Goal: Transaction & Acquisition: Purchase product/service

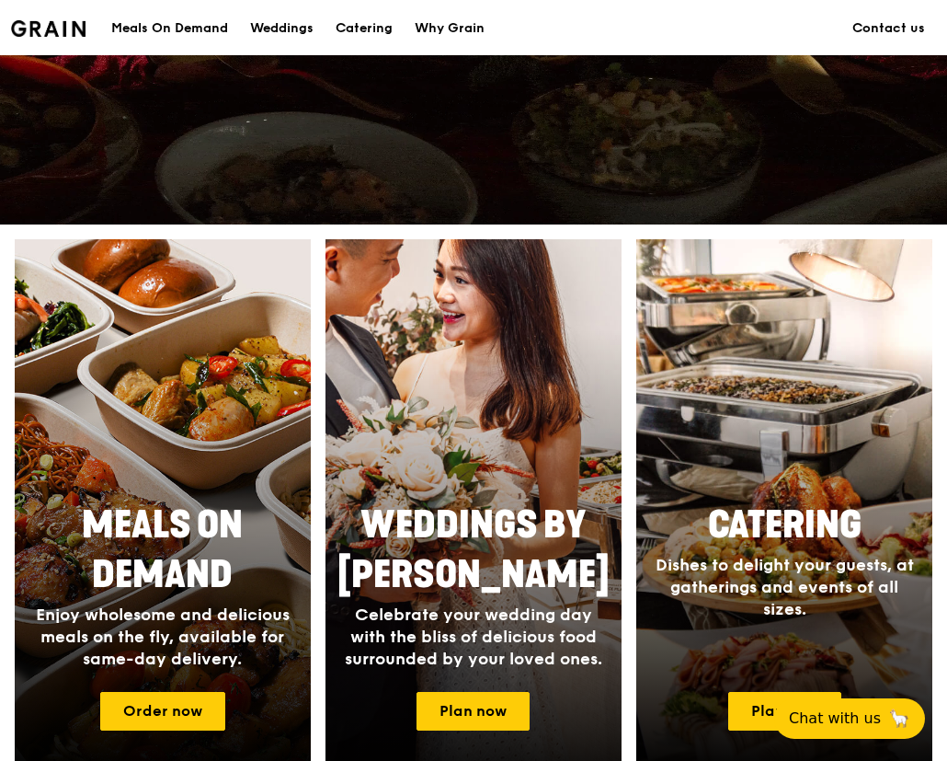
scroll to position [644, 0]
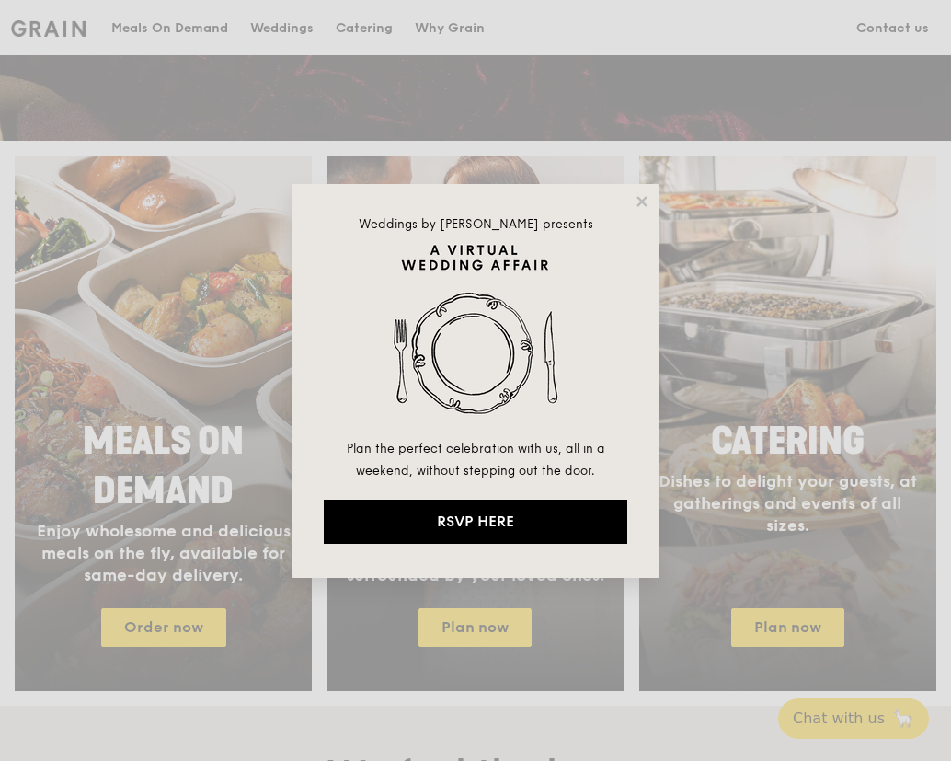
click at [185, 281] on div "Weddings by [PERSON_NAME] presents Plan the perfect celebration with us, all in…" at bounding box center [475, 380] width 951 height 761
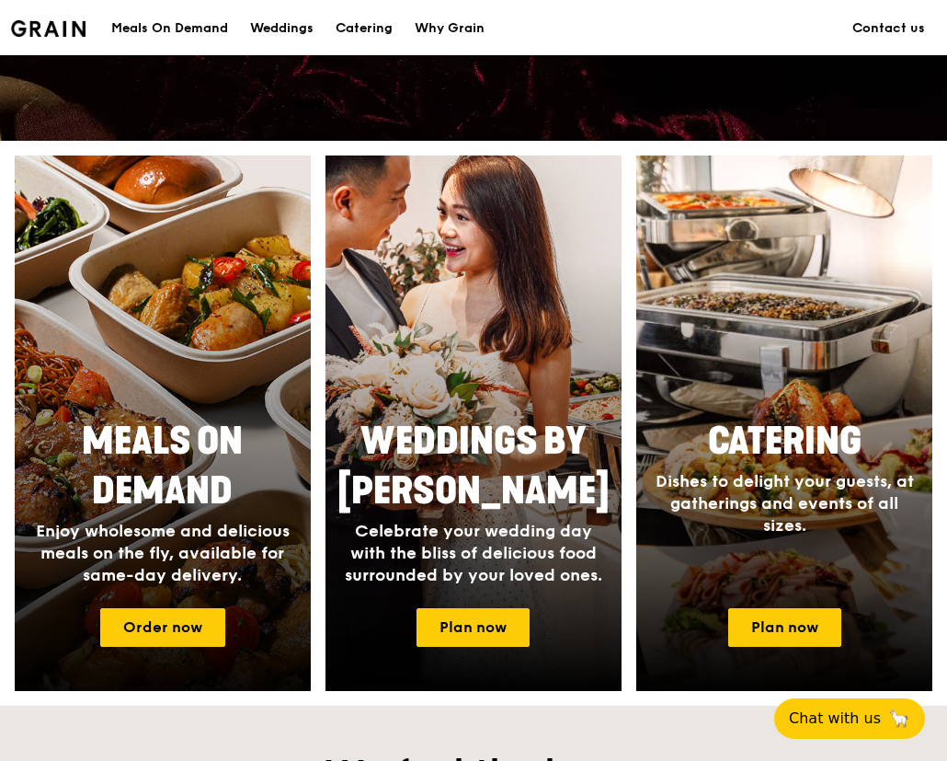
scroll to position [646, 0]
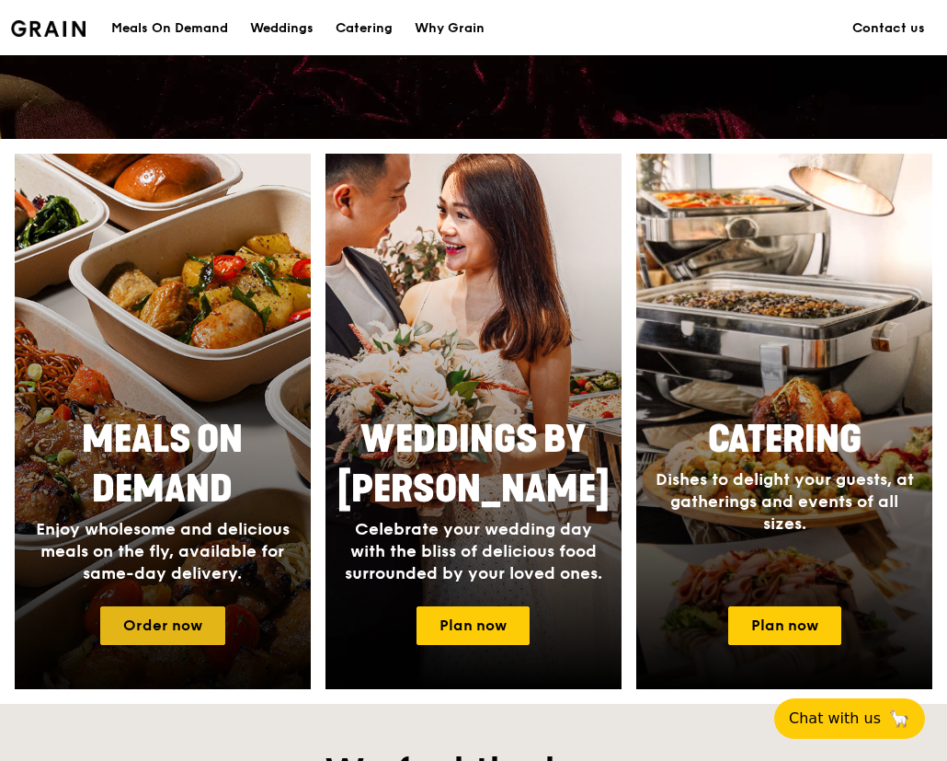
click at [142, 632] on link "Order now" at bounding box center [162, 625] width 125 height 39
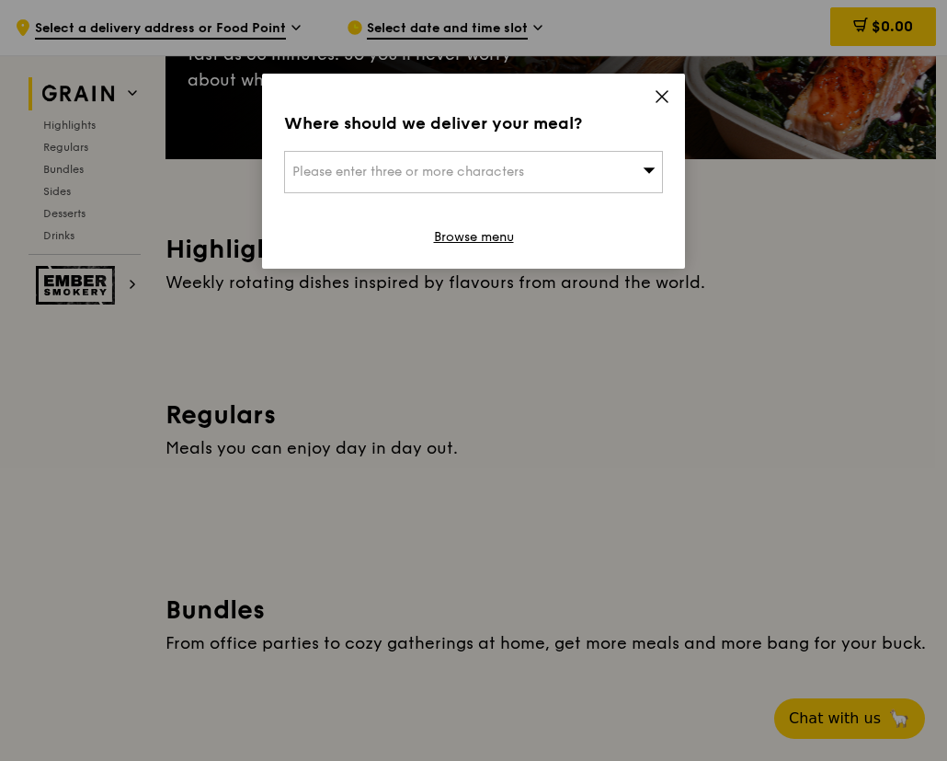
scroll to position [184, 0]
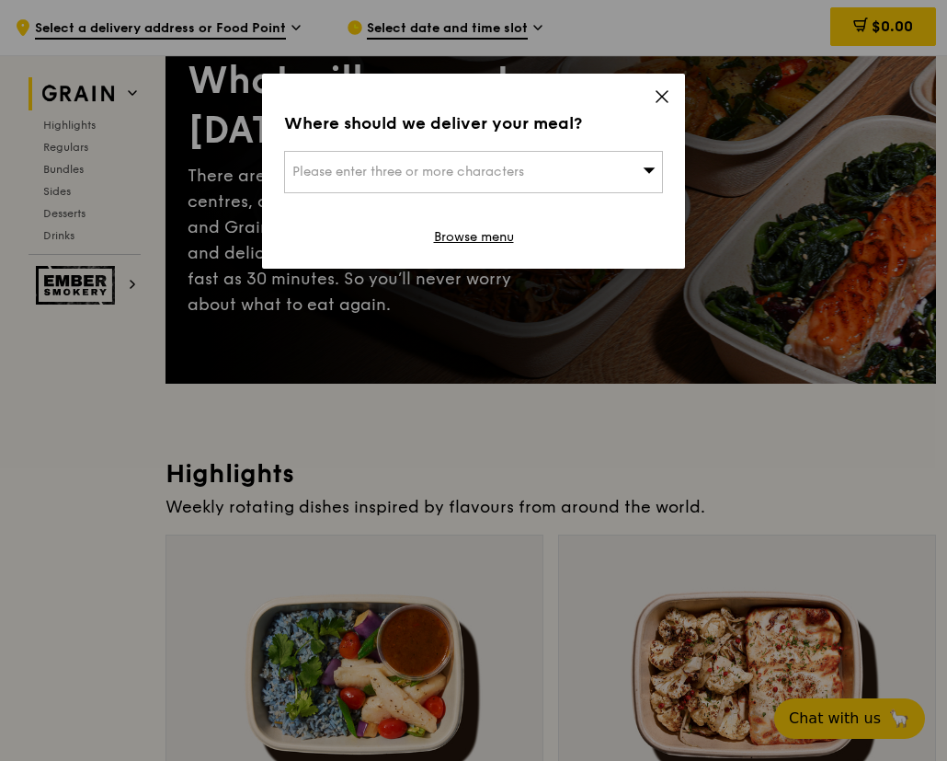
click at [568, 178] on div "Please enter three or more characters" at bounding box center [473, 172] width 379 height 42
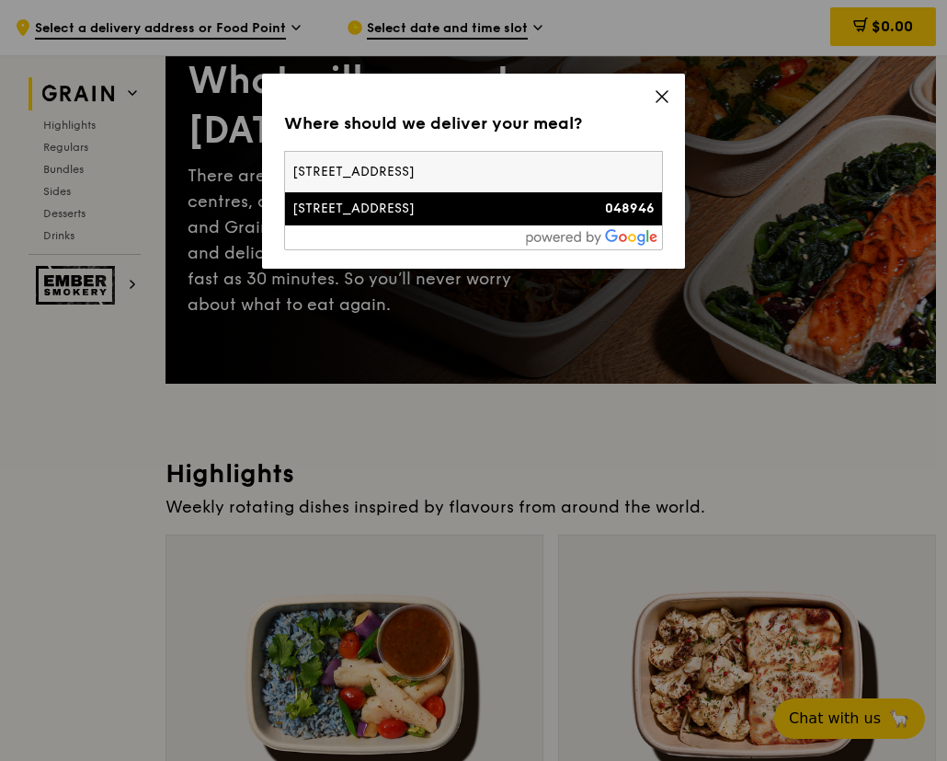
type input "[STREET_ADDRESS]"
click at [380, 209] on div "[STREET_ADDRESS]" at bounding box center [428, 209] width 272 height 18
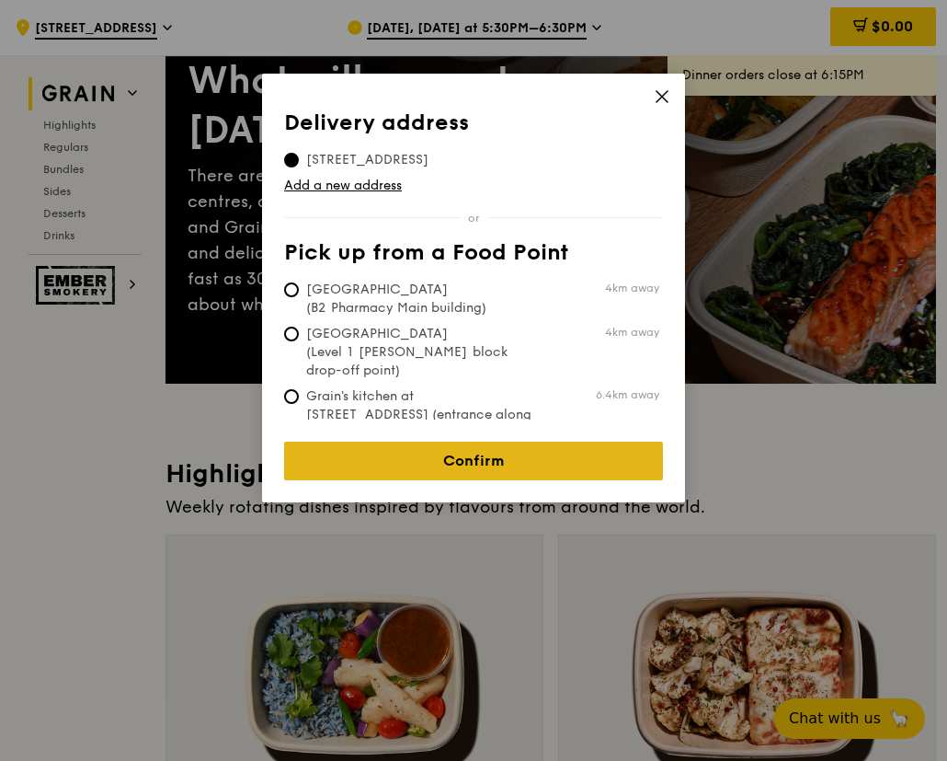
click at [462, 453] on link "Confirm" at bounding box center [473, 460] width 379 height 39
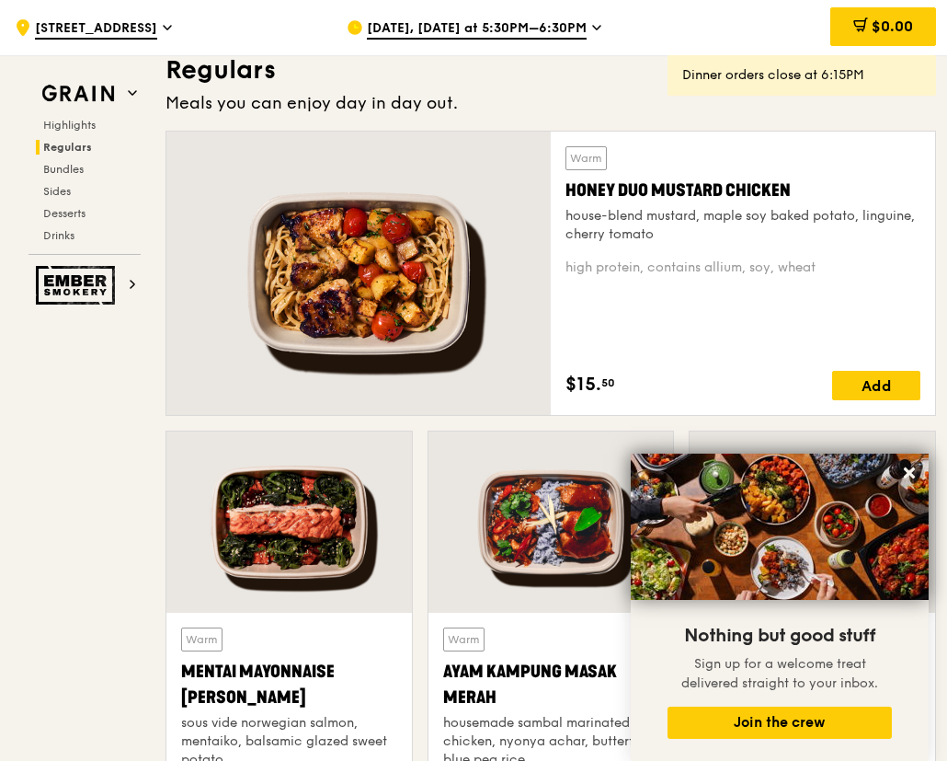
scroll to position [1380, 0]
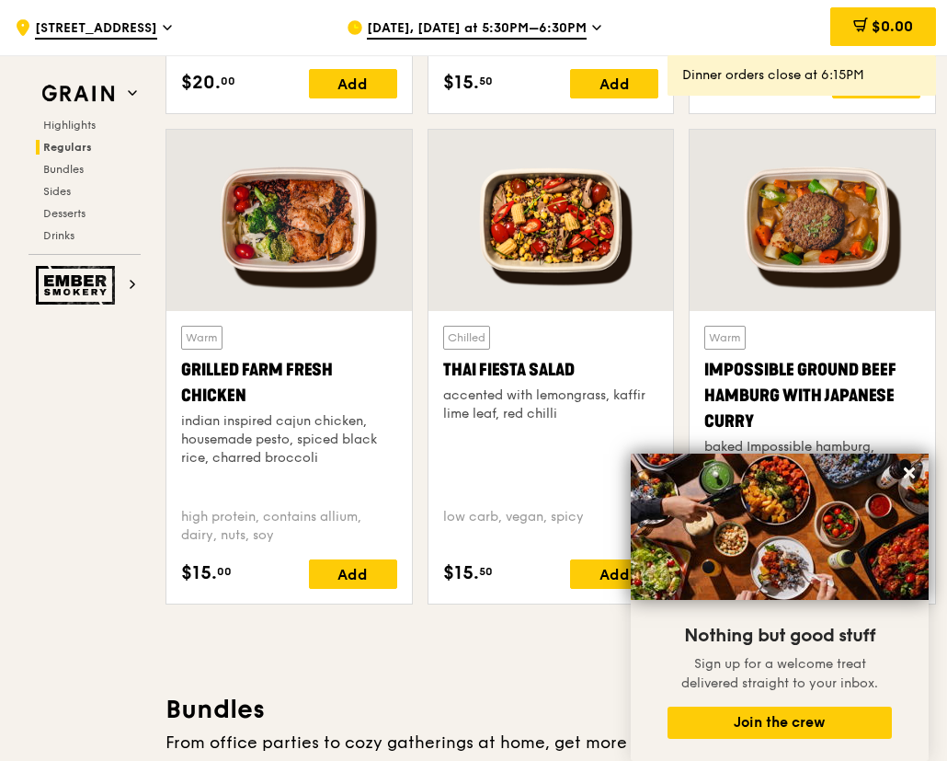
scroll to position [2024, 0]
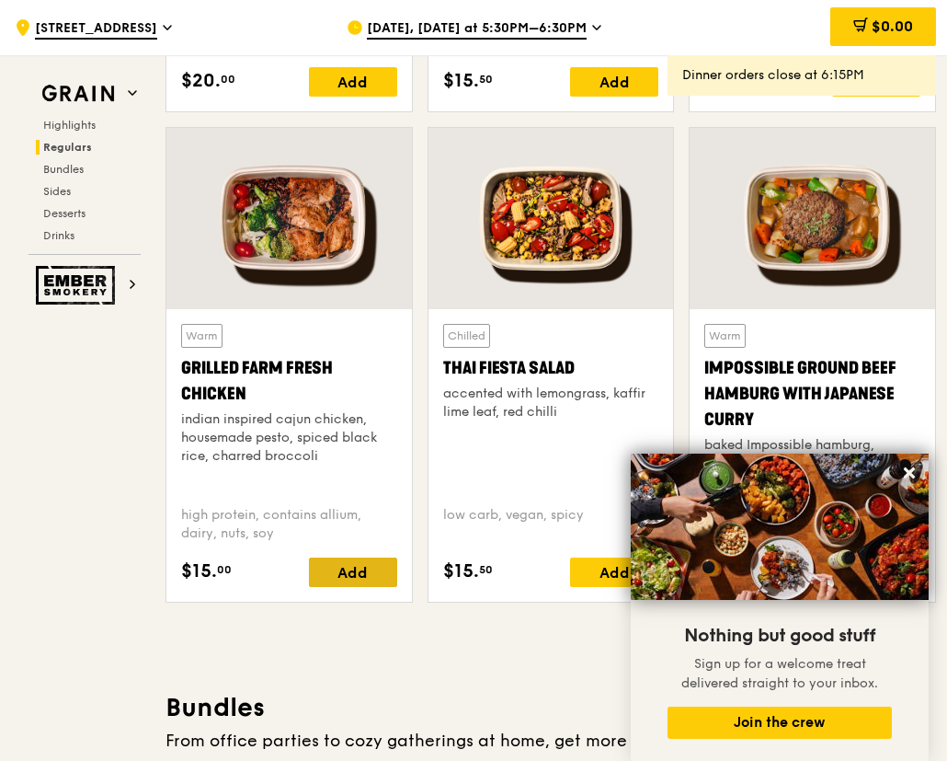
click at [341, 572] on div "Add" at bounding box center [353, 571] width 88 height 29
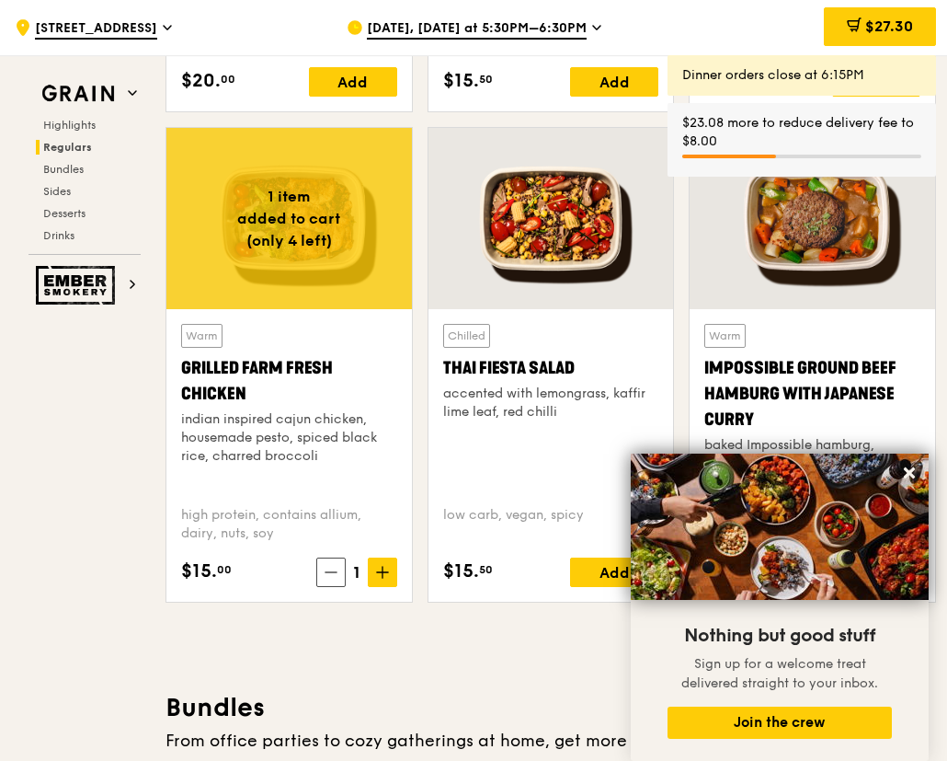
click at [386, 572] on icon at bounding box center [382, 572] width 11 height 0
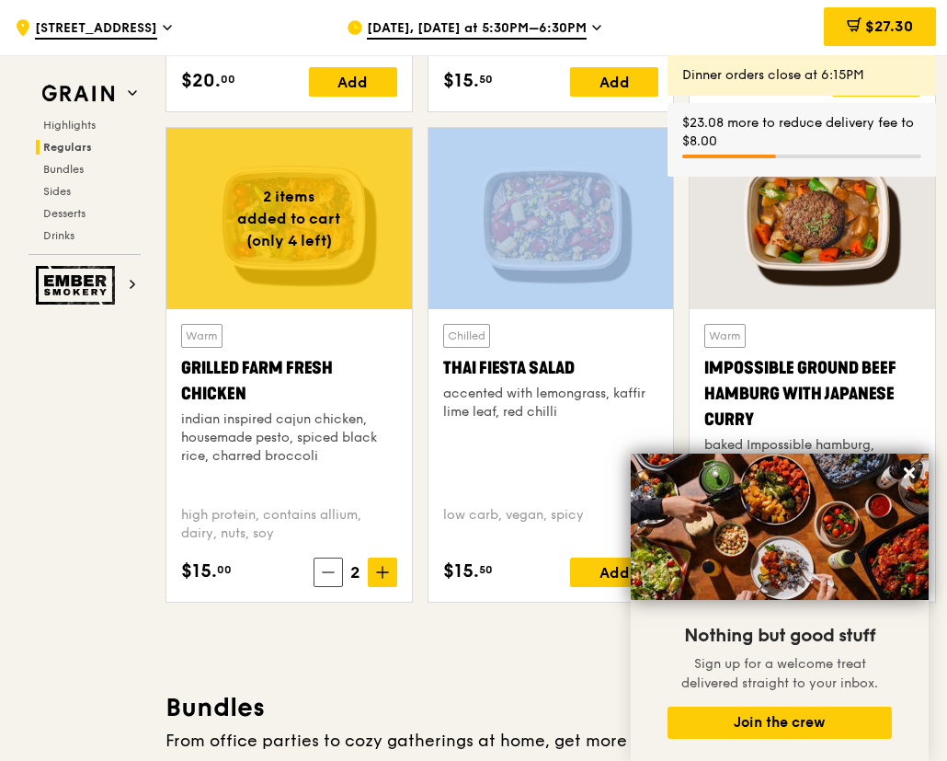
click at [386, 572] on icon at bounding box center [382, 572] width 11 height 0
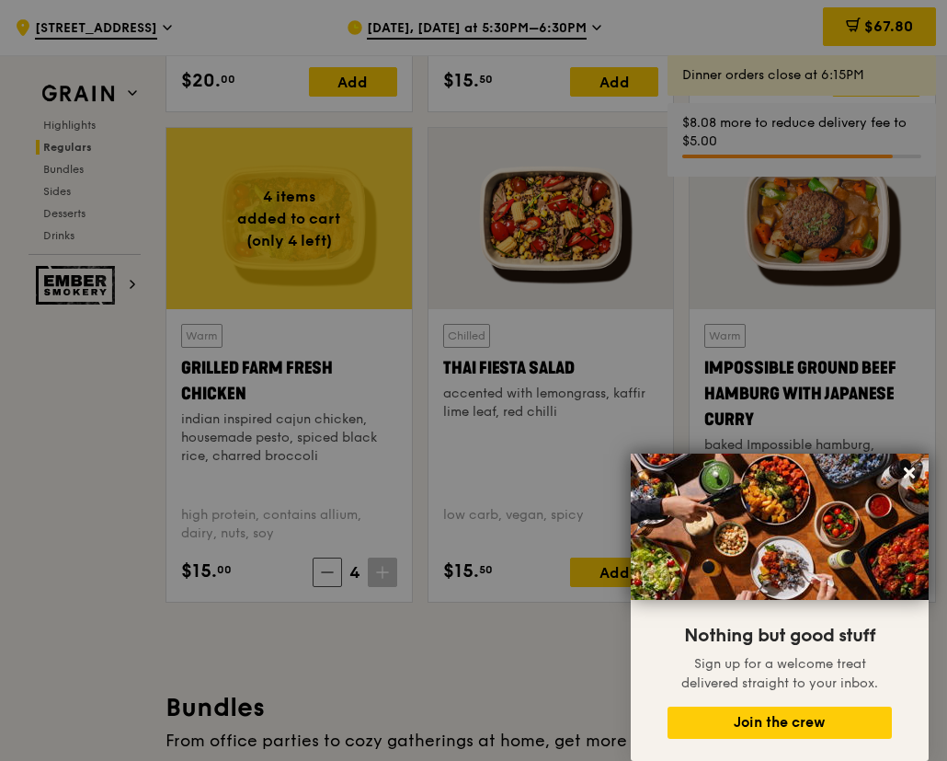
click at [386, 569] on div at bounding box center [473, 380] width 947 height 761
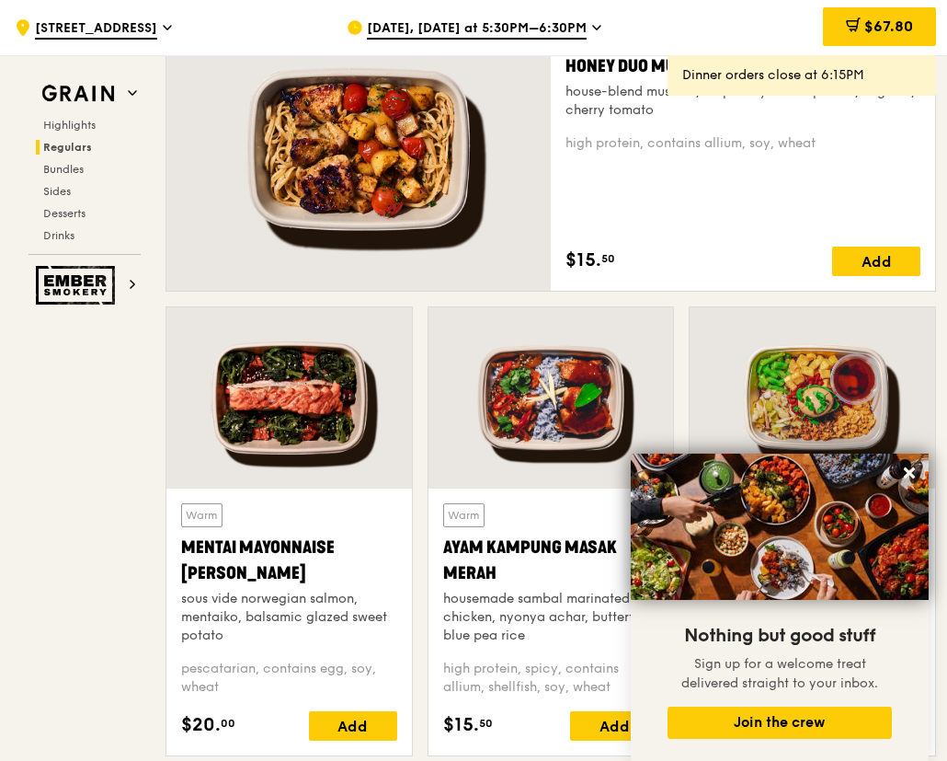
scroll to position [1288, 0]
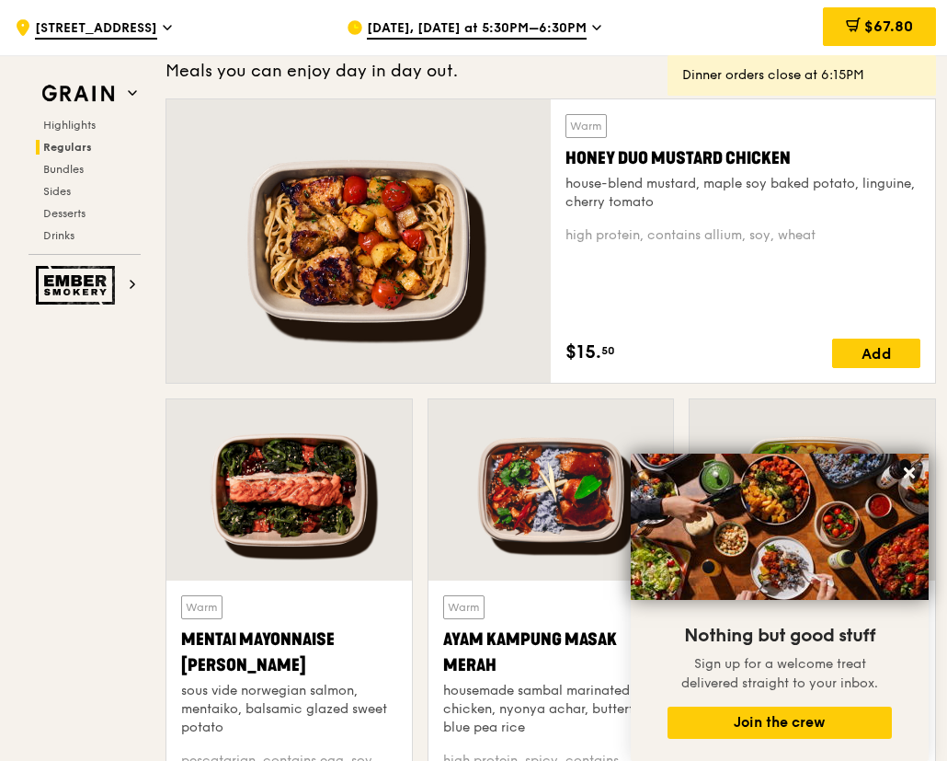
click at [563, 29] on span "[DATE], [DATE] at 5:30PM–6:30PM" at bounding box center [477, 29] width 220 height 20
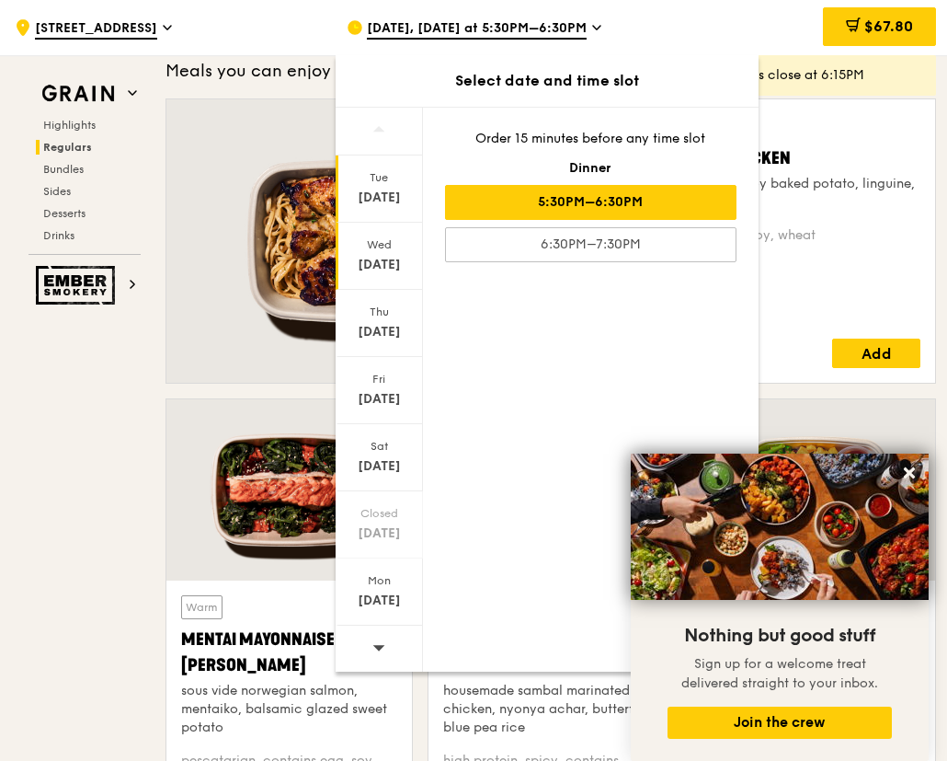
click at [387, 251] on div "Wed" at bounding box center [379, 244] width 82 height 15
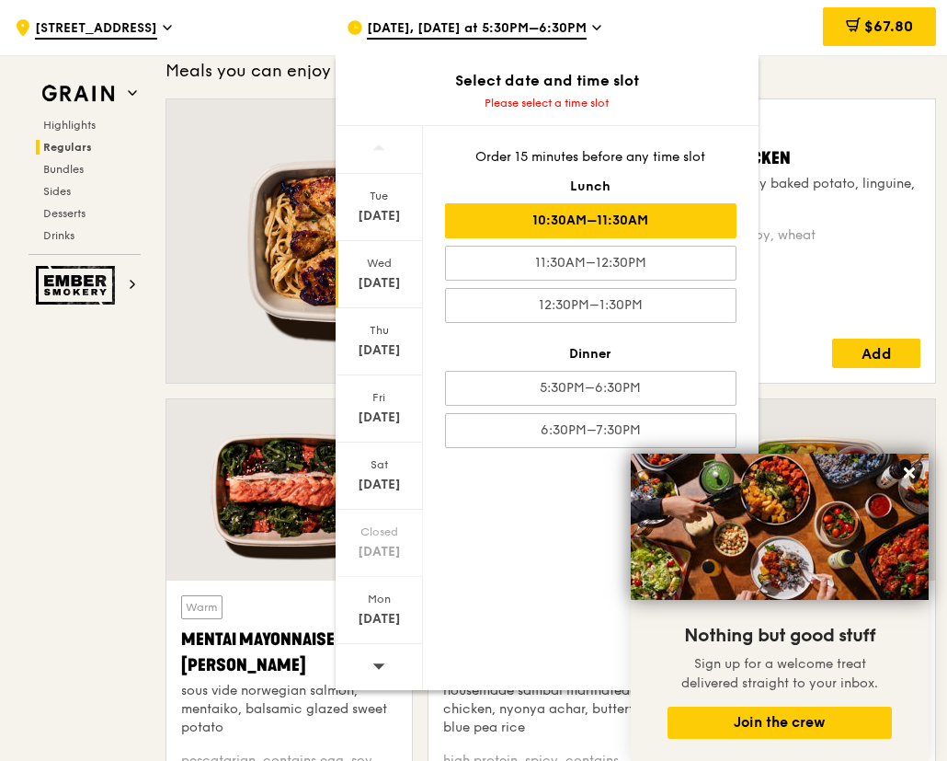
click at [604, 232] on div "10:30AM–11:30AM" at bounding box center [591, 220] width 292 height 35
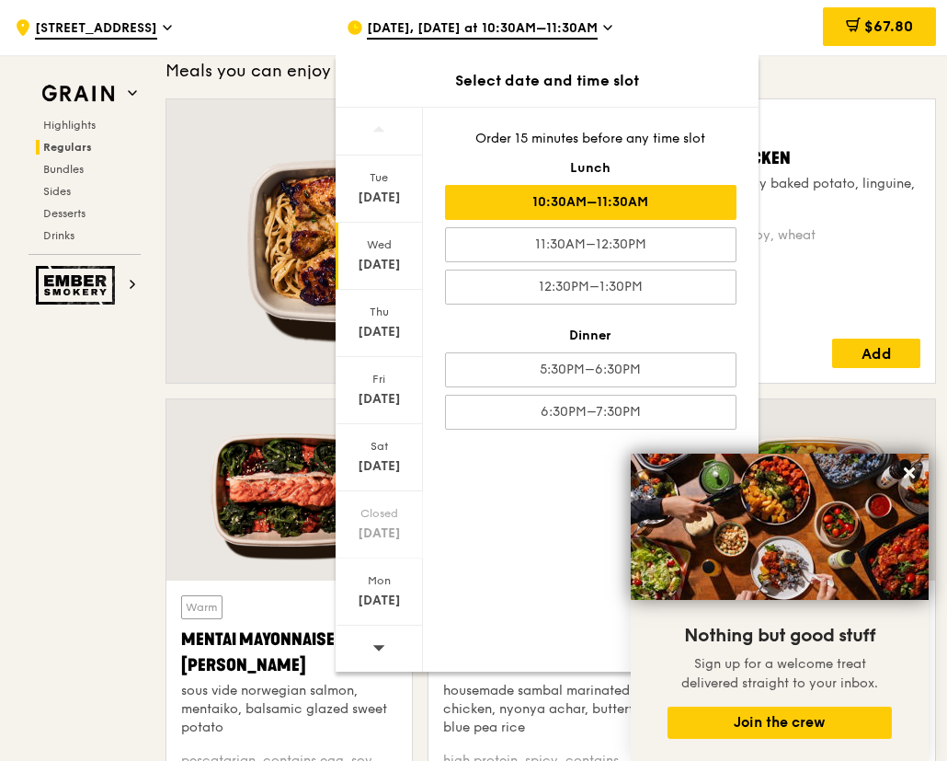
click at [294, 342] on div at bounding box center [358, 240] width 384 height 283
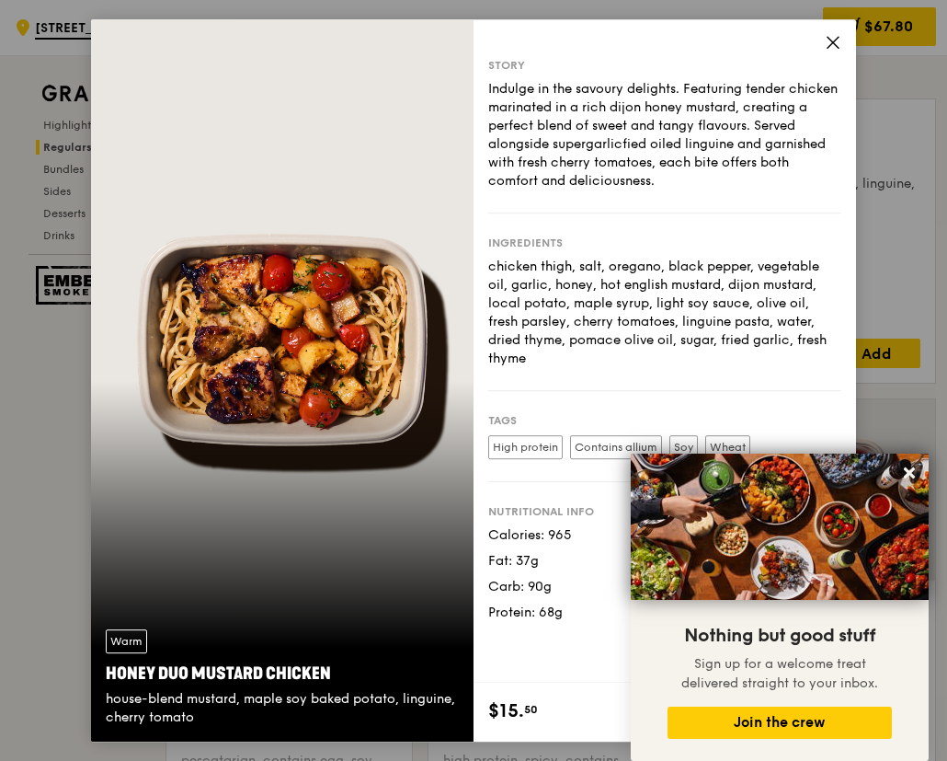
click at [819, 53] on div "Story Indulge in the savoury delights. Featuring tender chicken marinated in a …" at bounding box center [665, 351] width 383 height 664
click at [839, 40] on icon at bounding box center [833, 42] width 17 height 17
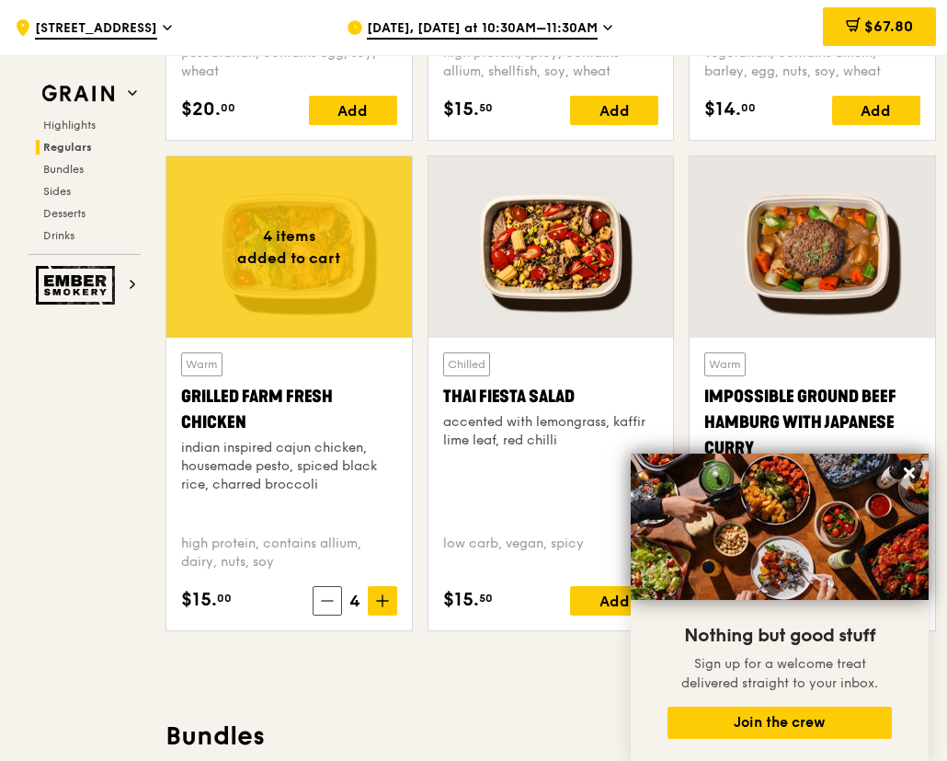
scroll to position [2024, 0]
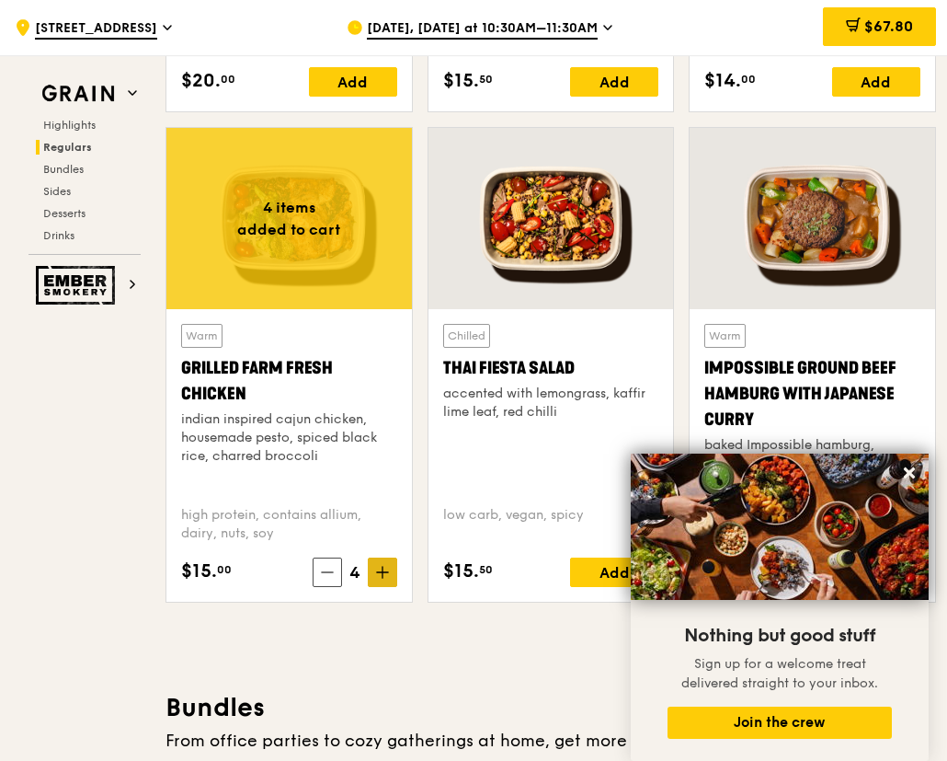
click at [376, 563] on span at bounding box center [382, 571] width 29 height 29
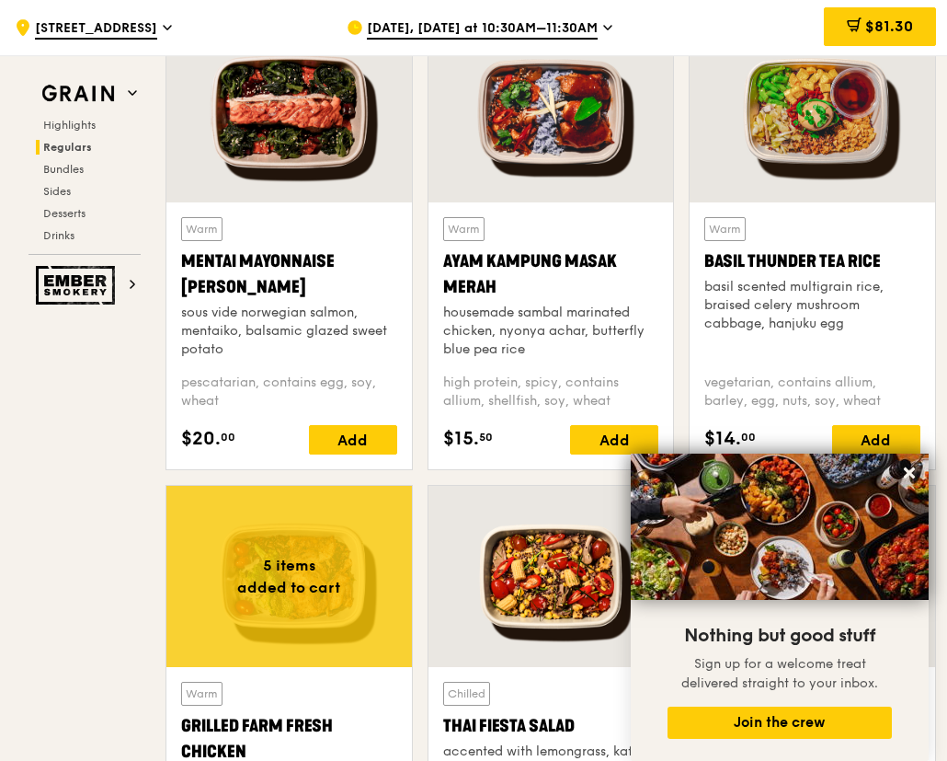
scroll to position [1656, 0]
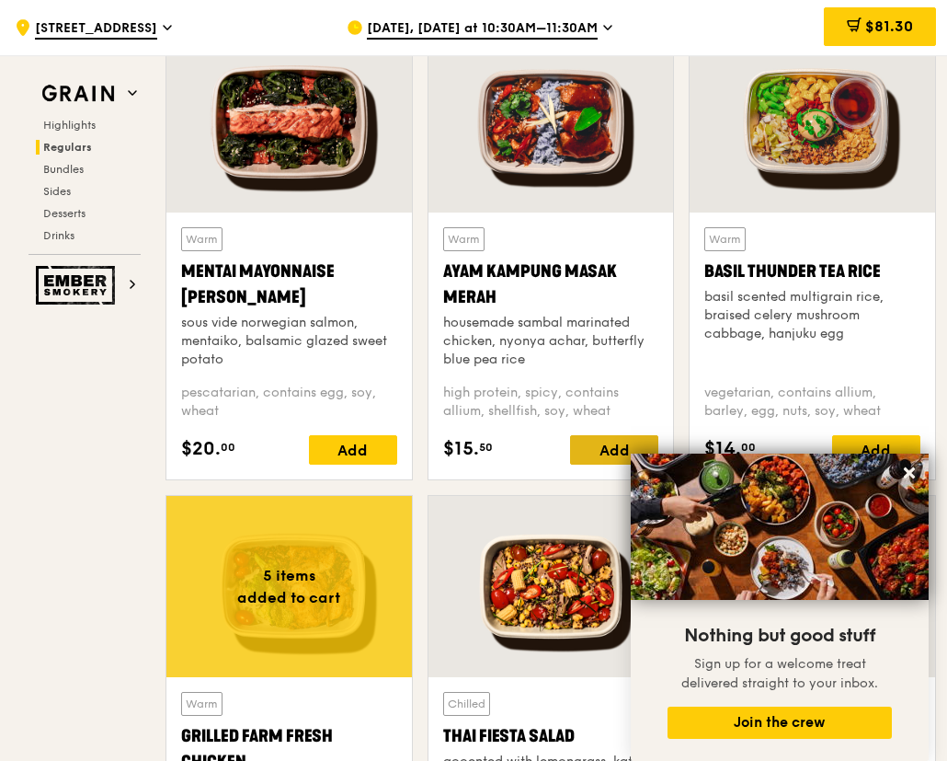
click at [619, 441] on div "Add" at bounding box center [614, 449] width 88 height 29
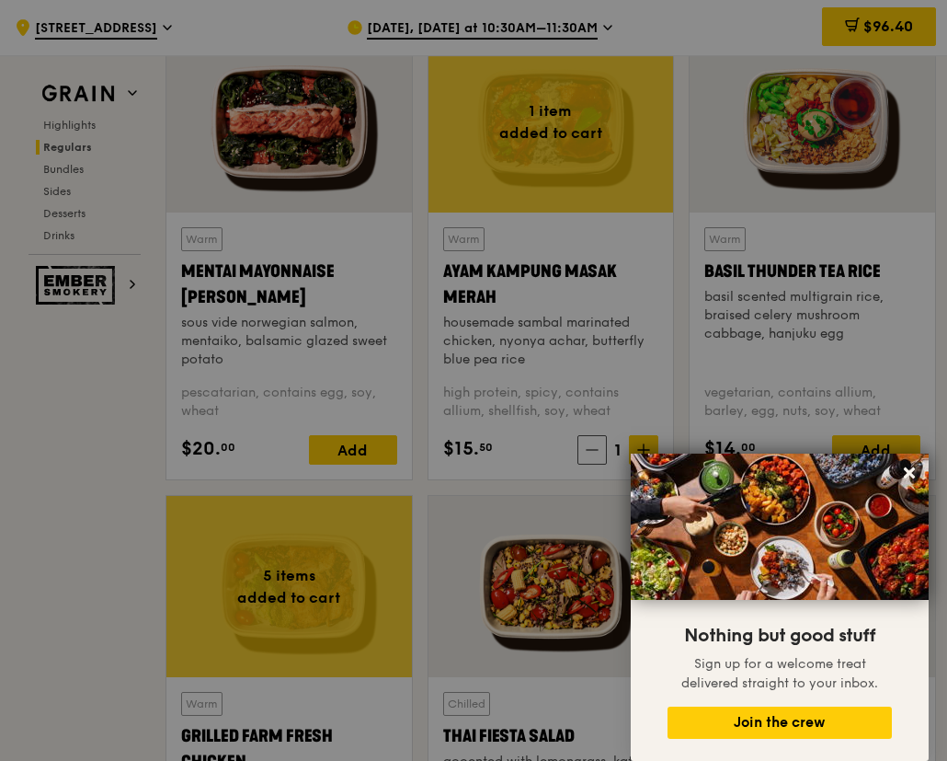
click at [646, 444] on div at bounding box center [473, 380] width 947 height 761
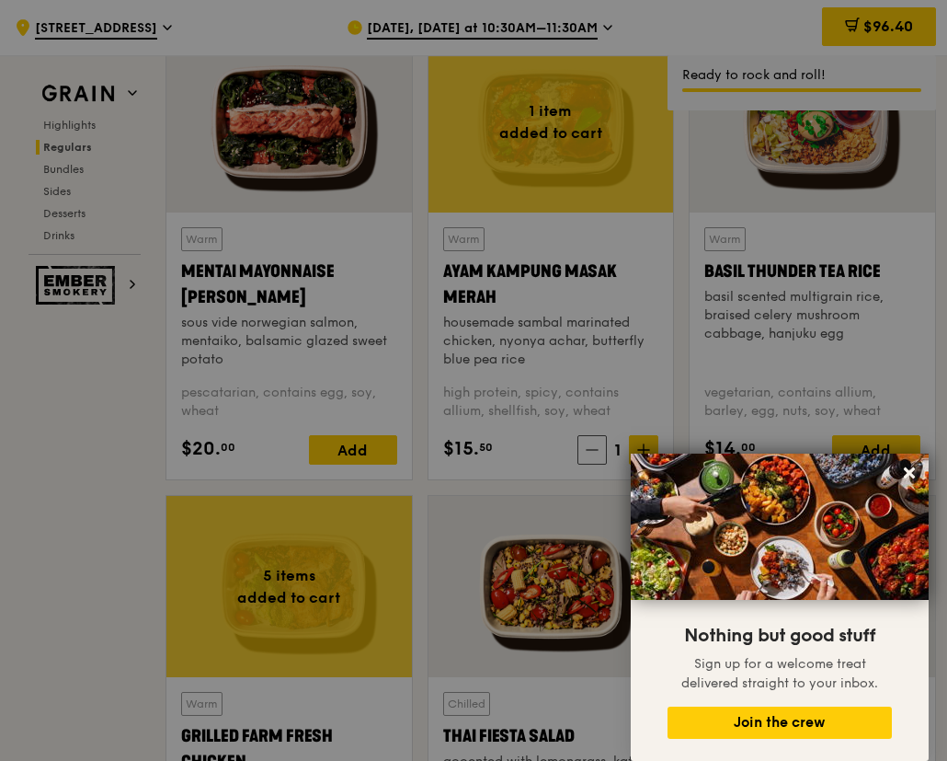
click at [646, 444] on icon at bounding box center [643, 449] width 13 height 13
click at [646, 443] on div at bounding box center [473, 380] width 947 height 761
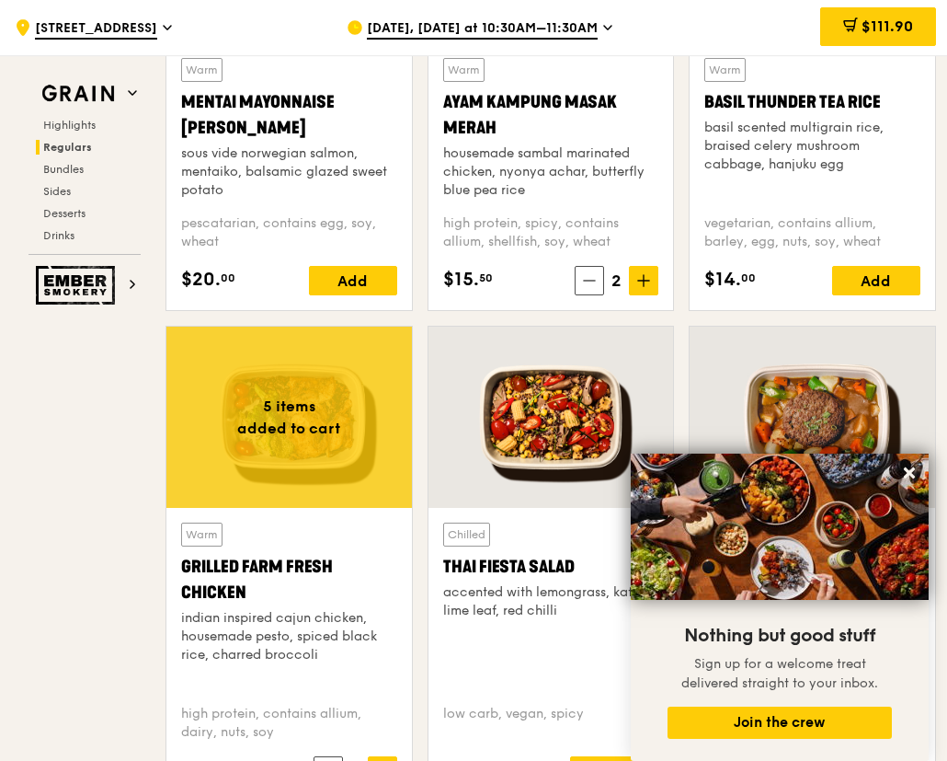
scroll to position [1840, 0]
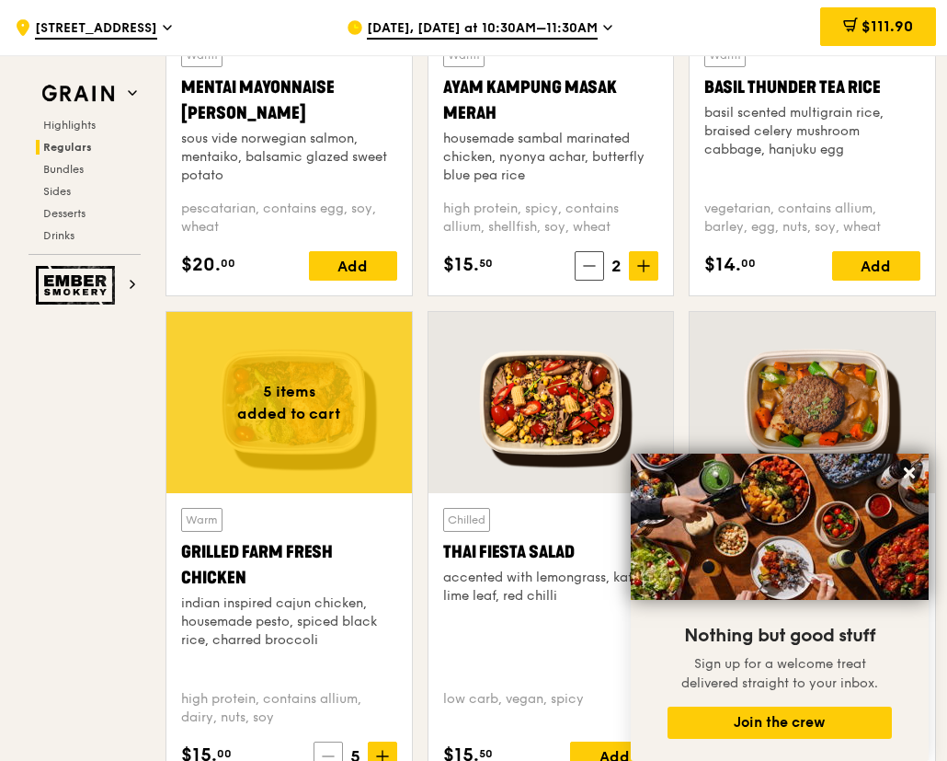
click at [334, 753] on icon at bounding box center [328, 756] width 13 height 13
click at [334, 754] on icon at bounding box center [327, 756] width 13 height 13
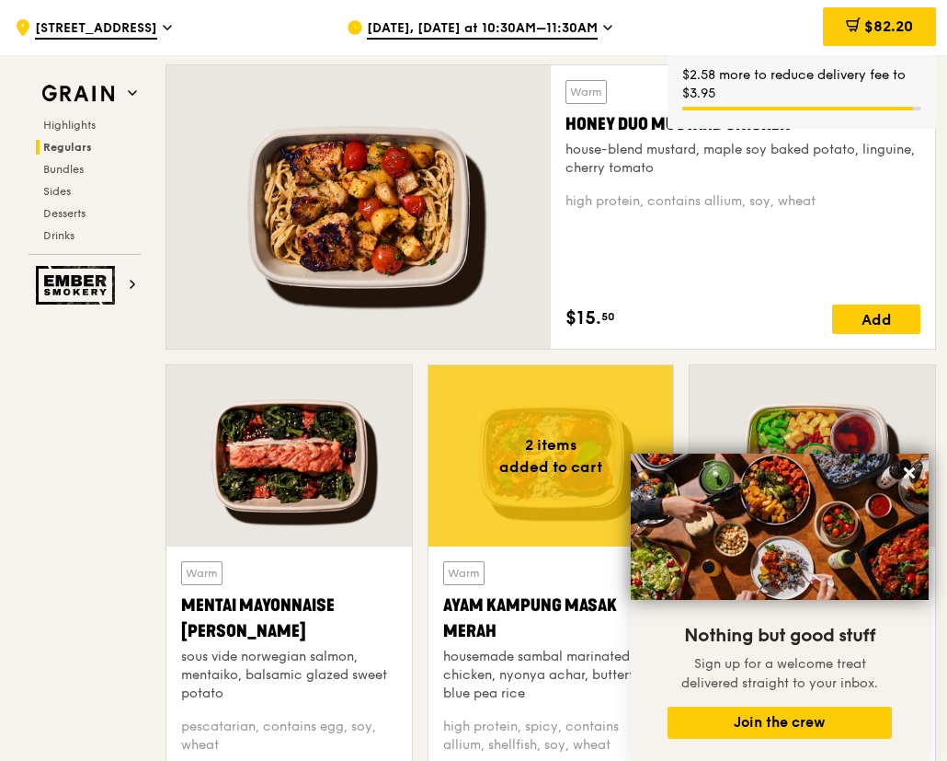
scroll to position [1380, 0]
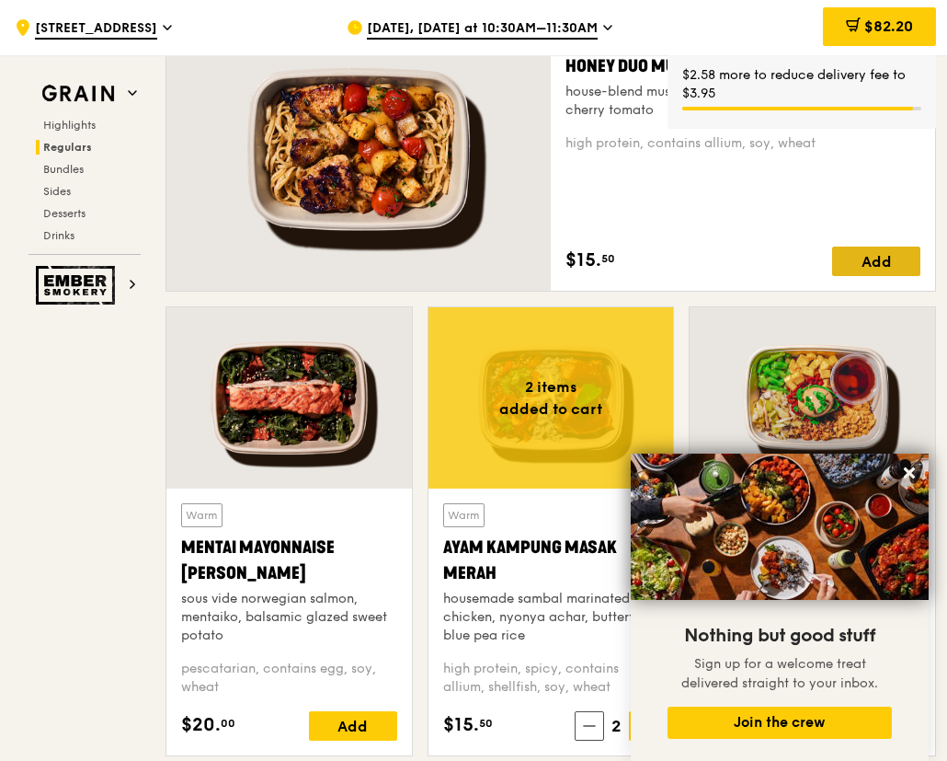
click at [889, 263] on div "Add" at bounding box center [876, 261] width 88 height 29
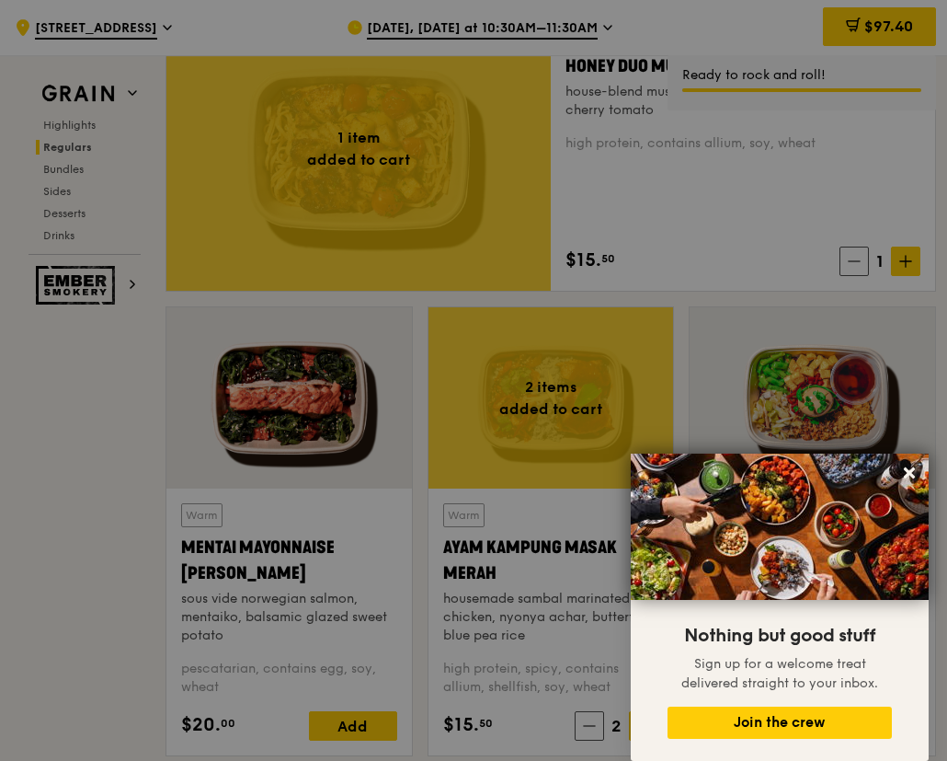
click at [899, 258] on div at bounding box center [473, 380] width 947 height 761
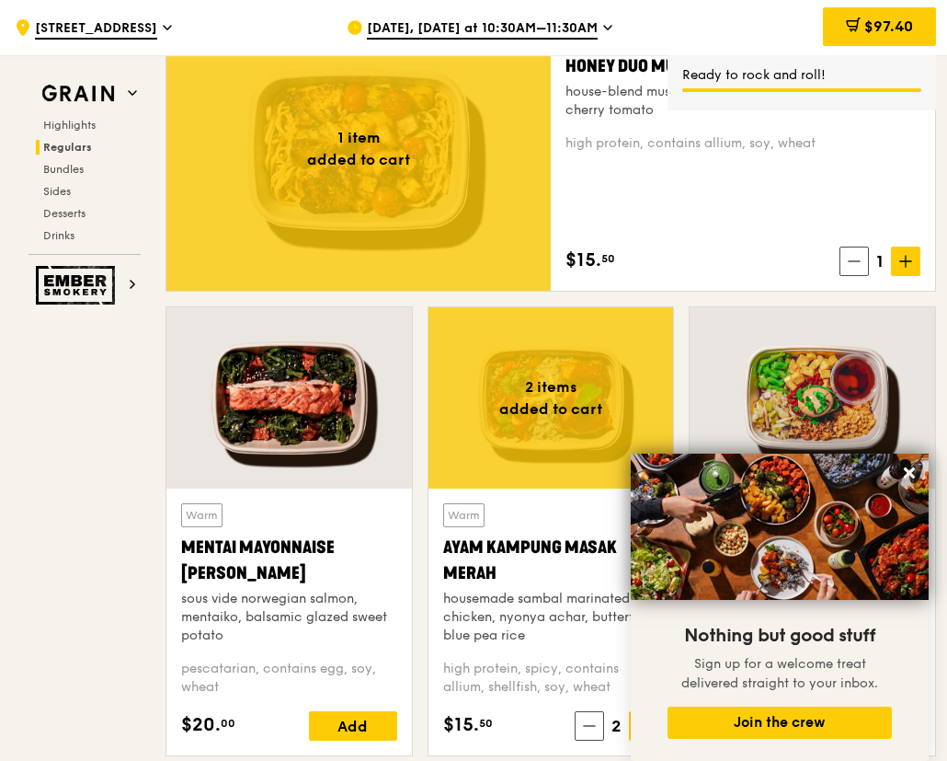
click at [899, 258] on span at bounding box center [905, 261] width 29 height 29
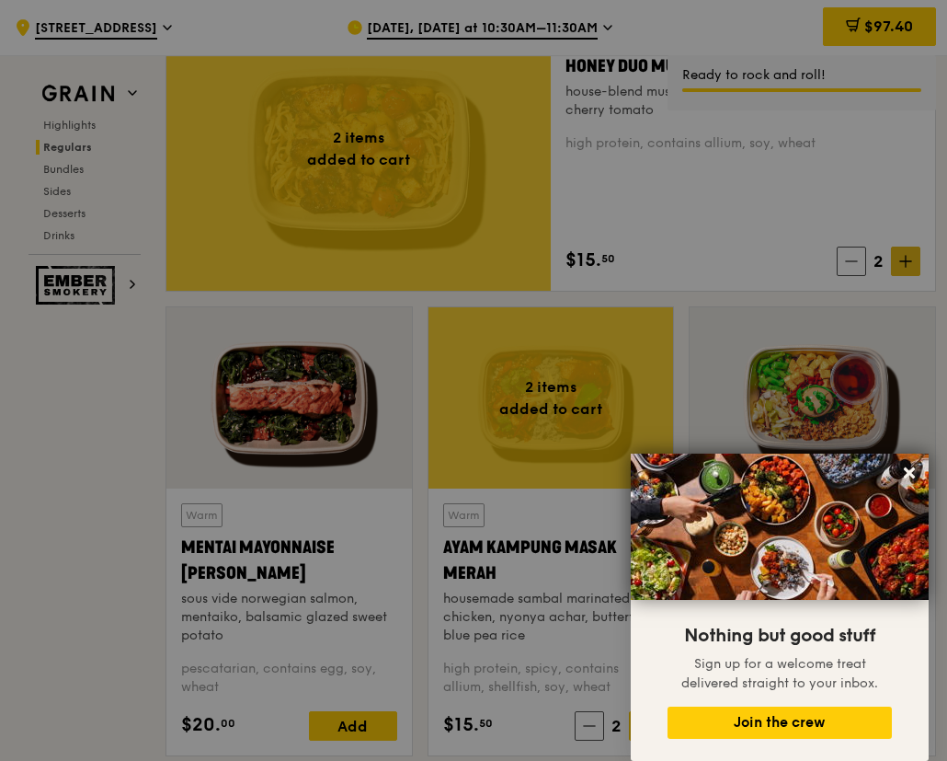
click at [899, 259] on div at bounding box center [473, 380] width 947 height 761
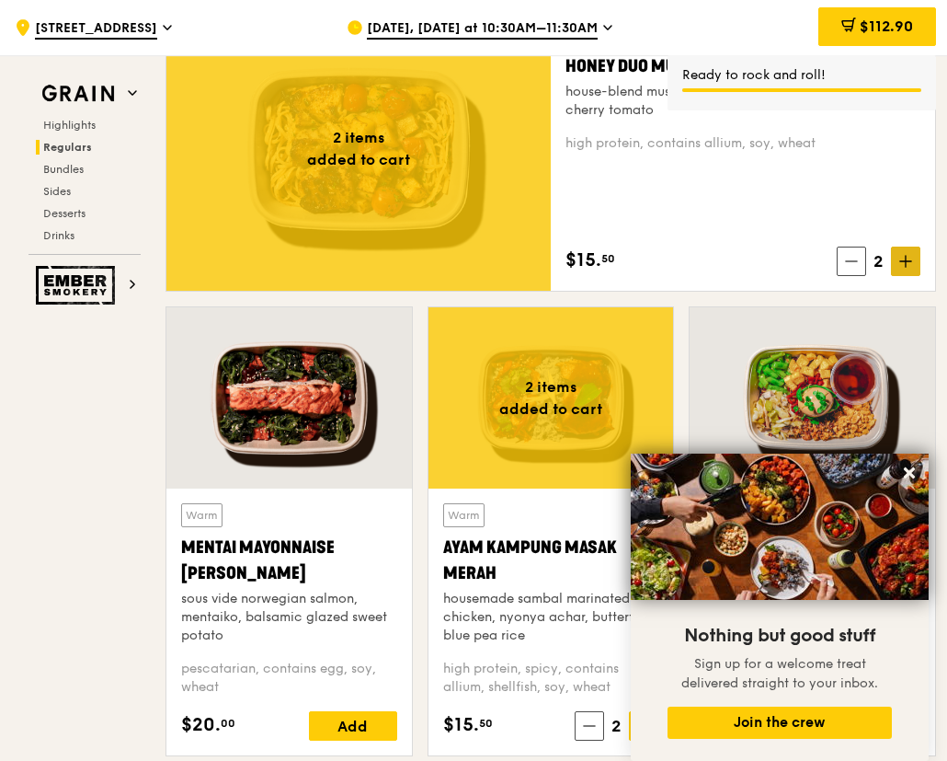
click at [910, 261] on icon at bounding box center [905, 261] width 11 height 0
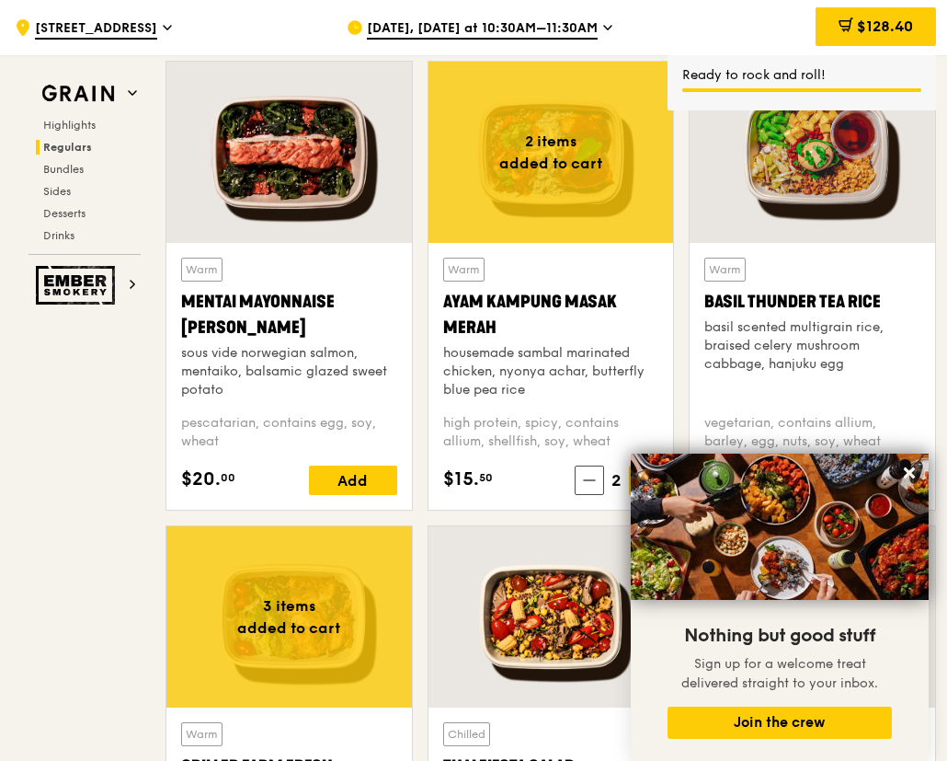
scroll to position [1748, 0]
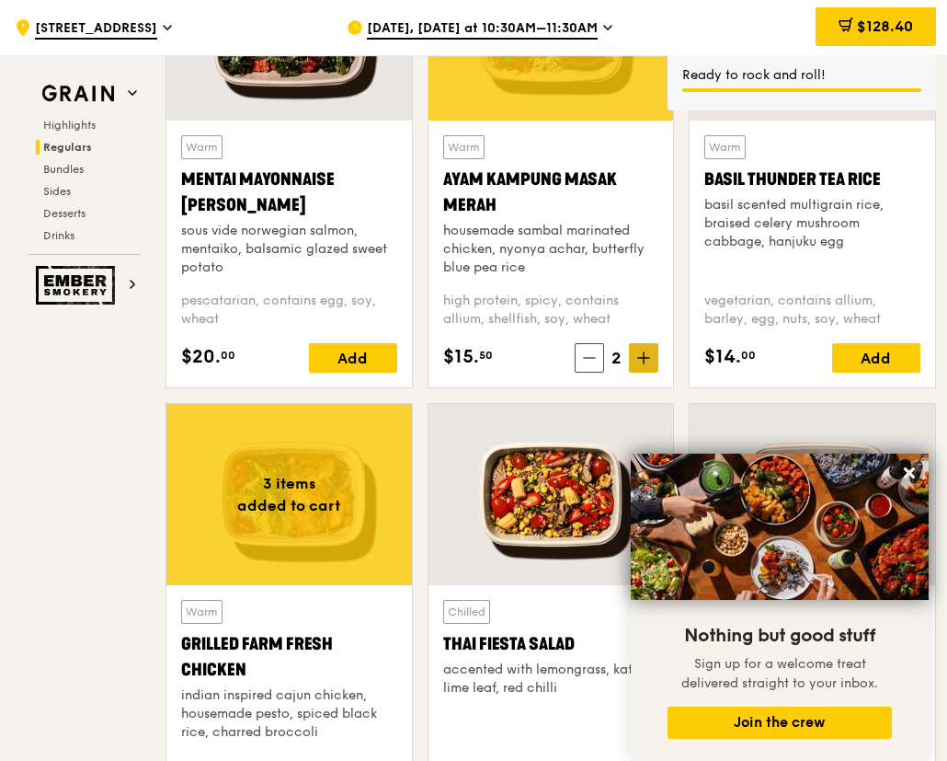
click at [649, 357] on icon at bounding box center [643, 357] width 13 height 13
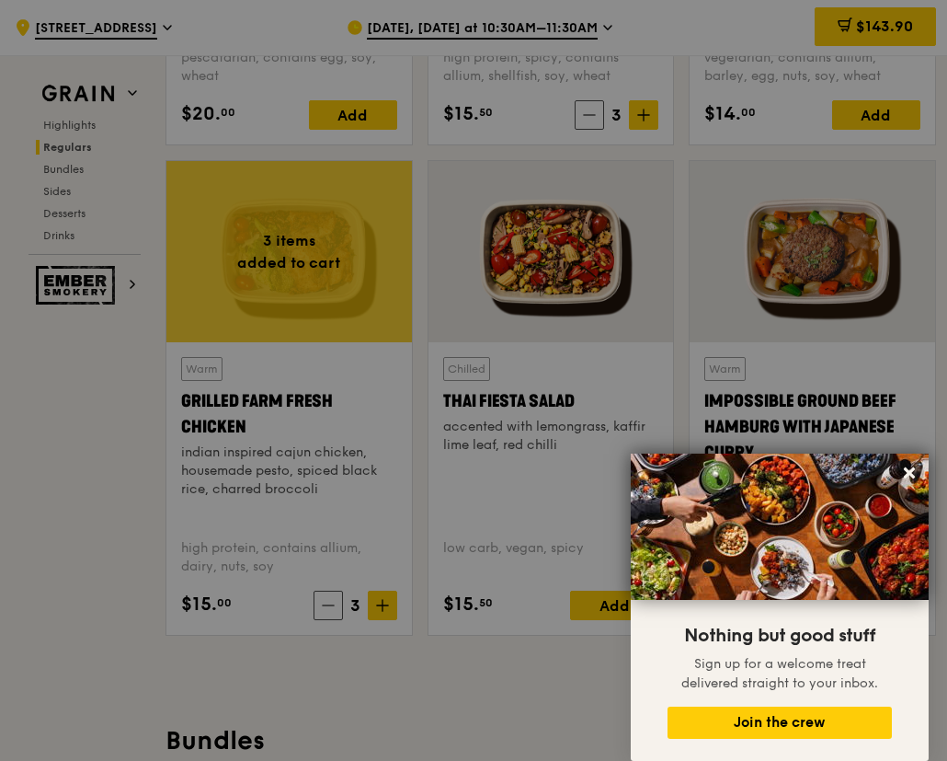
scroll to position [2024, 0]
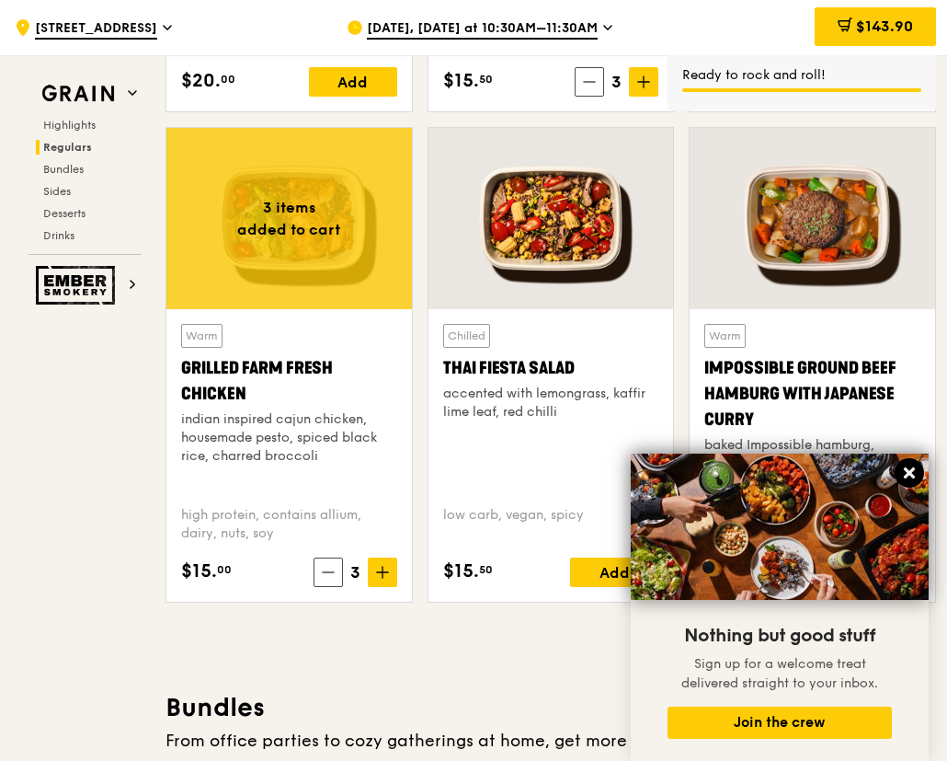
click at [908, 470] on icon at bounding box center [909, 472] width 11 height 11
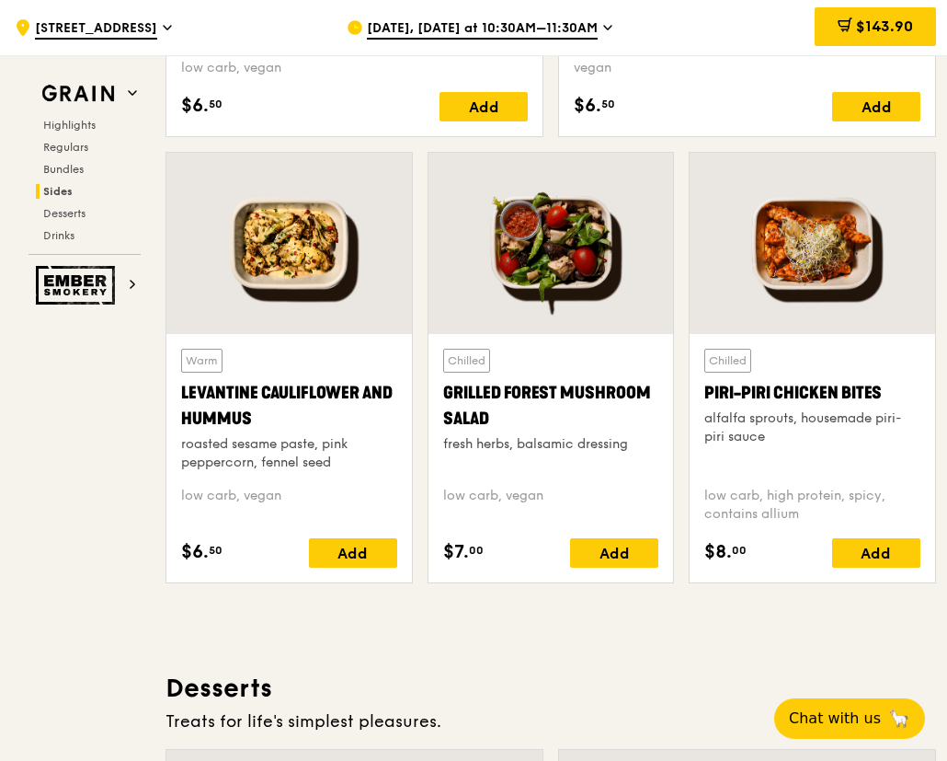
scroll to position [4489, 0]
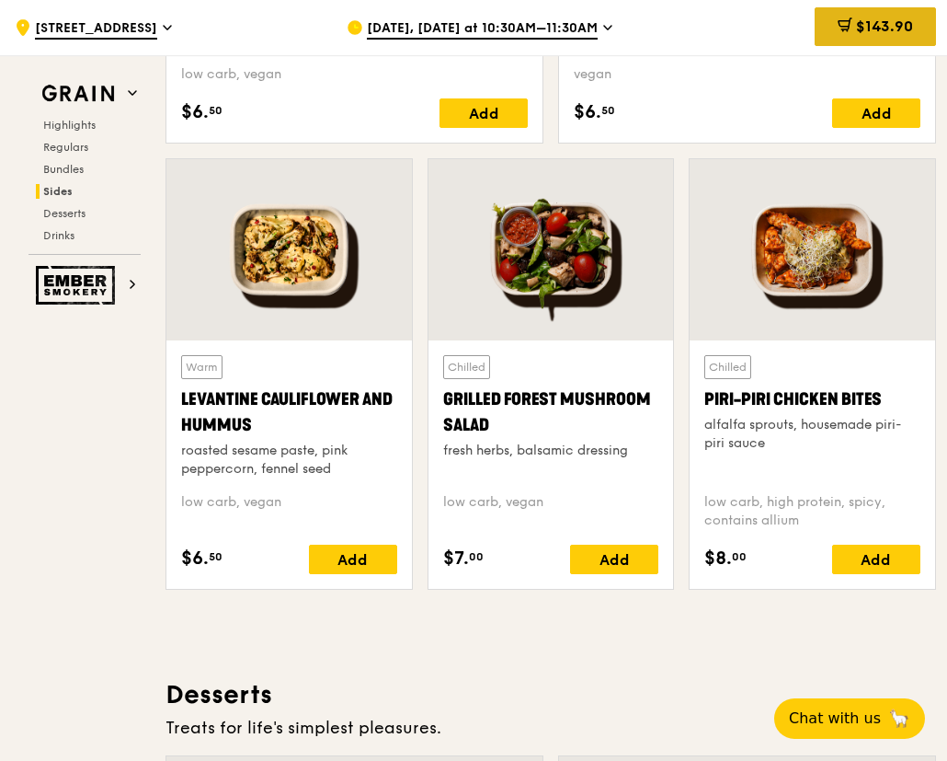
click at [863, 25] on span "$143.90" at bounding box center [884, 25] width 57 height 17
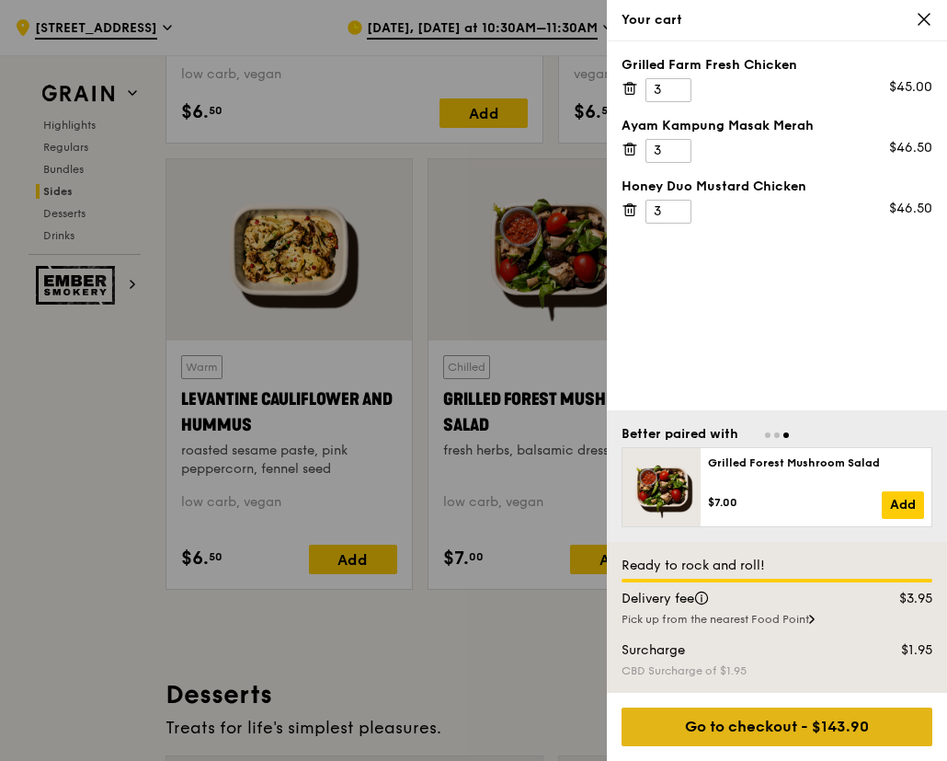
click at [807, 728] on div "Go to checkout - $143.90" at bounding box center [777, 726] width 311 height 39
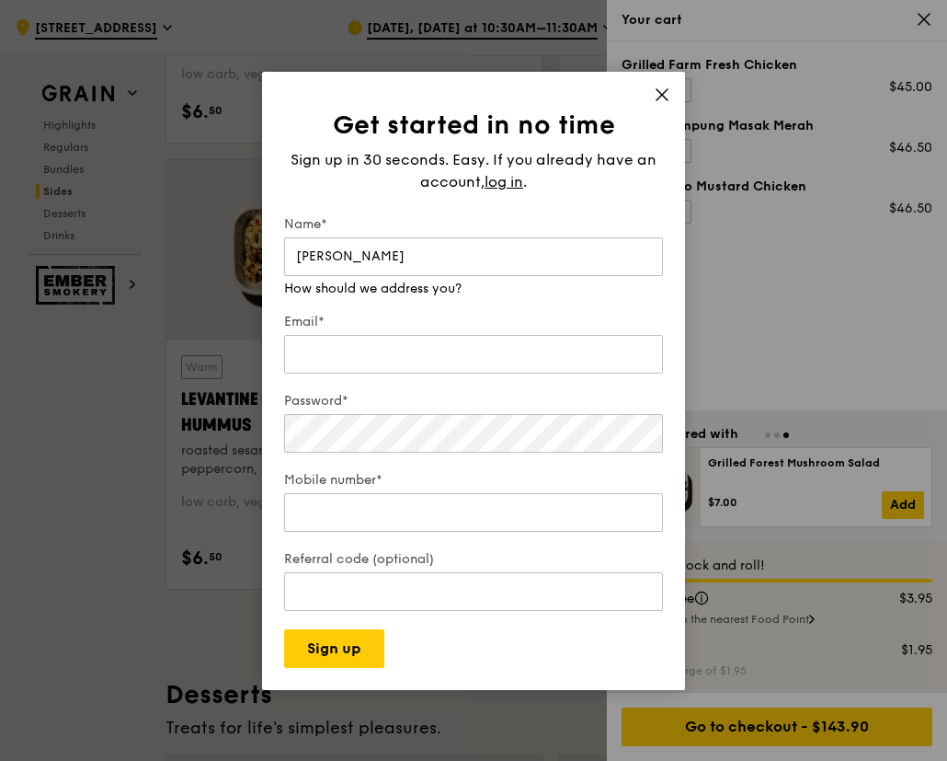
type input "[PERSON_NAME]"
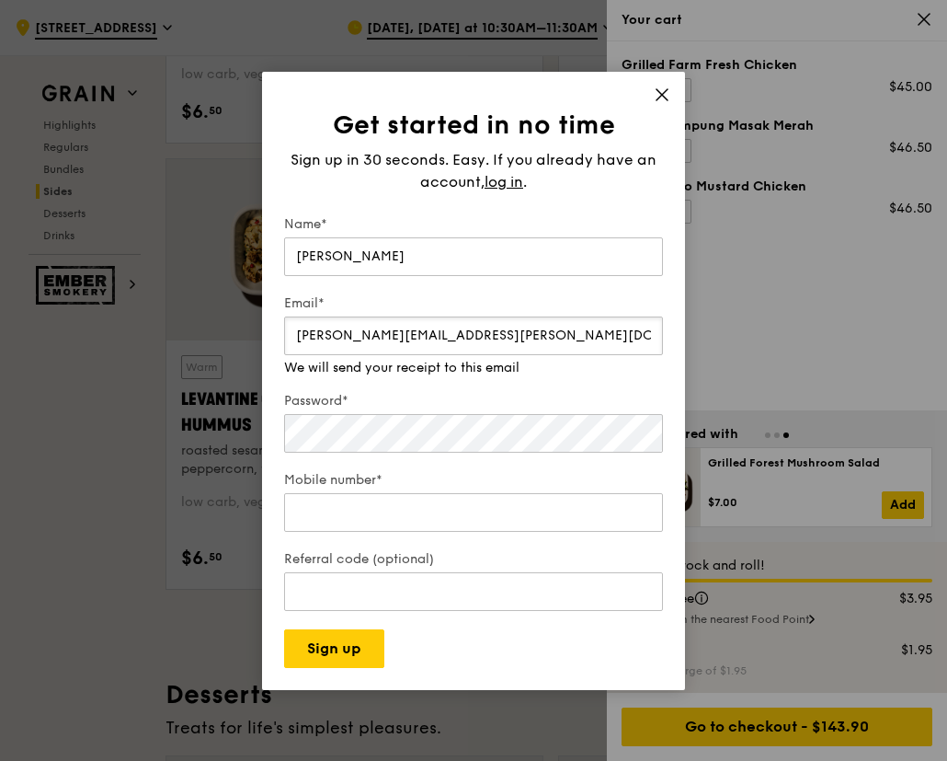
type input "[PERSON_NAME][EMAIL_ADDRESS][PERSON_NAME][DOMAIN_NAME]"
click at [316, 450] on div "Password*" at bounding box center [473, 424] width 379 height 64
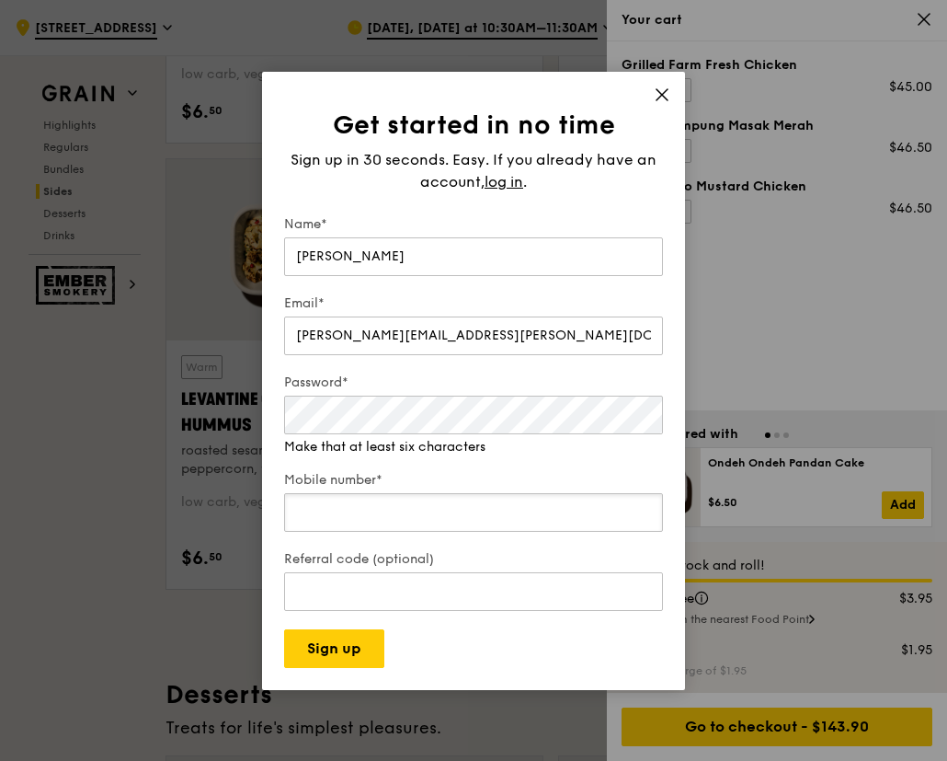
click at [410, 519] on div "Mobile number*" at bounding box center [473, 503] width 379 height 64
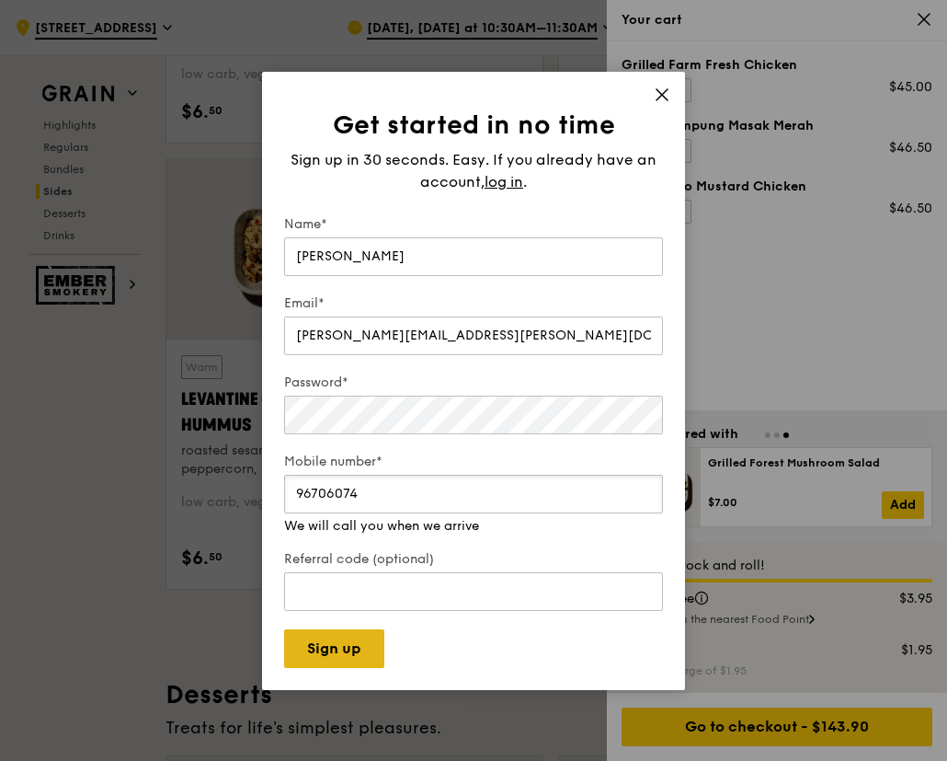
type input "96706074"
click at [320, 647] on button "Sign up" at bounding box center [334, 648] width 100 height 39
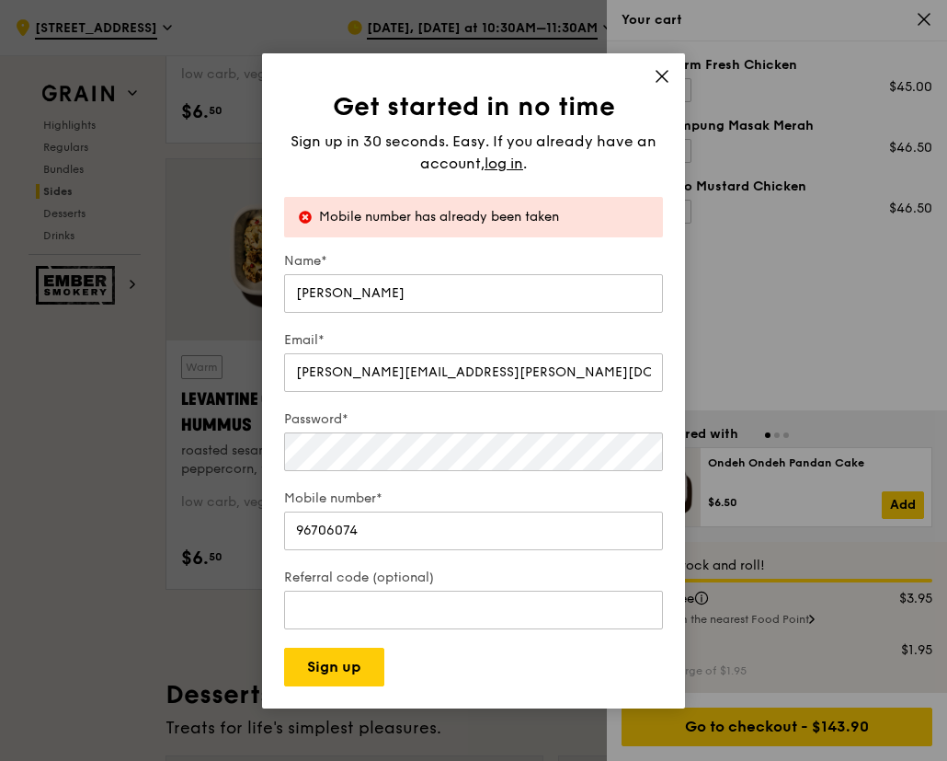
click at [665, 73] on icon at bounding box center [662, 76] width 11 height 11
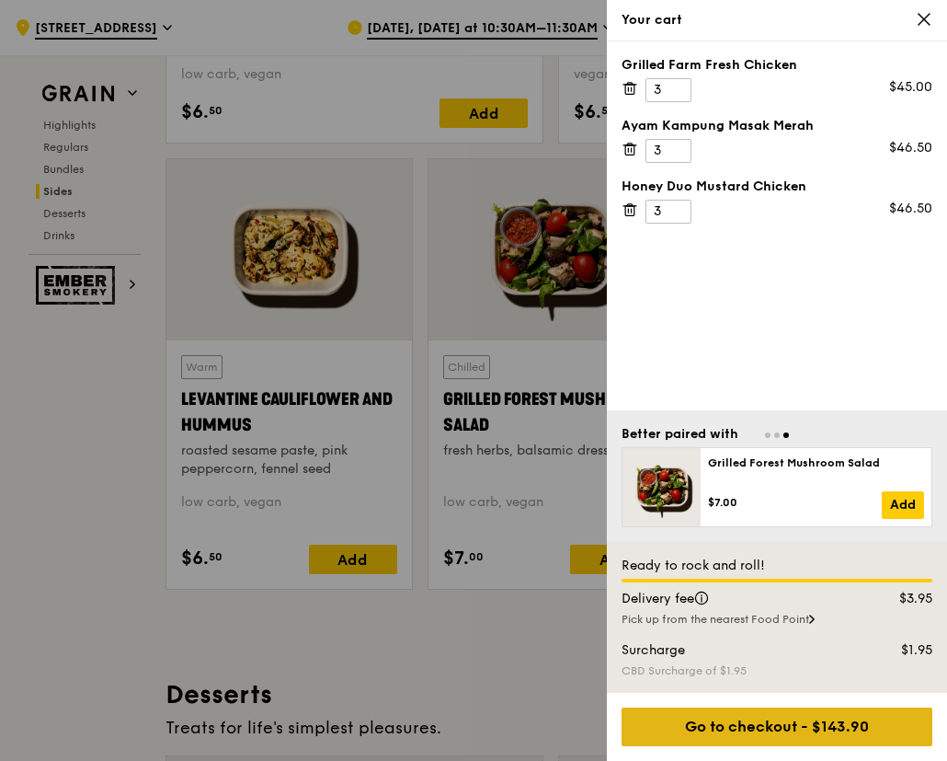
click at [760, 731] on div "Go to checkout - $143.90" at bounding box center [777, 726] width 311 height 39
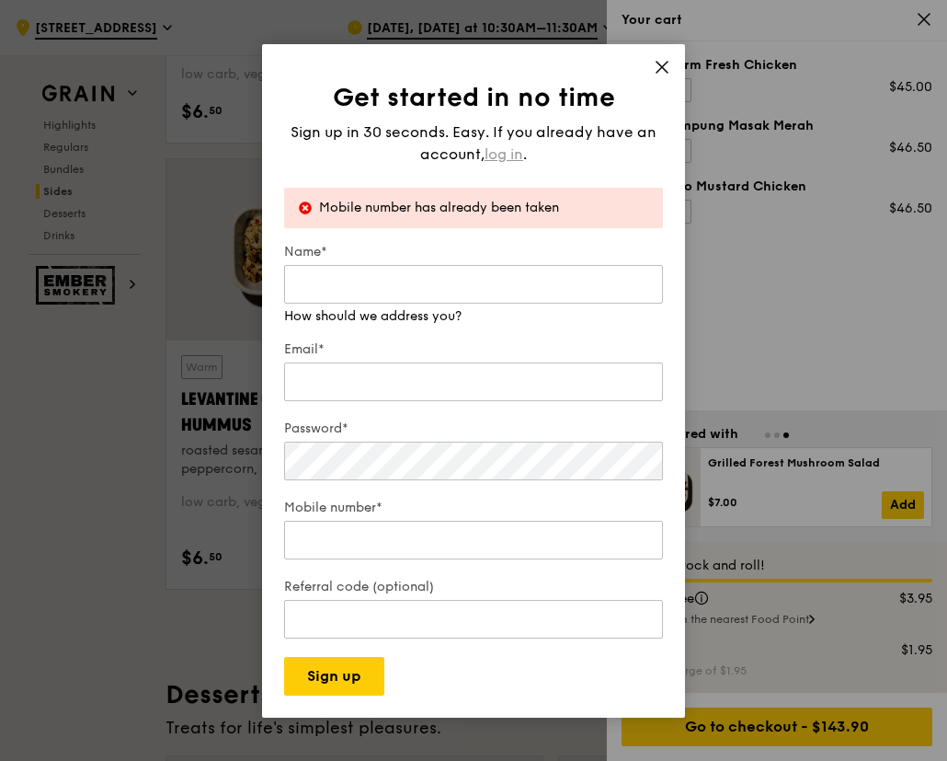
click at [512, 155] on span "log in" at bounding box center [504, 154] width 39 height 22
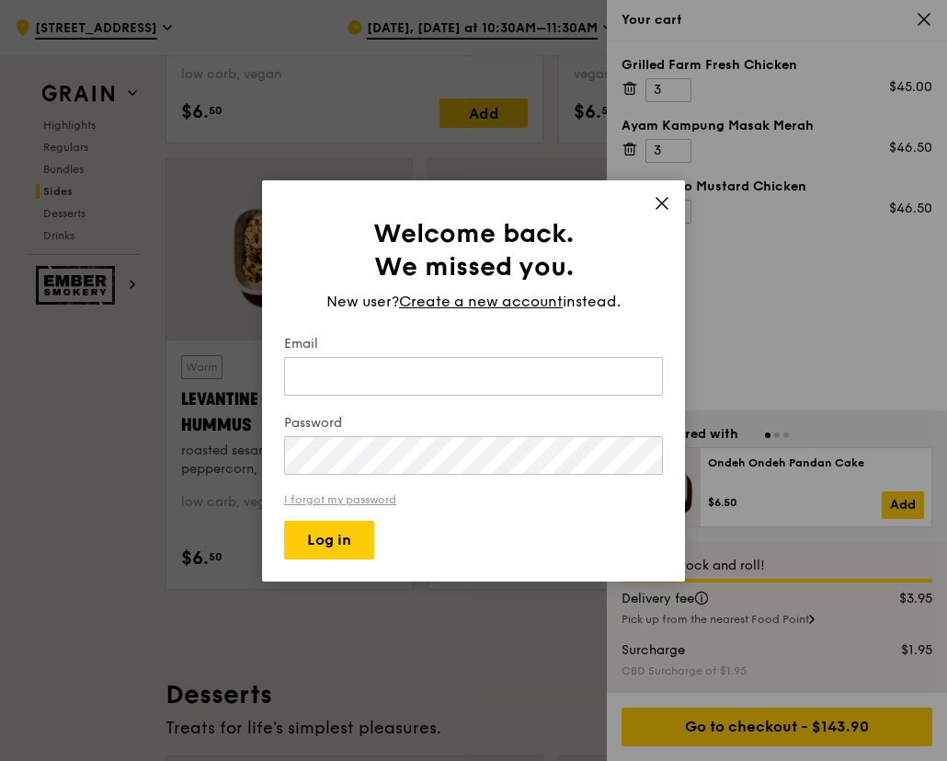
click at [357, 497] on link "I forgot my password" at bounding box center [473, 499] width 379 height 13
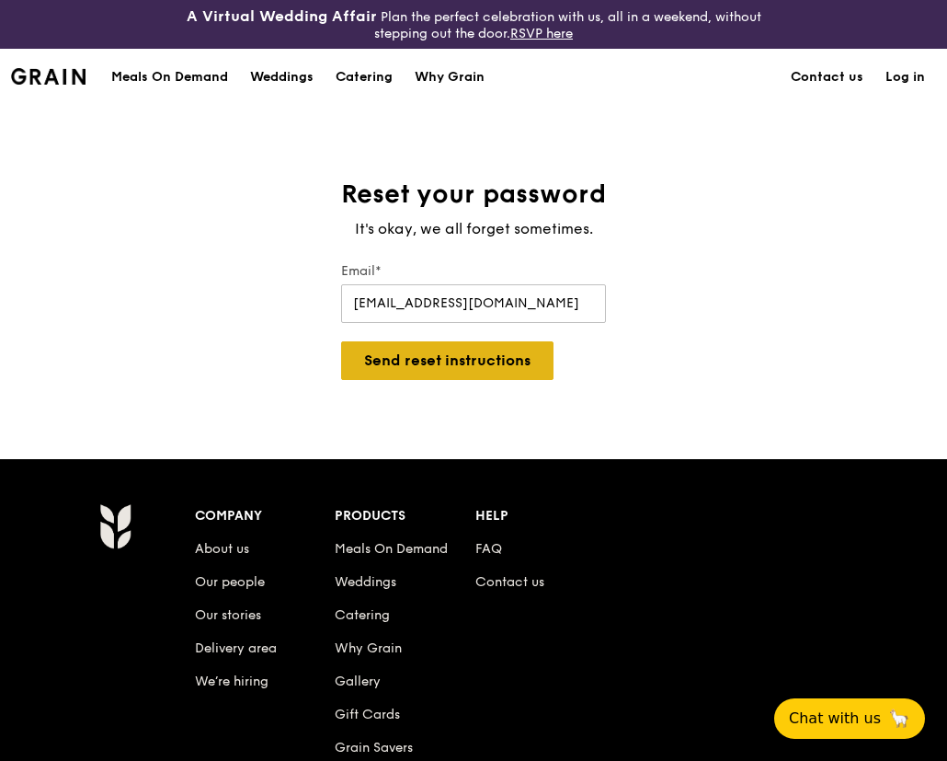
type input "[EMAIL_ADDRESS][DOMAIN_NAME]"
click at [511, 364] on button "Send reset instructions" at bounding box center [447, 360] width 212 height 39
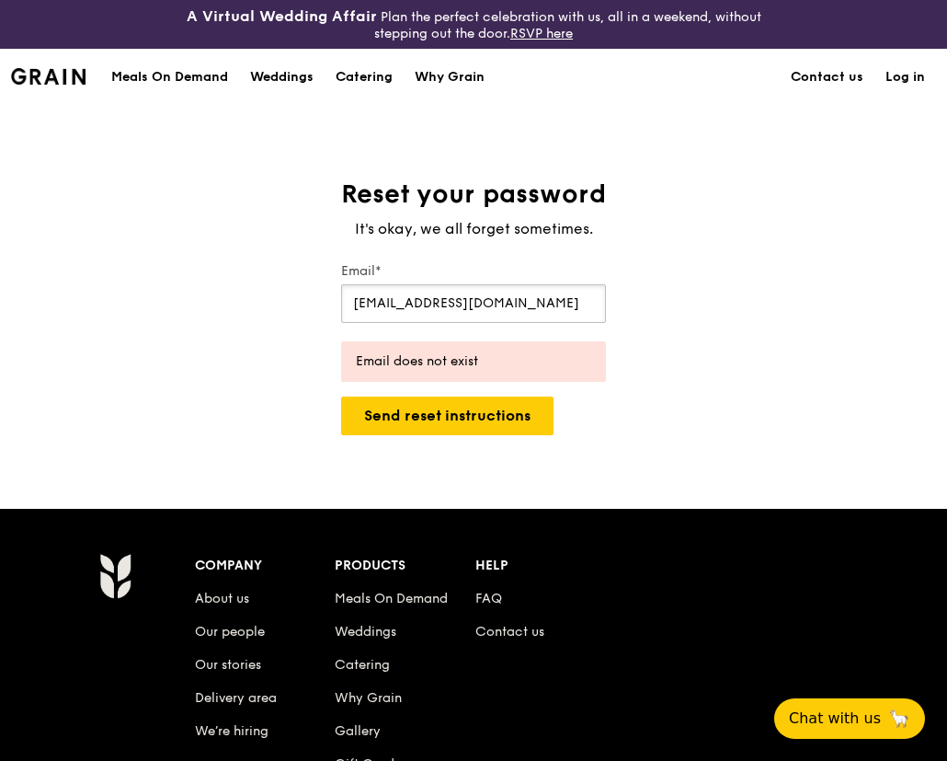
click at [564, 307] on input "[EMAIL_ADDRESS][DOMAIN_NAME]" at bounding box center [473, 303] width 265 height 39
click at [923, 79] on link "Log in" at bounding box center [906, 77] width 62 height 55
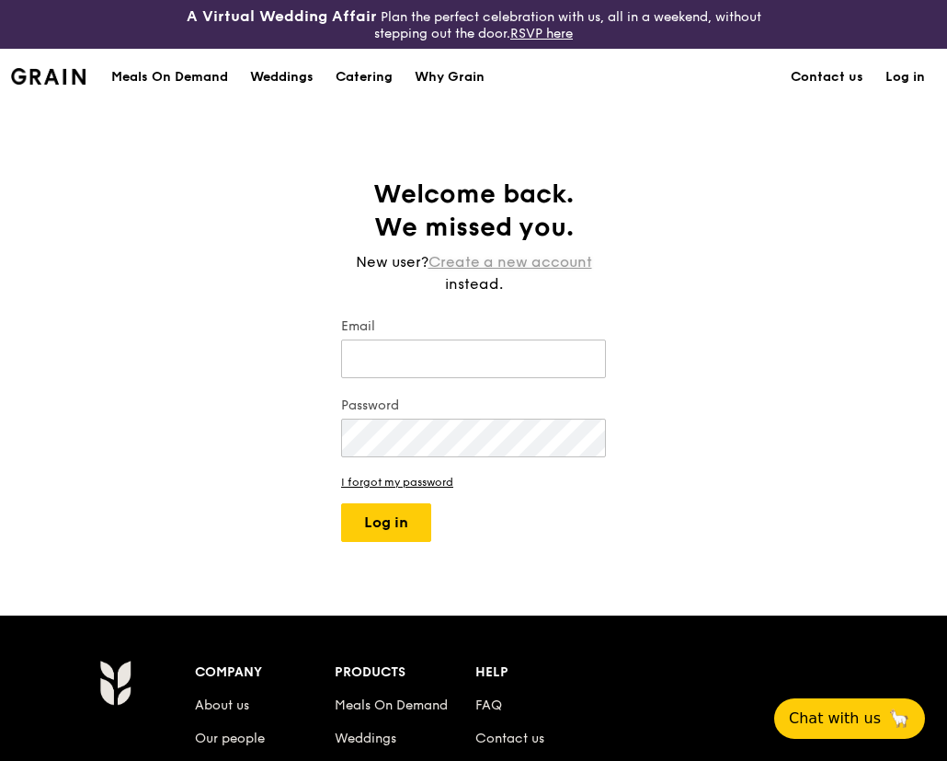
click at [537, 262] on link "Create a new account" at bounding box center [511, 262] width 164 height 22
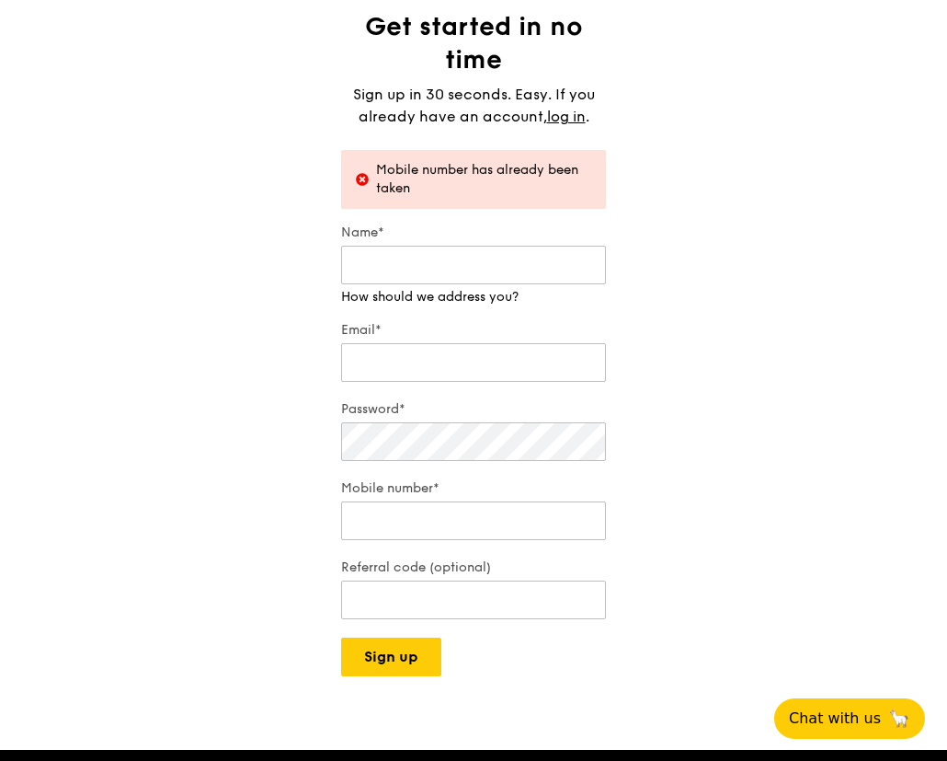
scroll to position [184, 0]
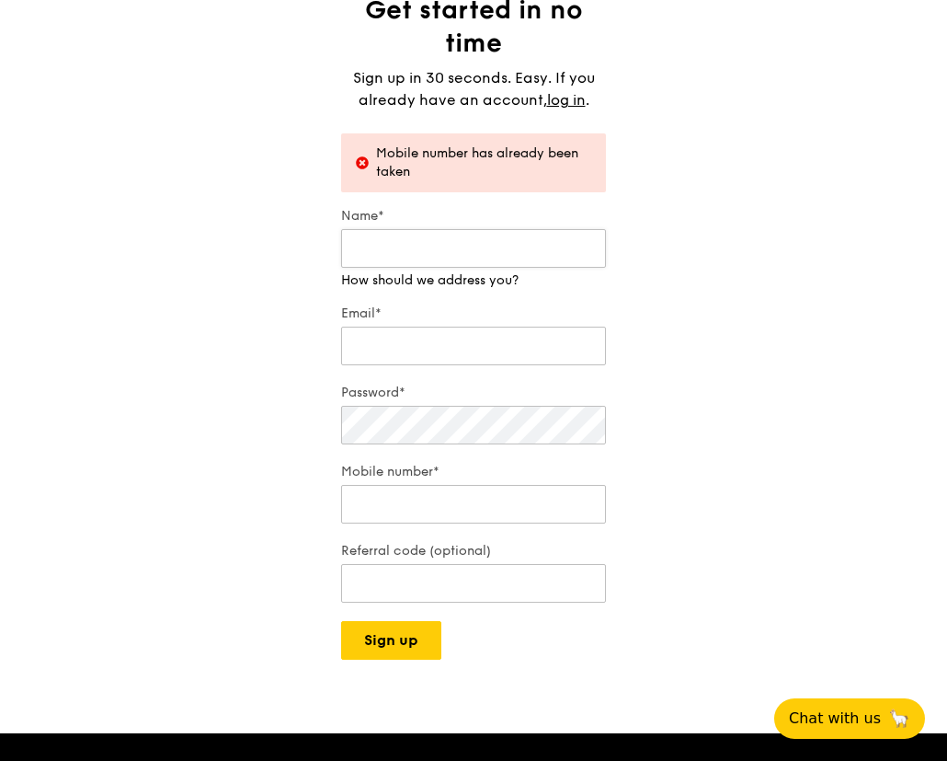
click at [404, 243] on input "Name*" at bounding box center [473, 248] width 265 height 39
type input "[PERSON_NAME]"
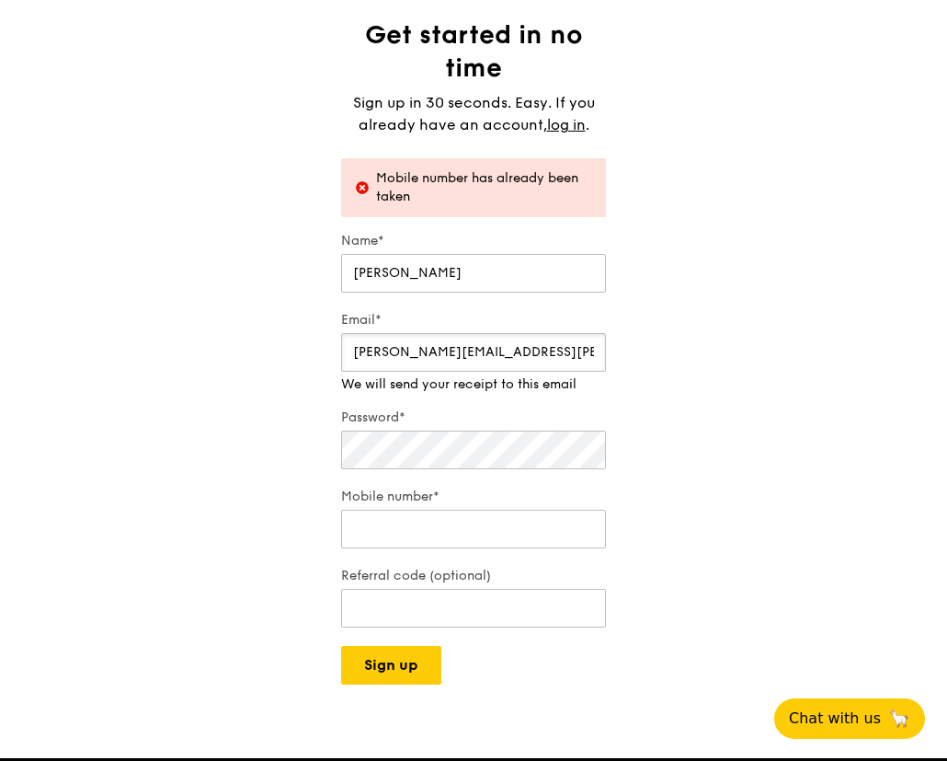
scroll to position [92, 0]
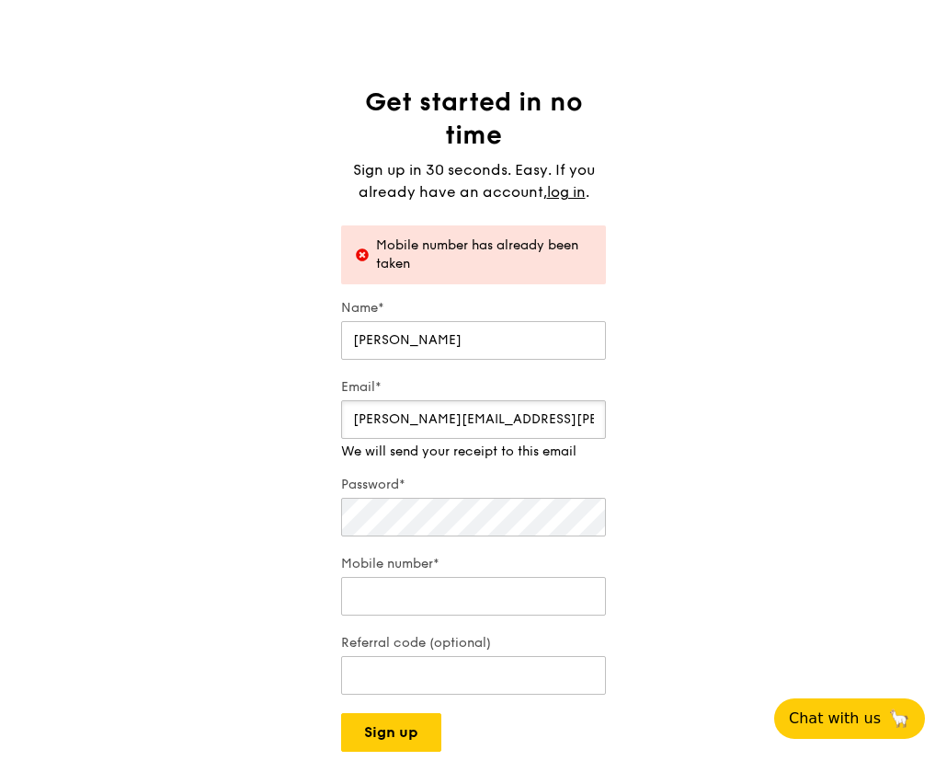
type input "[PERSON_NAME][EMAIL_ADDRESS][PERSON_NAME][DOMAIN_NAME]"
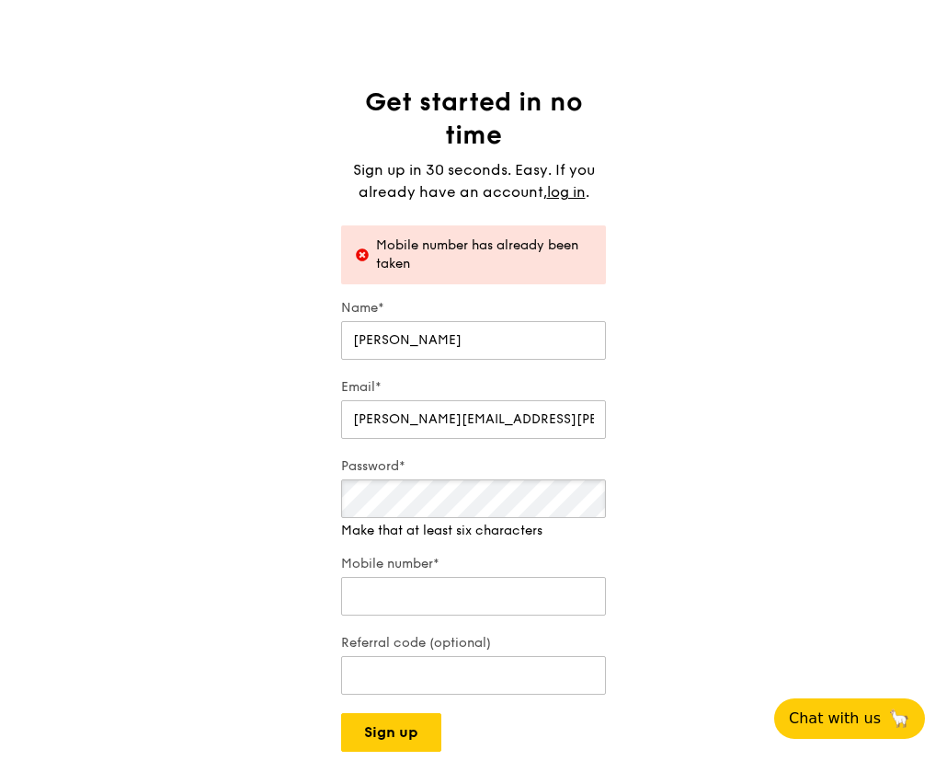
click at [369, 524] on div "Password* Make that at least six characters" at bounding box center [473, 498] width 265 height 83
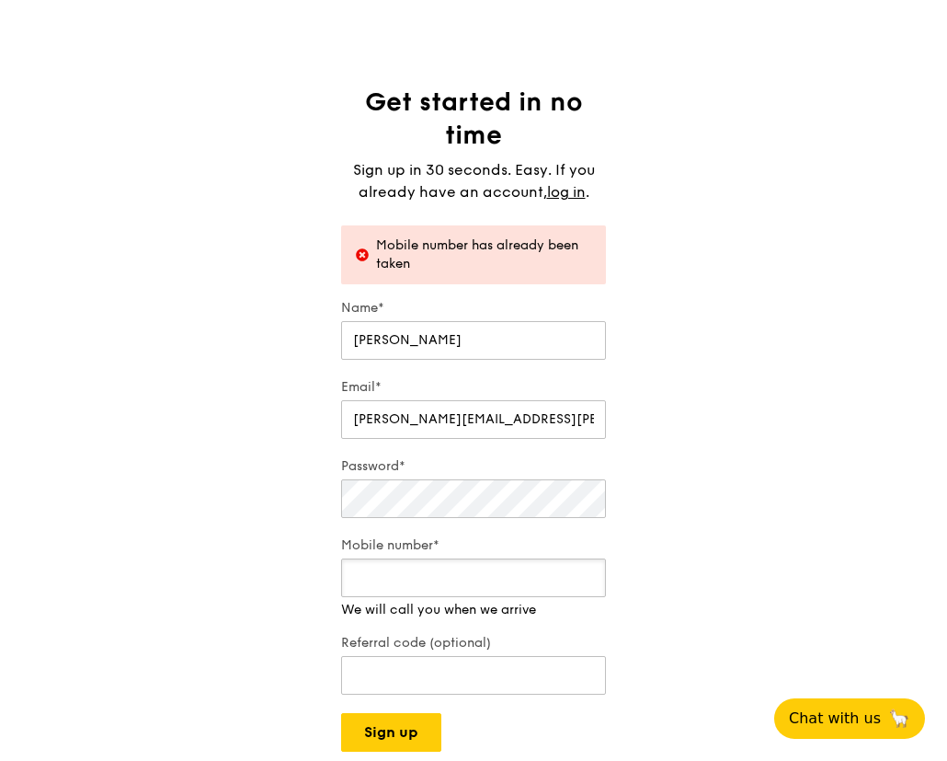
type input "3"
click at [592, 584] on input "96706073" at bounding box center [473, 577] width 265 height 39
type input "96706074"
click at [592, 575] on input "96706074" at bounding box center [473, 577] width 265 height 39
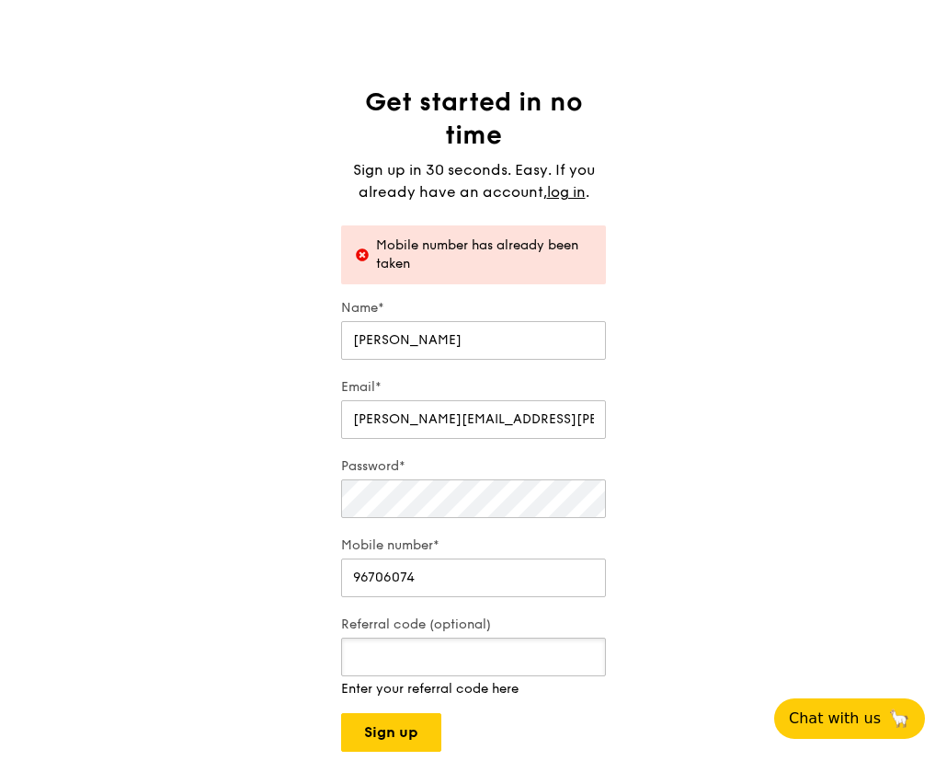
click at [423, 672] on input "Referral code (optional)" at bounding box center [473, 656] width 265 height 39
click at [386, 730] on button "Sign up" at bounding box center [391, 713] width 100 height 39
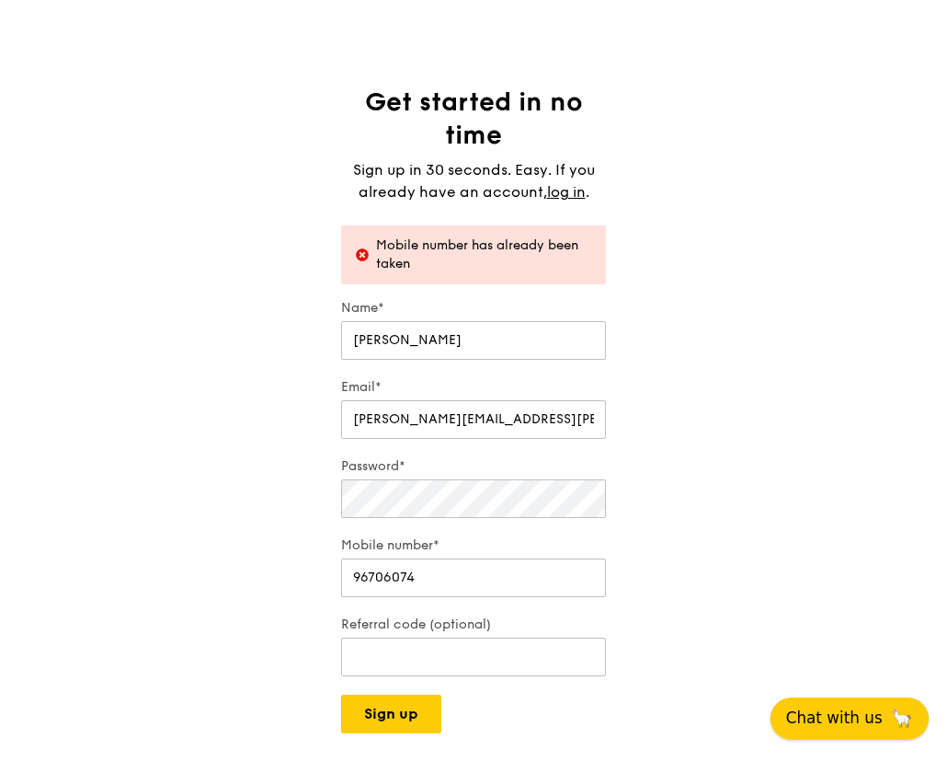
click at [870, 717] on span "Chat with us" at bounding box center [834, 717] width 97 height 23
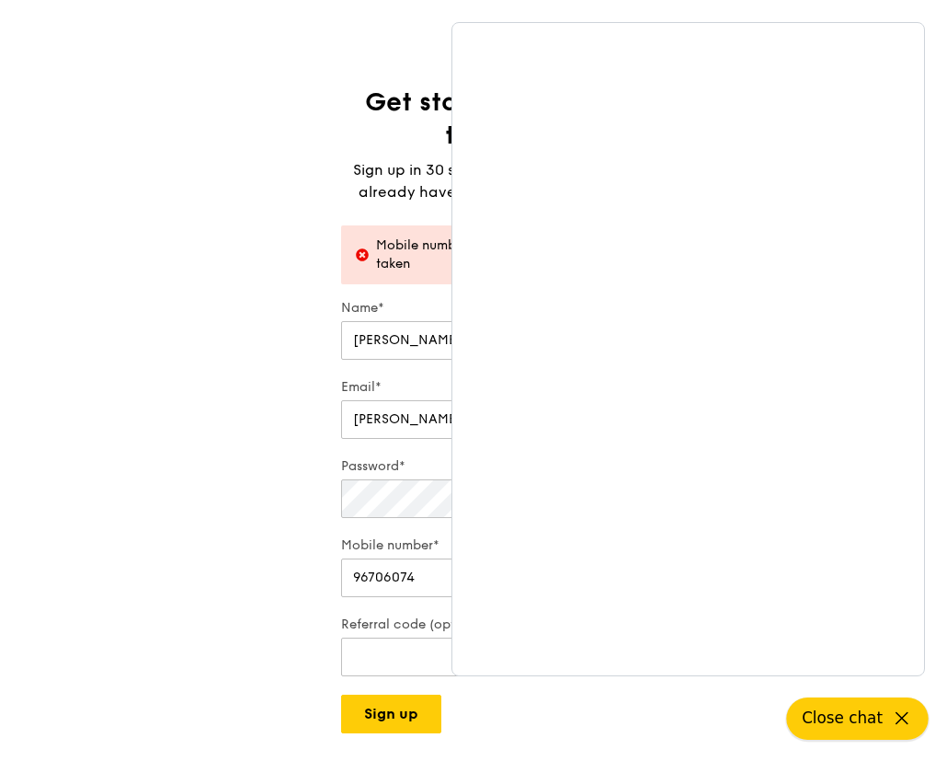
click at [868, 717] on span "Close chat" at bounding box center [842, 717] width 81 height 23
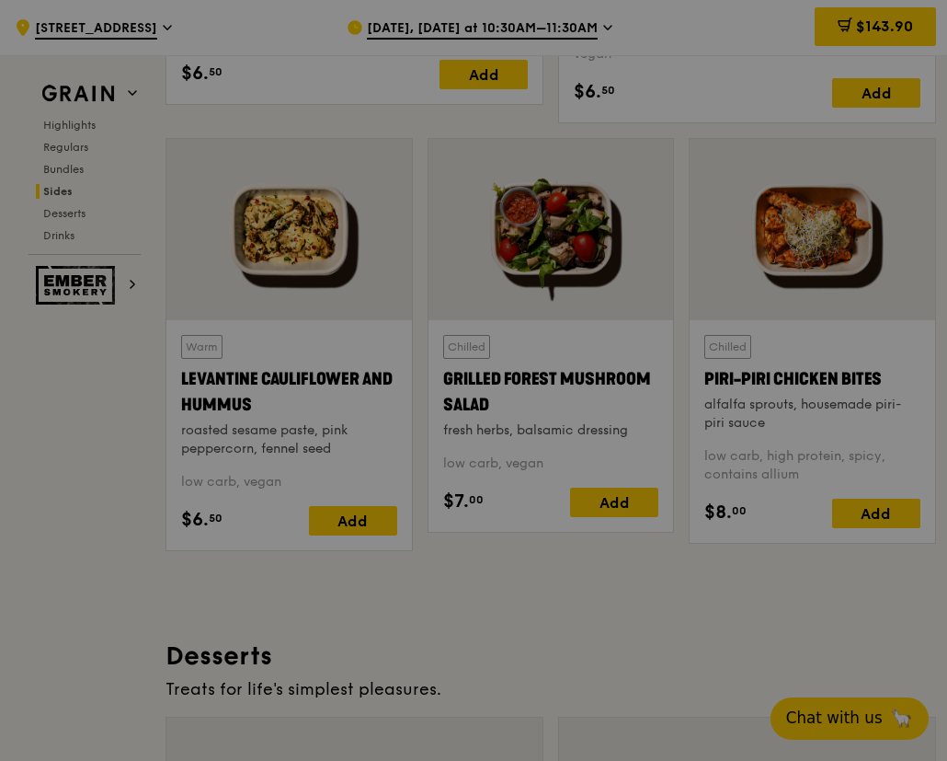
scroll to position [4509, 0]
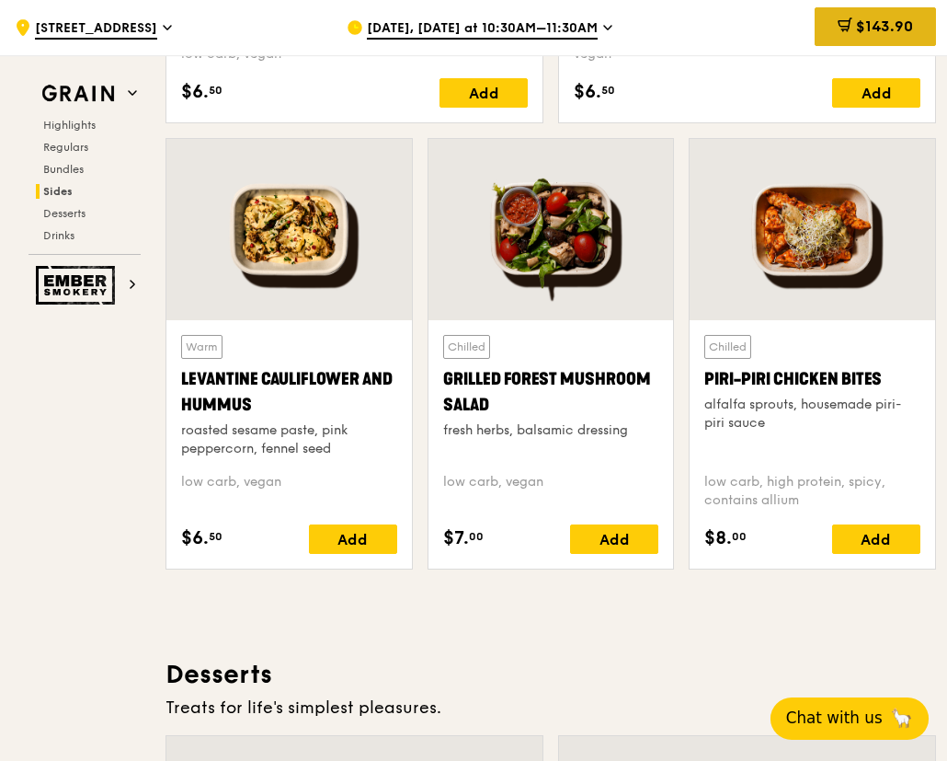
click at [858, 22] on span "$143.90" at bounding box center [884, 25] width 57 height 17
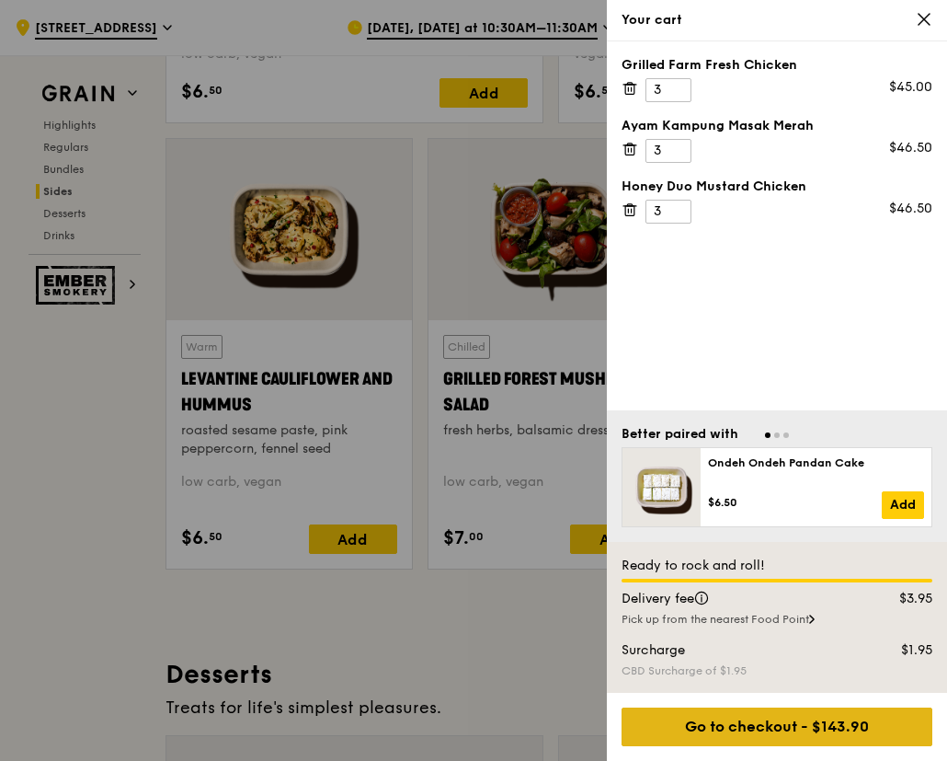
click at [886, 726] on div "Go to checkout - $143.90" at bounding box center [777, 726] width 311 height 39
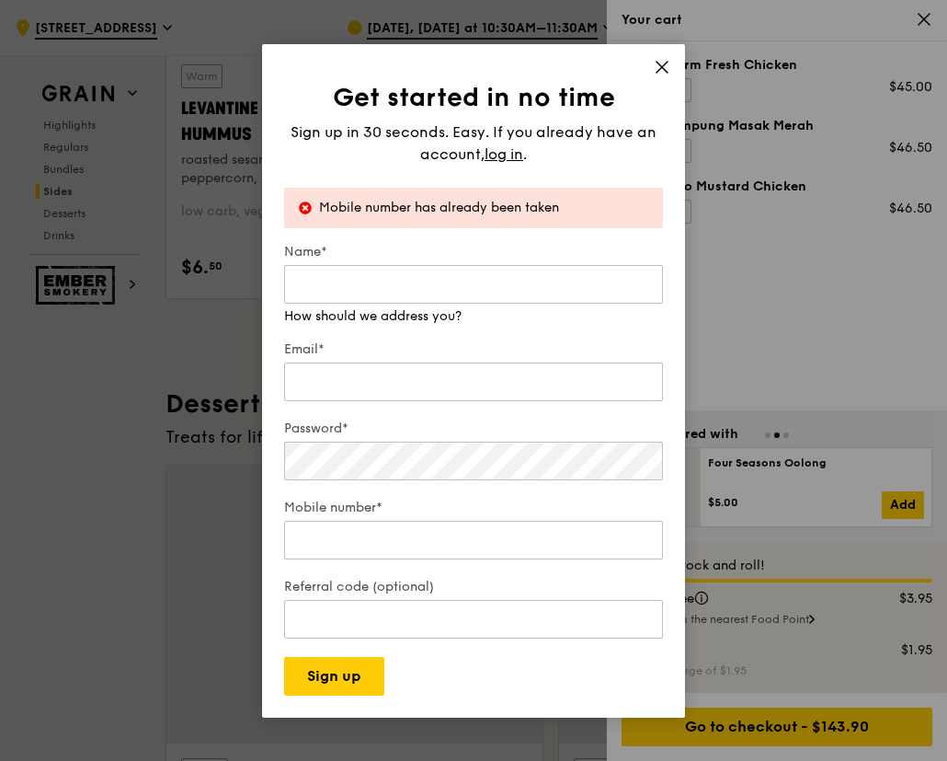
scroll to position [4417, 0]
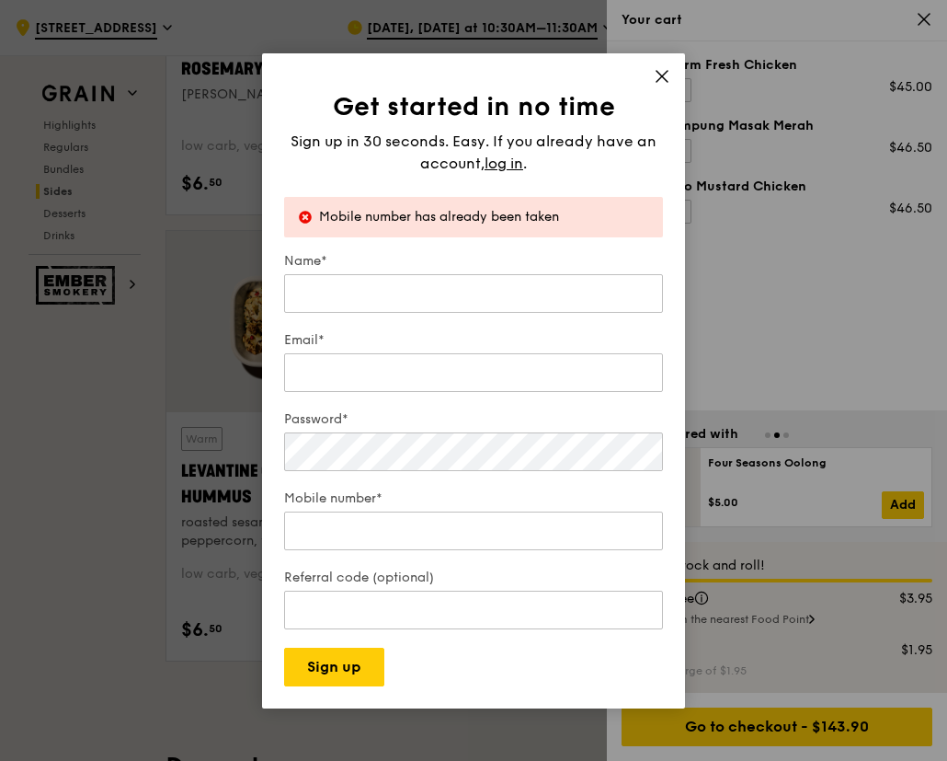
click at [663, 64] on div "Get started in no time Sign up in 30 seconds. Easy. If you already have an acco…" at bounding box center [473, 380] width 423 height 655
click at [669, 80] on icon at bounding box center [662, 76] width 17 height 17
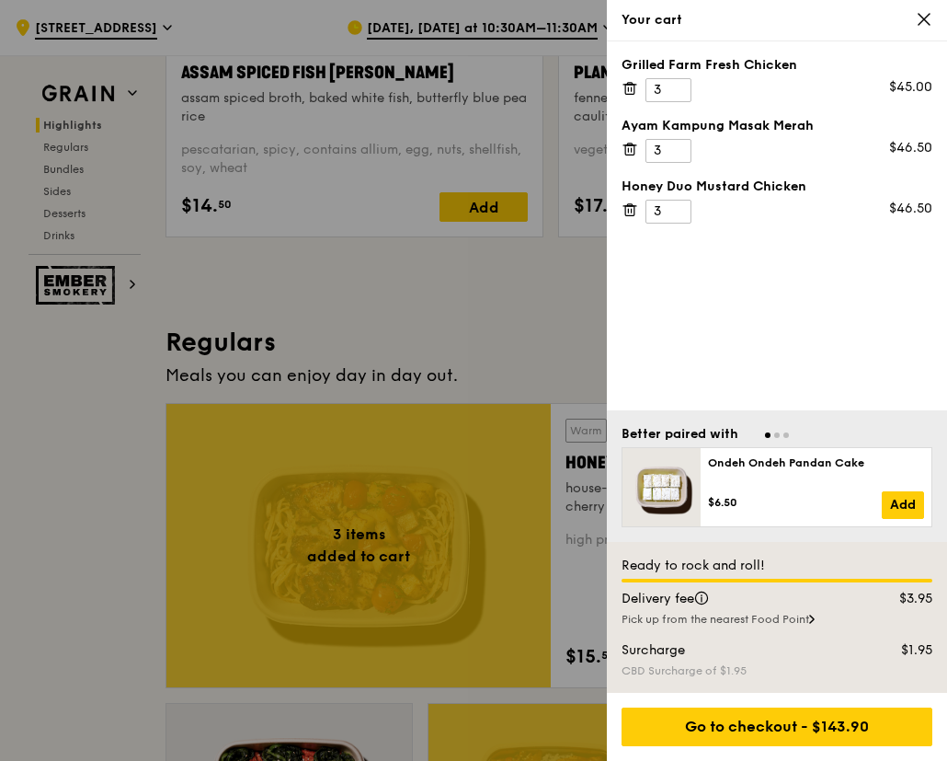
scroll to position [738, 0]
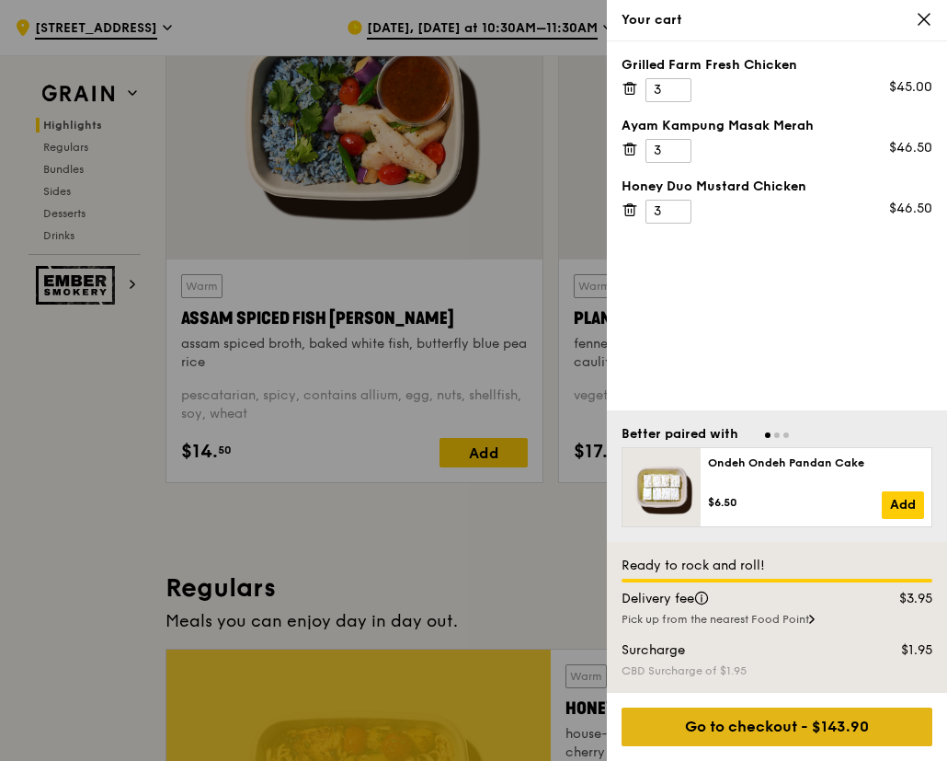
click at [742, 723] on div "Go to checkout - $143.90" at bounding box center [777, 726] width 311 height 39
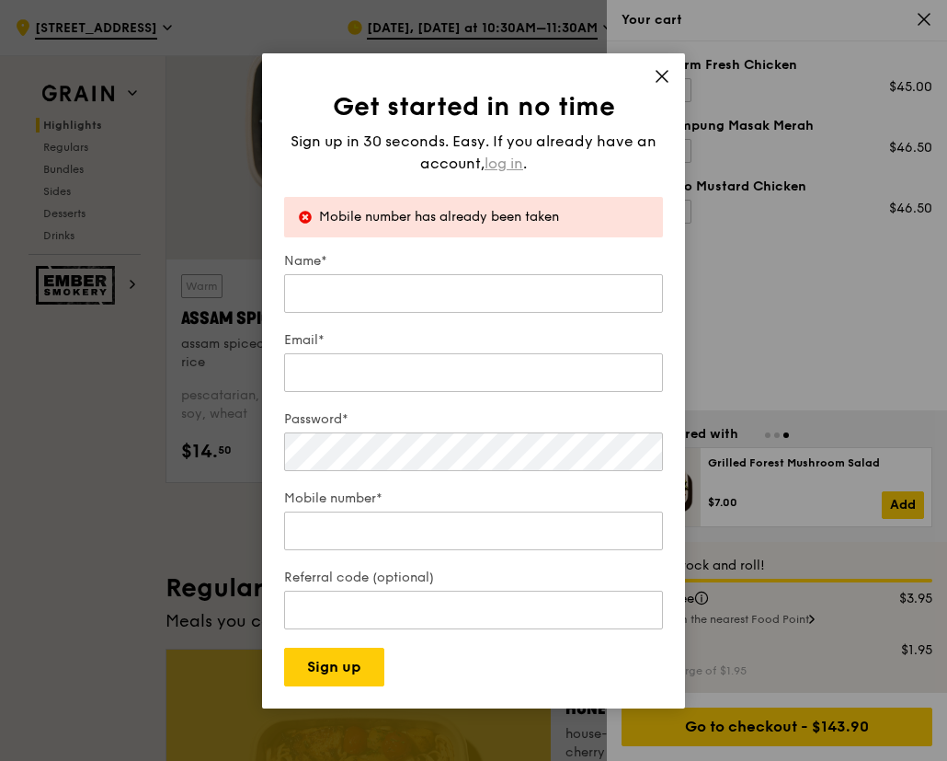
click at [509, 157] on span "log in" at bounding box center [504, 164] width 39 height 22
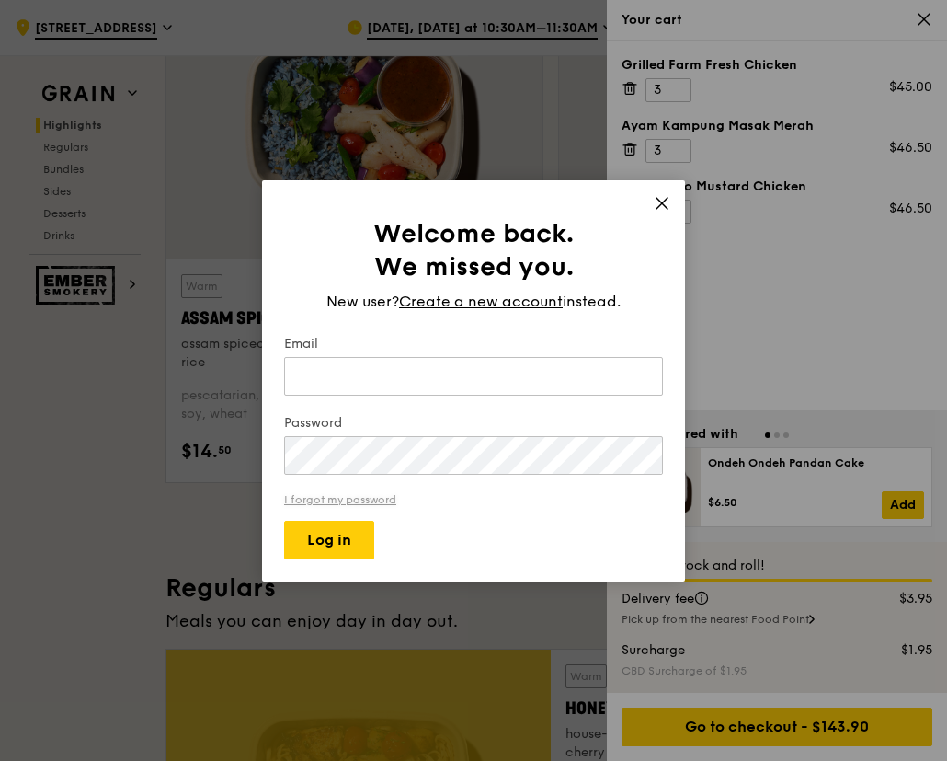
click at [327, 497] on link "I forgot my password" at bounding box center [473, 499] width 379 height 13
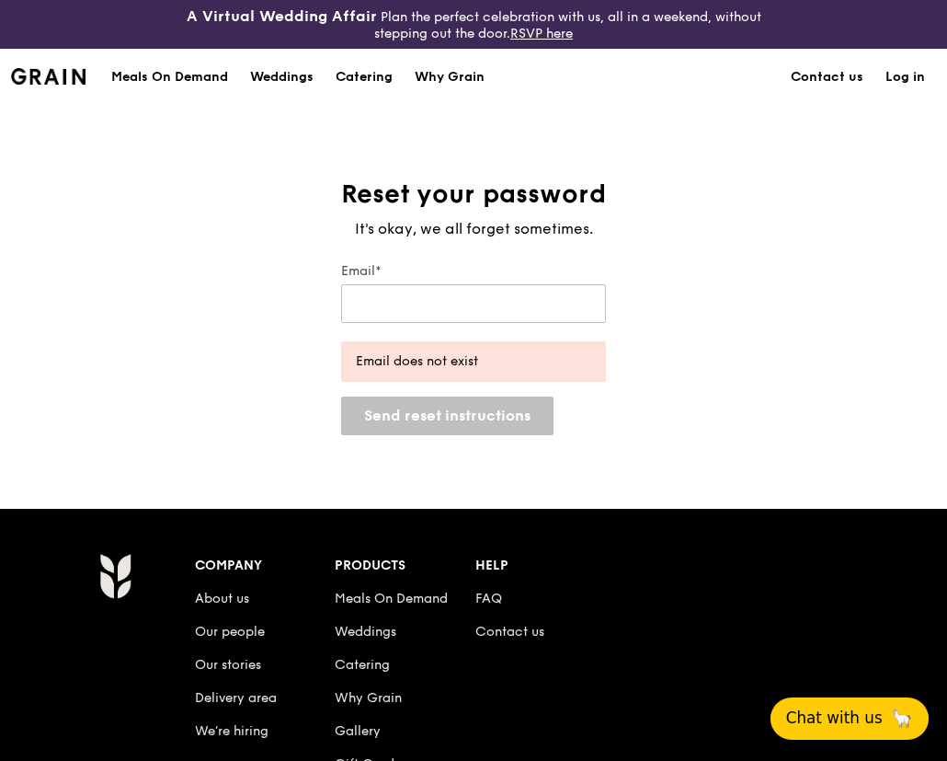
click at [563, 379] on div "Email does not exist" at bounding box center [473, 361] width 265 height 40
click at [440, 362] on div "Email does not exist" at bounding box center [473, 361] width 235 height 18
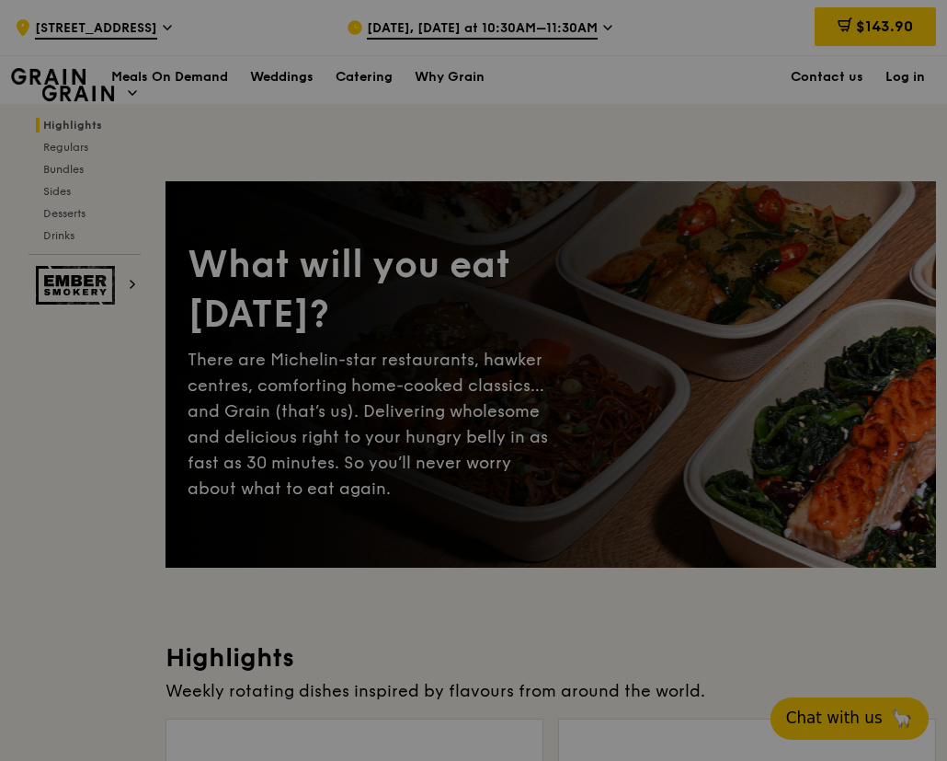
scroll to position [738, 0]
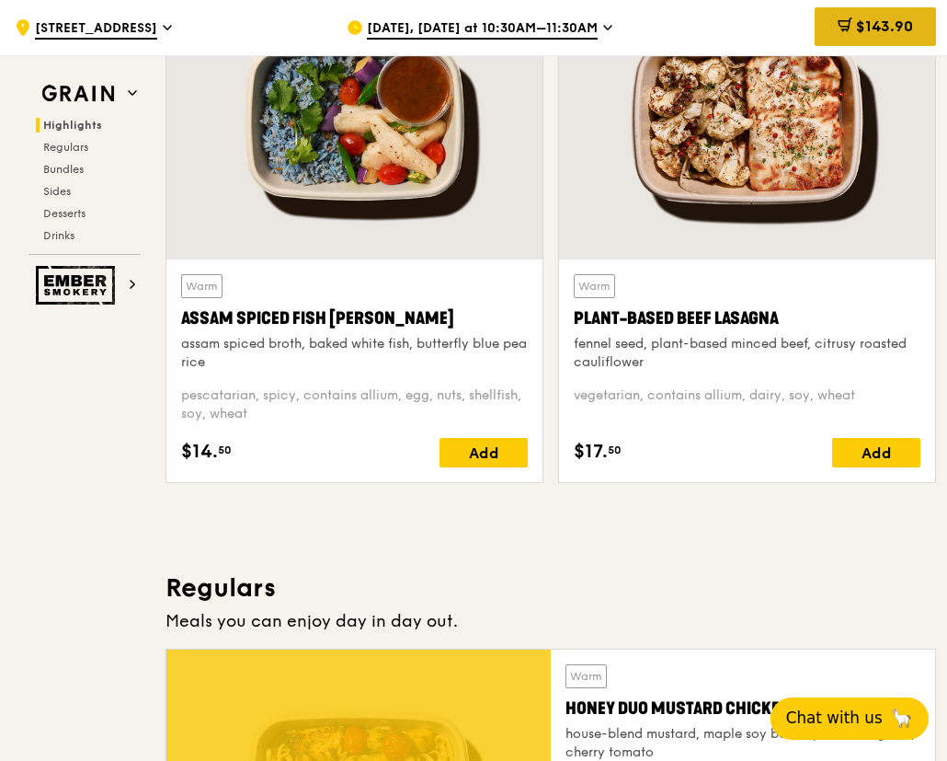
click at [897, 19] on span "$143.90" at bounding box center [884, 25] width 57 height 17
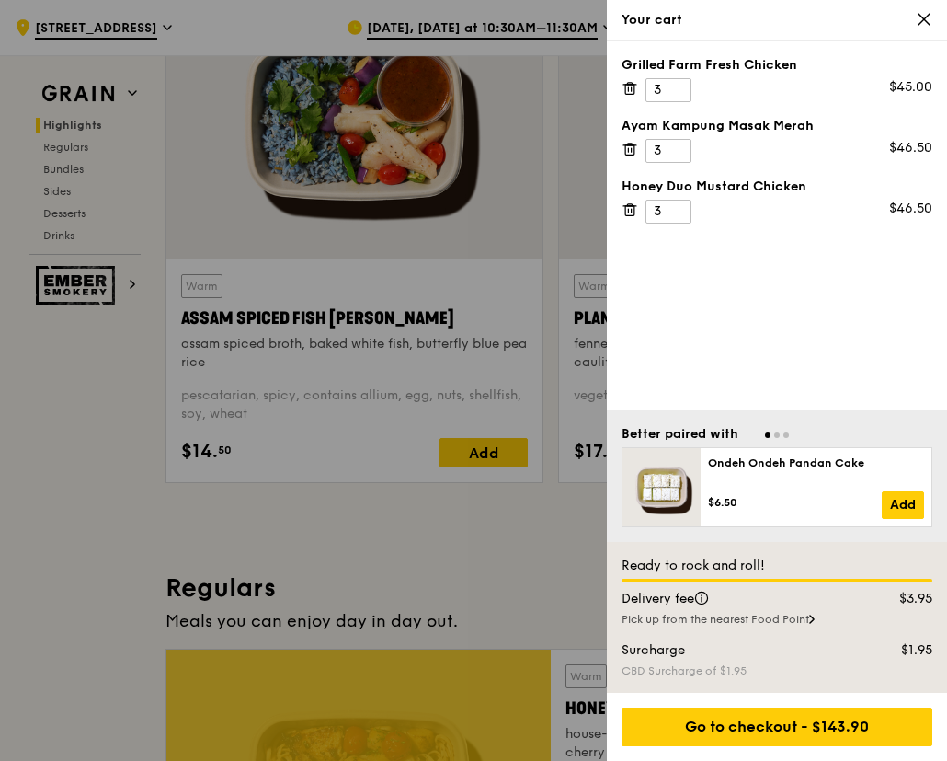
click at [928, 22] on icon at bounding box center [924, 19] width 11 height 11
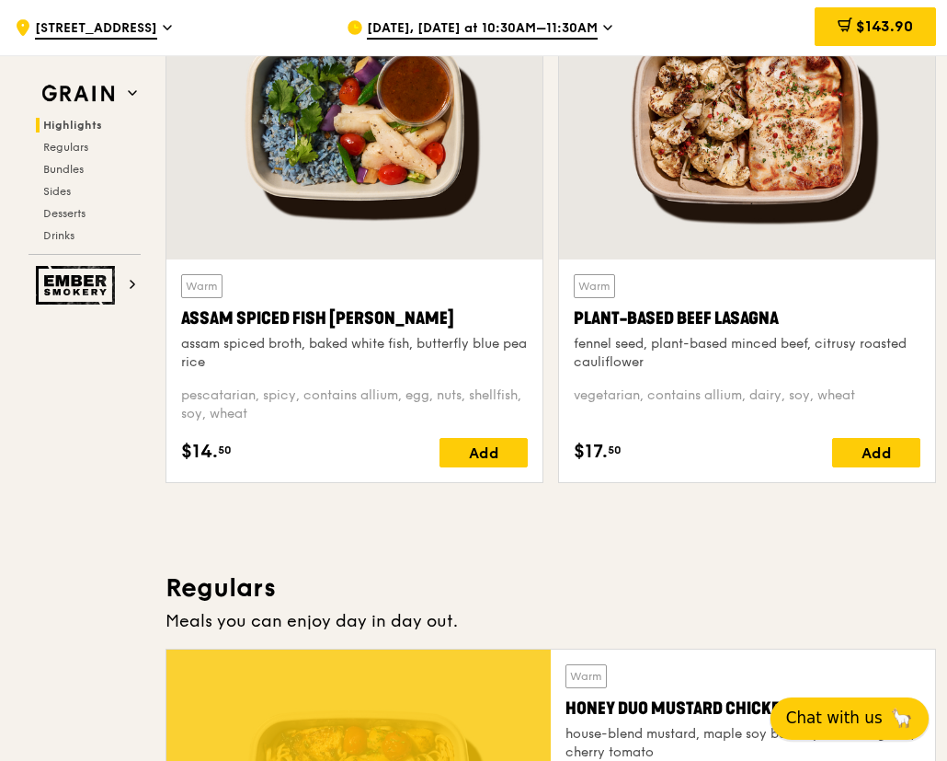
click at [861, 717] on span "Chat with us" at bounding box center [834, 717] width 97 height 23
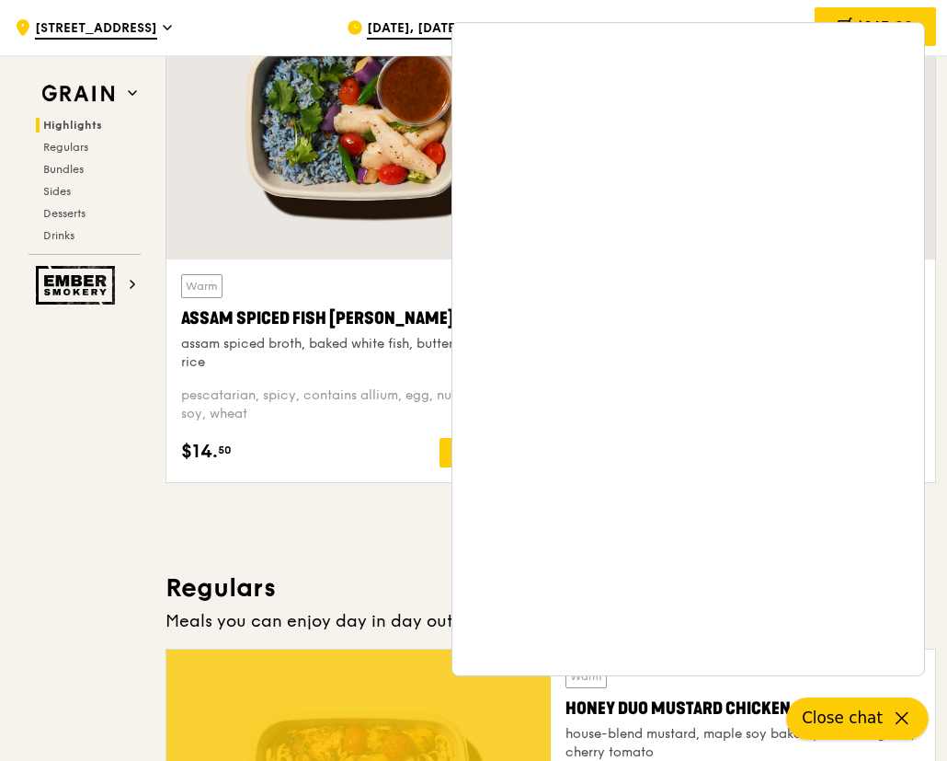
click at [836, 716] on span "Close chat" at bounding box center [842, 717] width 81 height 23
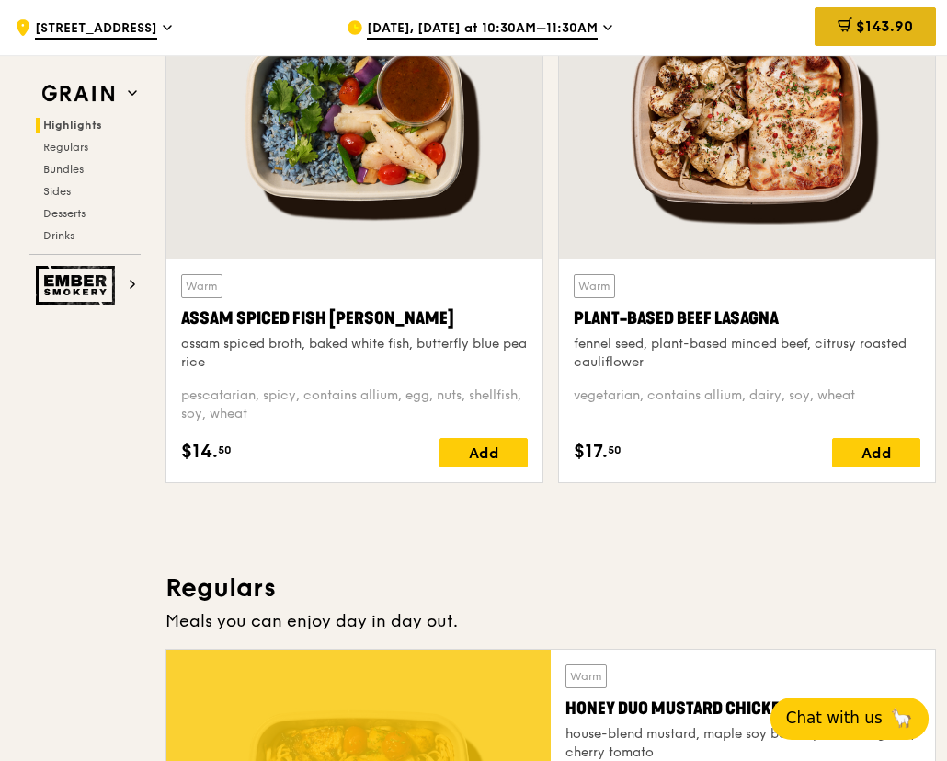
click at [912, 26] on span "$143.90" at bounding box center [884, 25] width 57 height 17
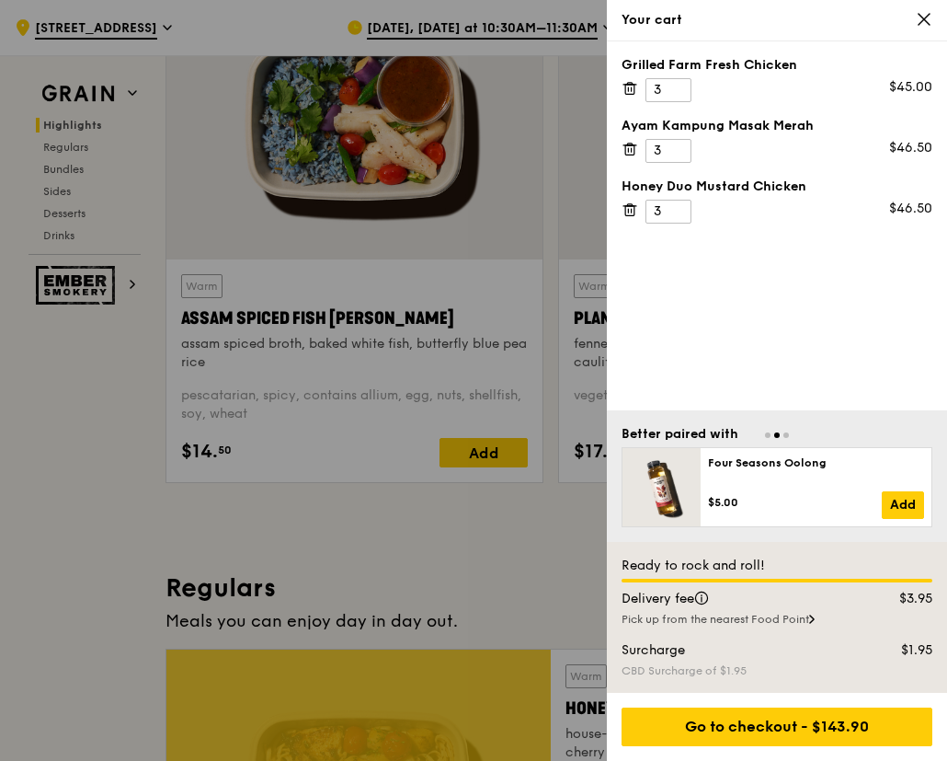
click at [775, 625] on div "Pick up from the nearest Food Point" at bounding box center [777, 619] width 311 height 15
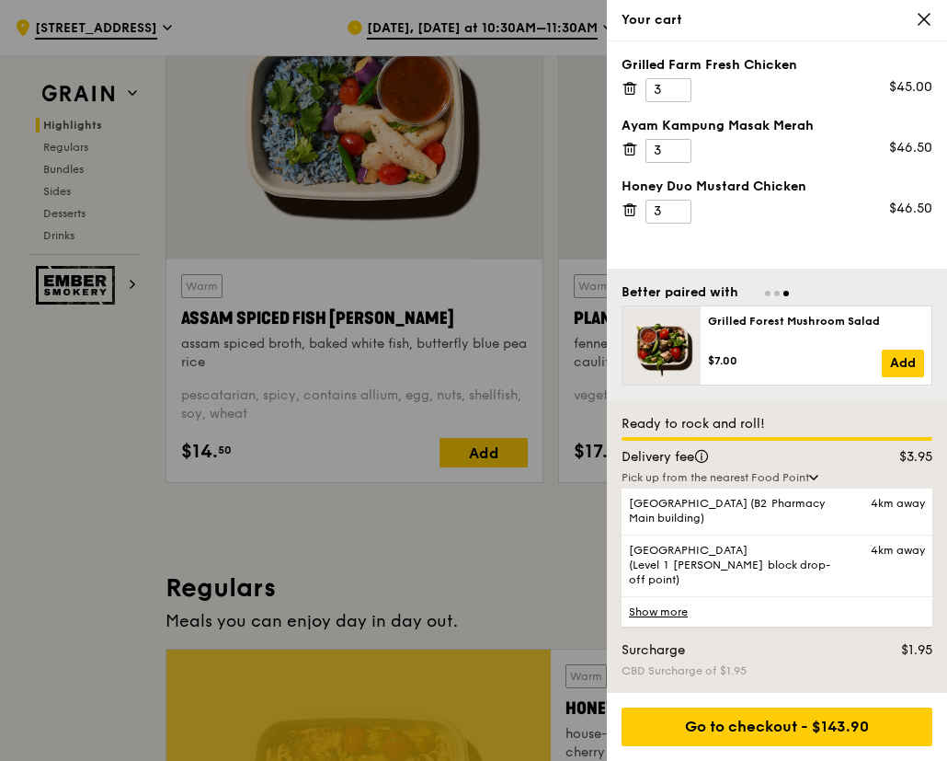
click at [661, 613] on link "Show more" at bounding box center [777, 611] width 311 height 30
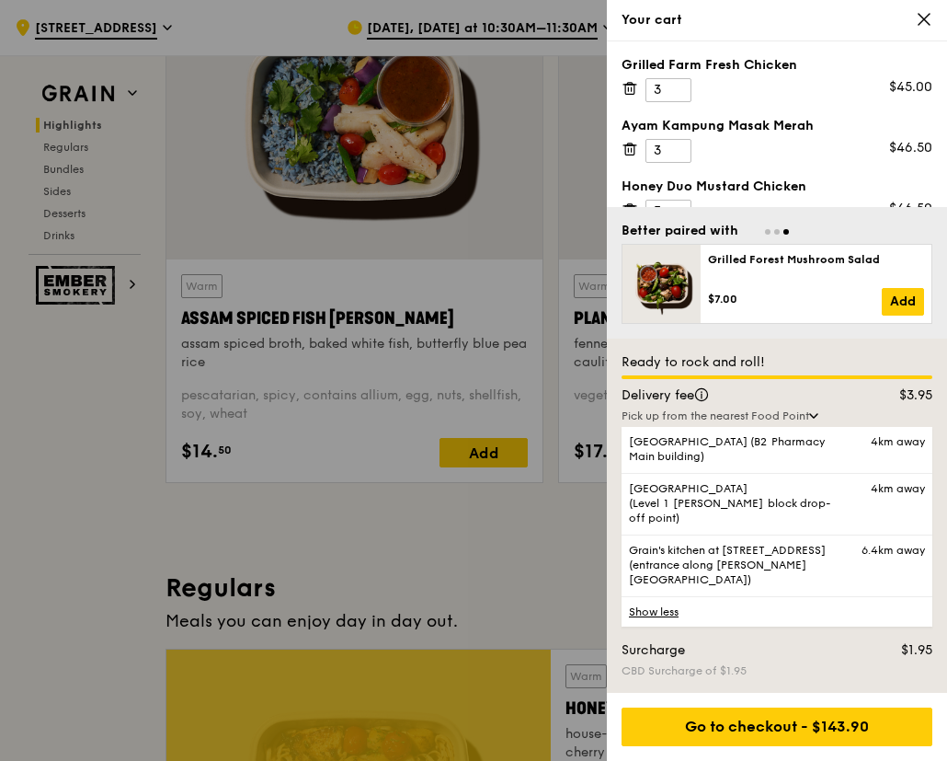
click at [664, 613] on link "Show less" at bounding box center [777, 611] width 311 height 30
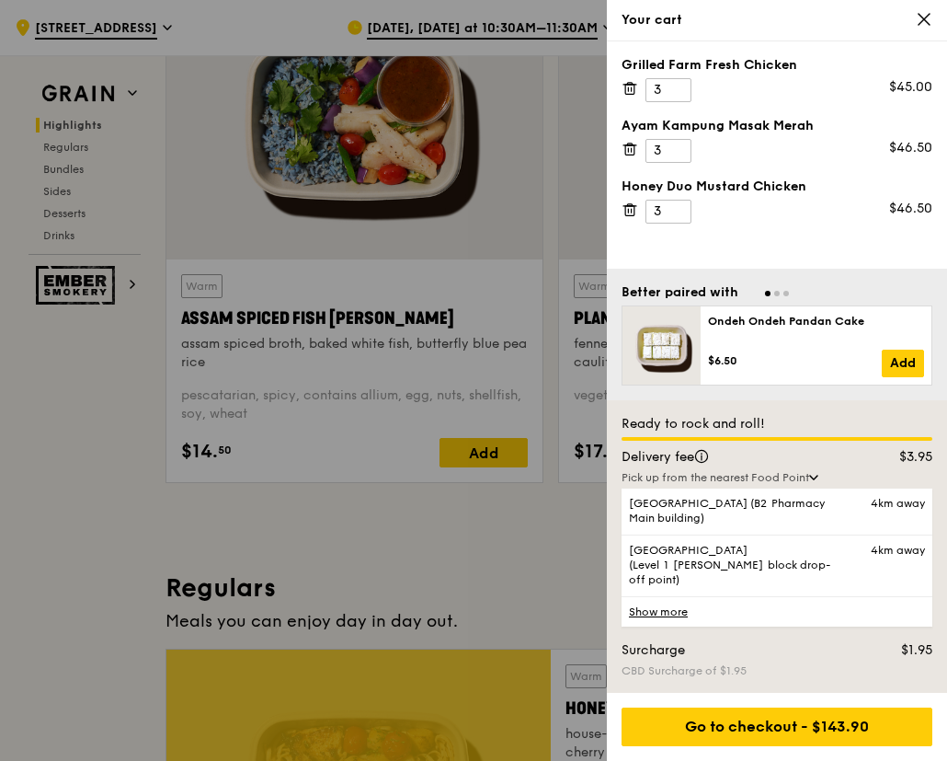
click at [790, 466] on div "Delivery fee" at bounding box center [736, 457] width 250 height 18
click at [799, 663] on div "CBD Surcharge of $1.95" at bounding box center [777, 670] width 311 height 15
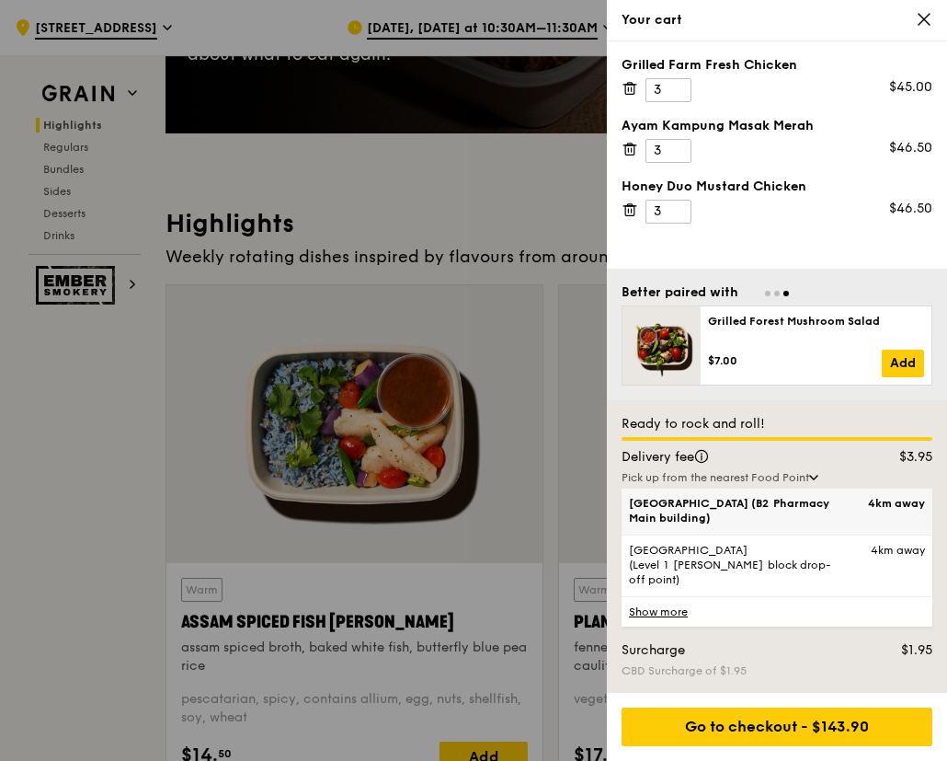
scroll to position [370, 0]
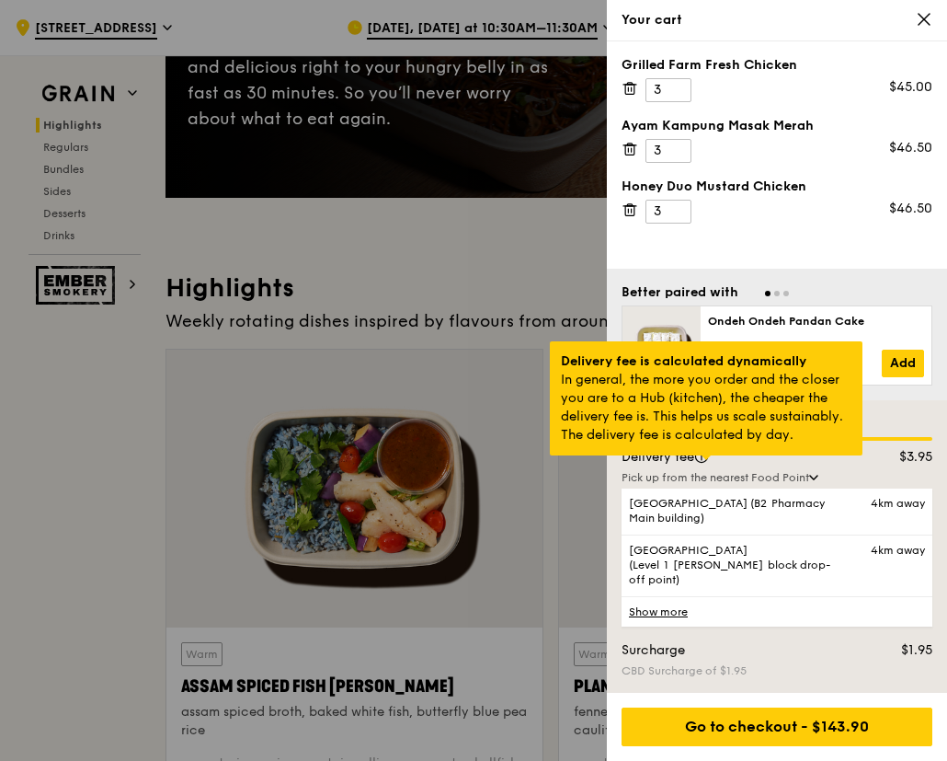
click at [702, 460] on div at bounding box center [706, 457] width 9 height 5
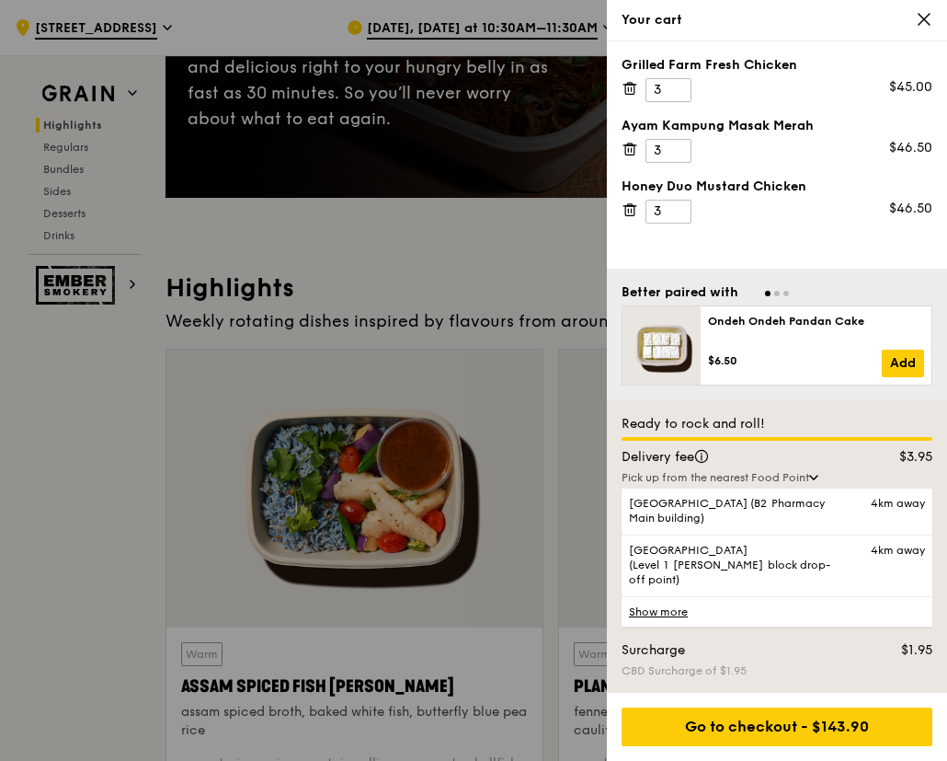
click at [820, 296] on div "Better paired with Ondeh Ondeh Pandan Cake $6.50 Add Four Seasons Oolong $5.00 …" at bounding box center [777, 335] width 340 height 132
click at [818, 479] on icon at bounding box center [813, 478] width 7 height 4
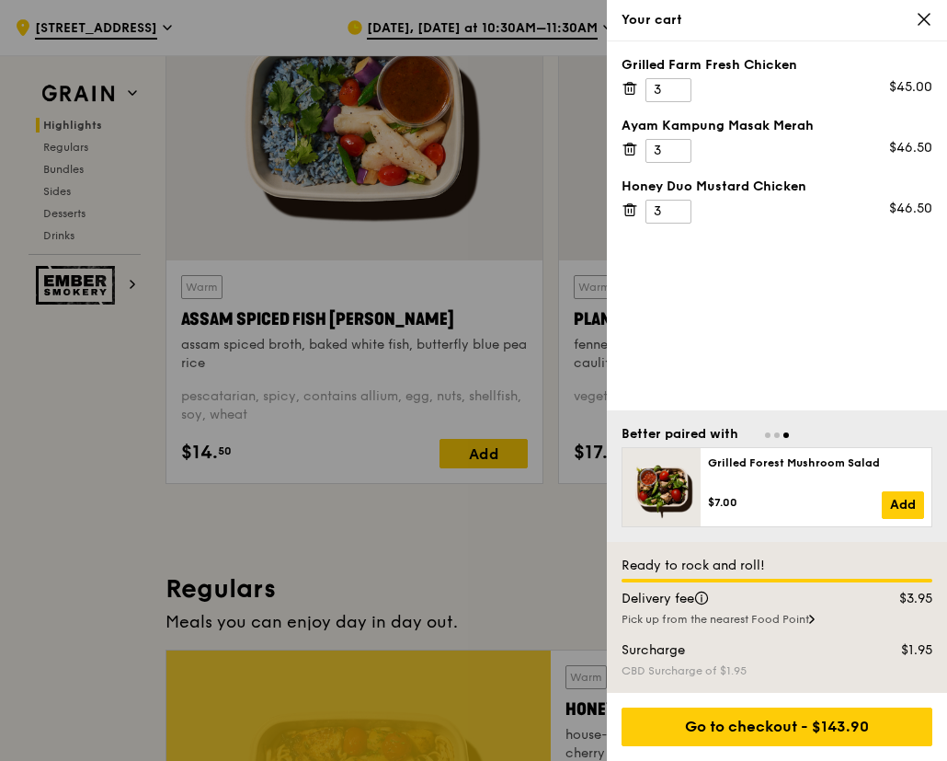
scroll to position [738, 0]
click at [365, 576] on div at bounding box center [473, 380] width 947 height 761
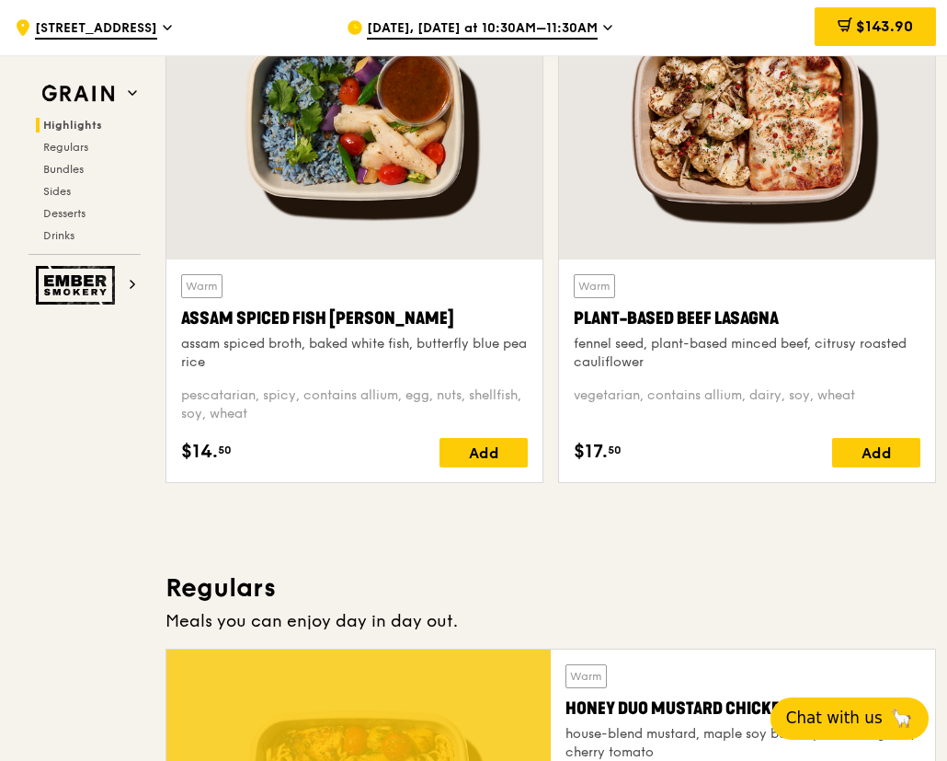
click at [121, 29] on span "[STREET_ADDRESS]" at bounding box center [96, 29] width 122 height 20
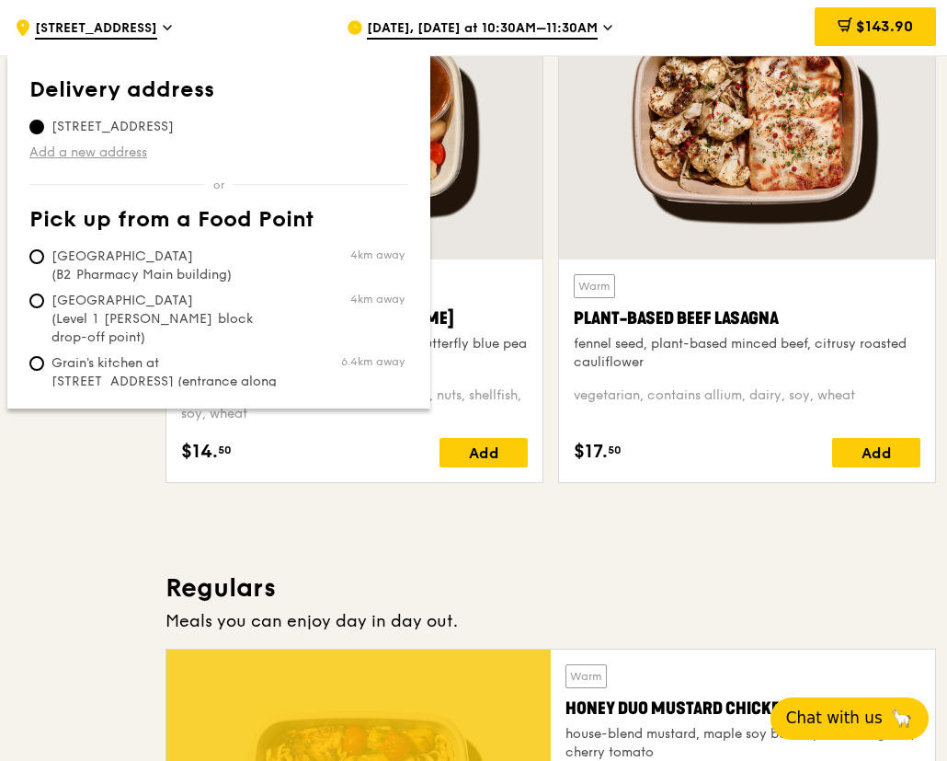
click at [116, 153] on link "Add a new address" at bounding box center [218, 152] width 379 height 18
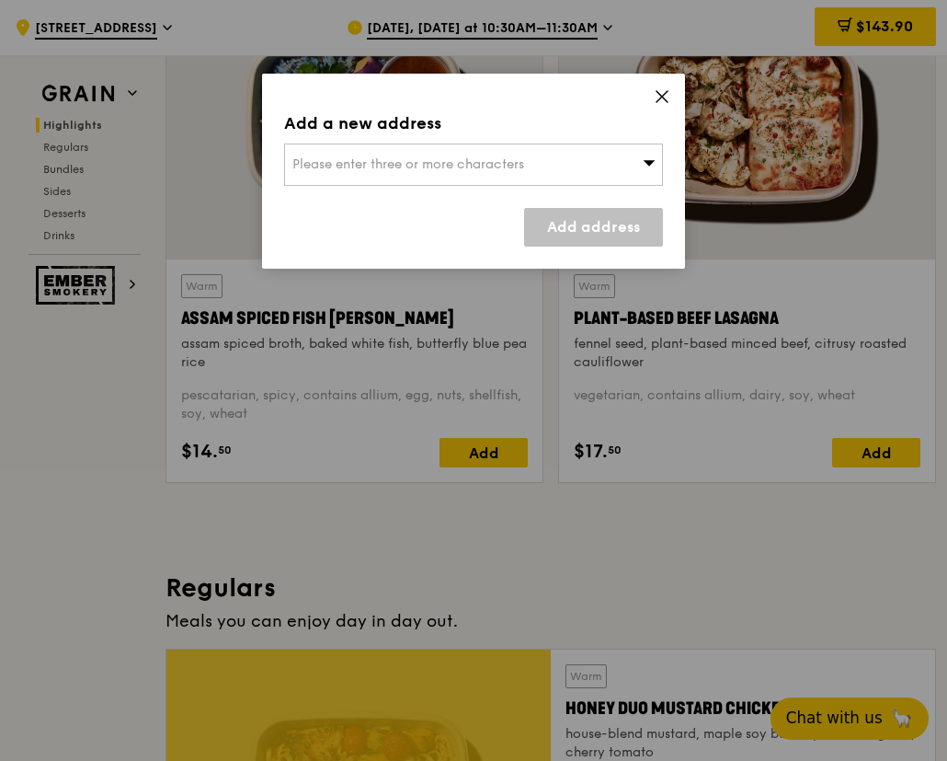
click at [664, 97] on icon at bounding box center [662, 96] width 11 height 11
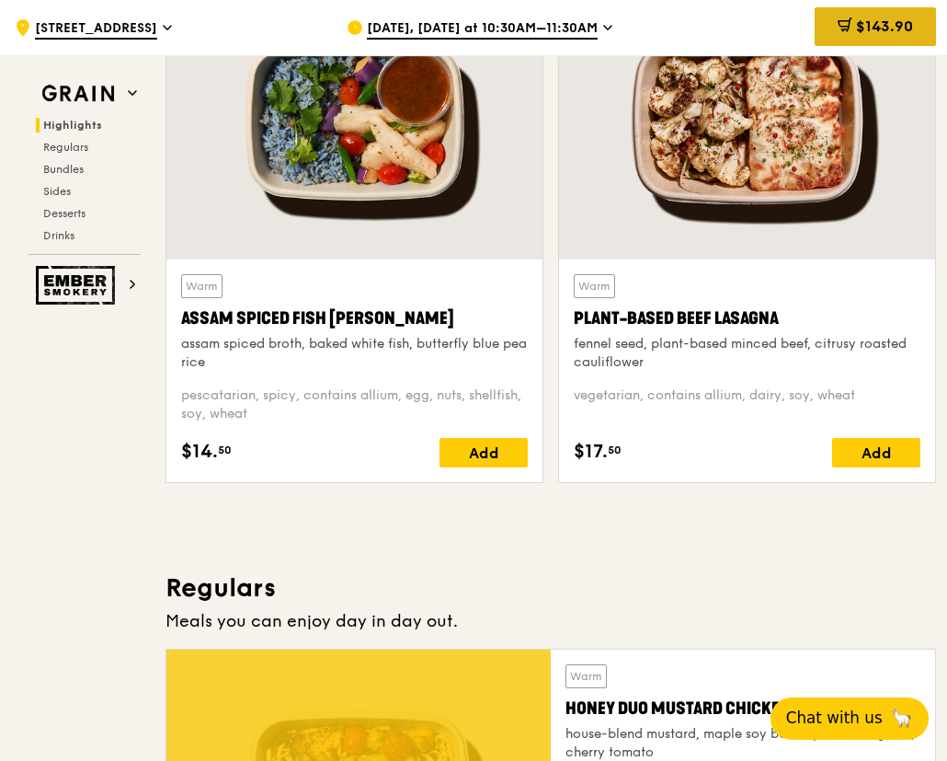
click at [843, 23] on icon at bounding box center [845, 24] width 15 height 15
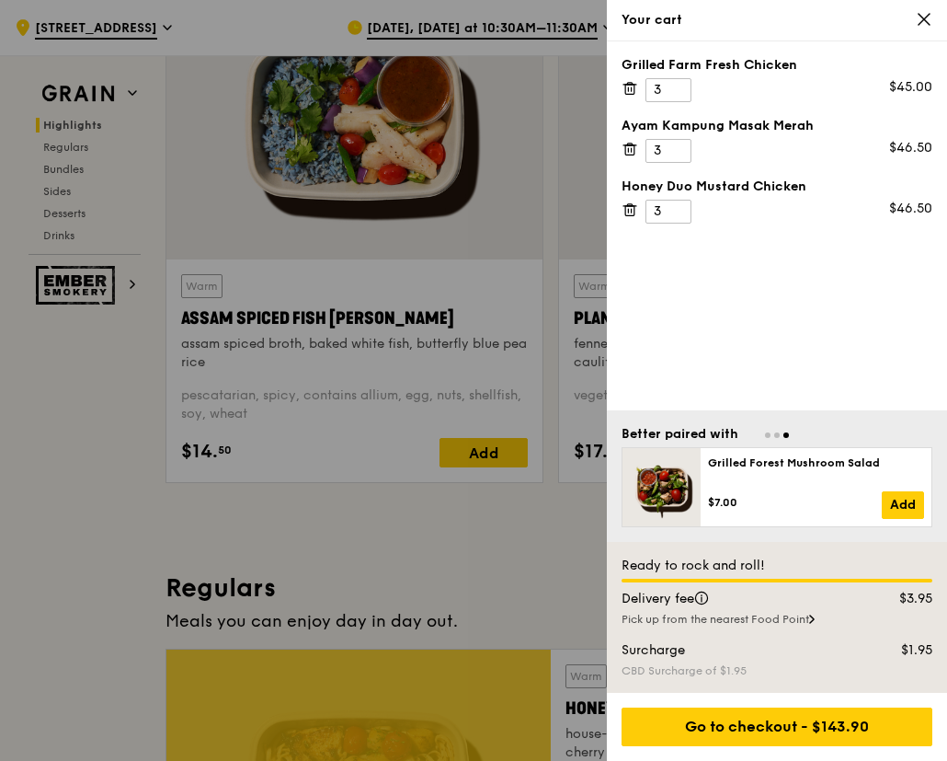
click at [933, 22] on div "Your cart" at bounding box center [777, 20] width 340 height 41
drag, startPoint x: 920, startPoint y: 11, endPoint x: 914, endPoint y: 25, distance: 14.9
click at [920, 14] on icon at bounding box center [924, 19] width 17 height 17
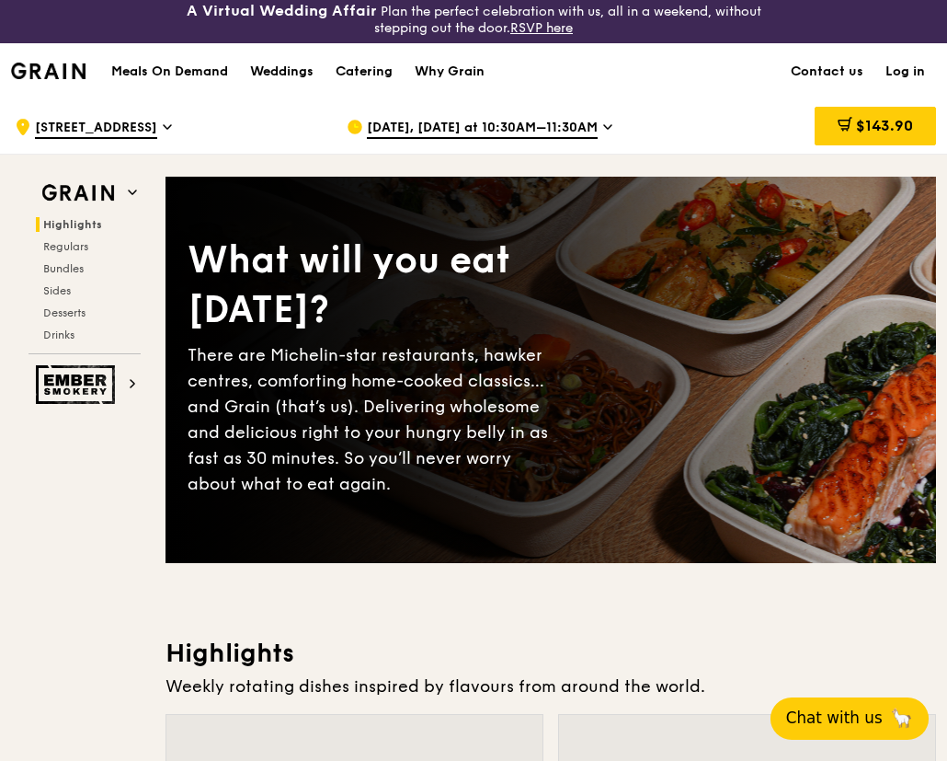
scroll to position [0, 0]
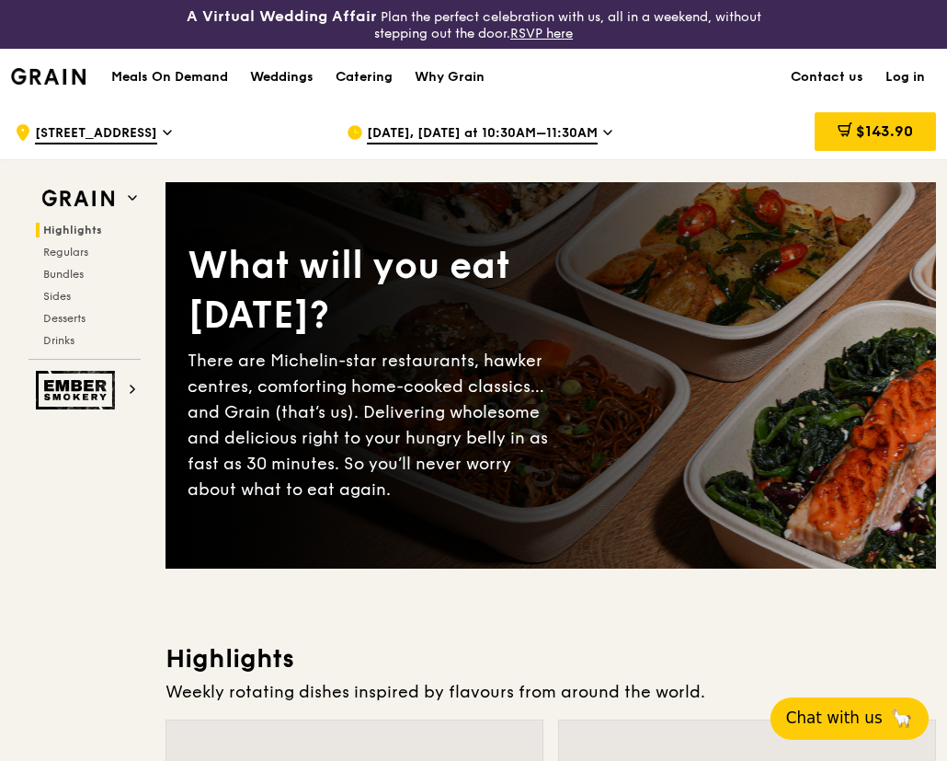
click at [172, 80] on h1 "Meals On Demand" at bounding box center [169, 77] width 117 height 18
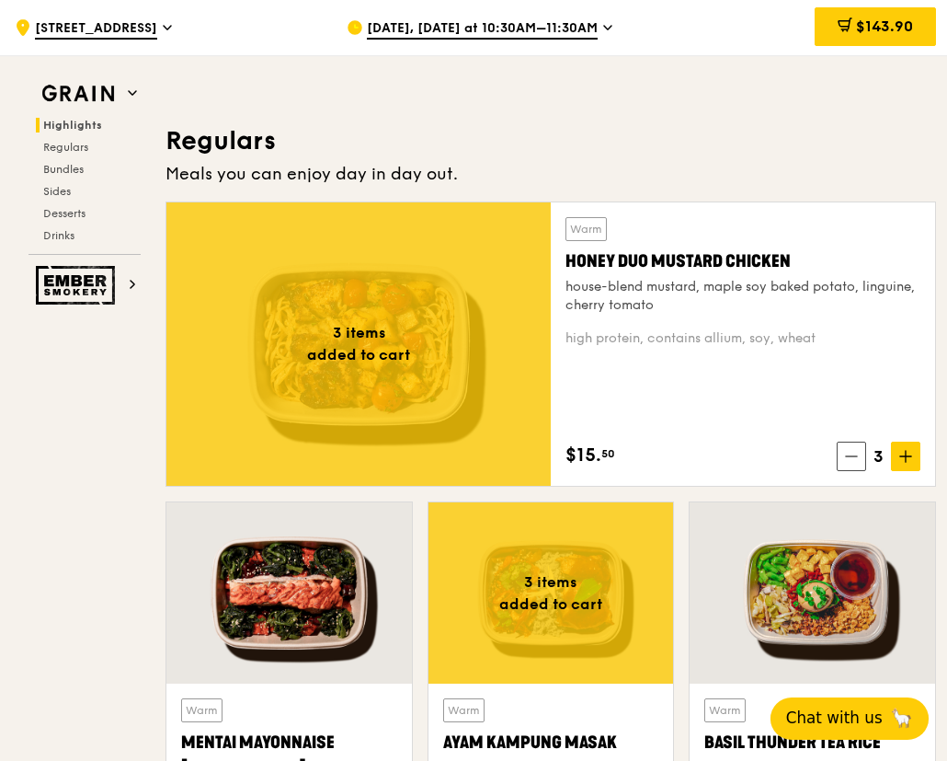
scroll to position [1196, 0]
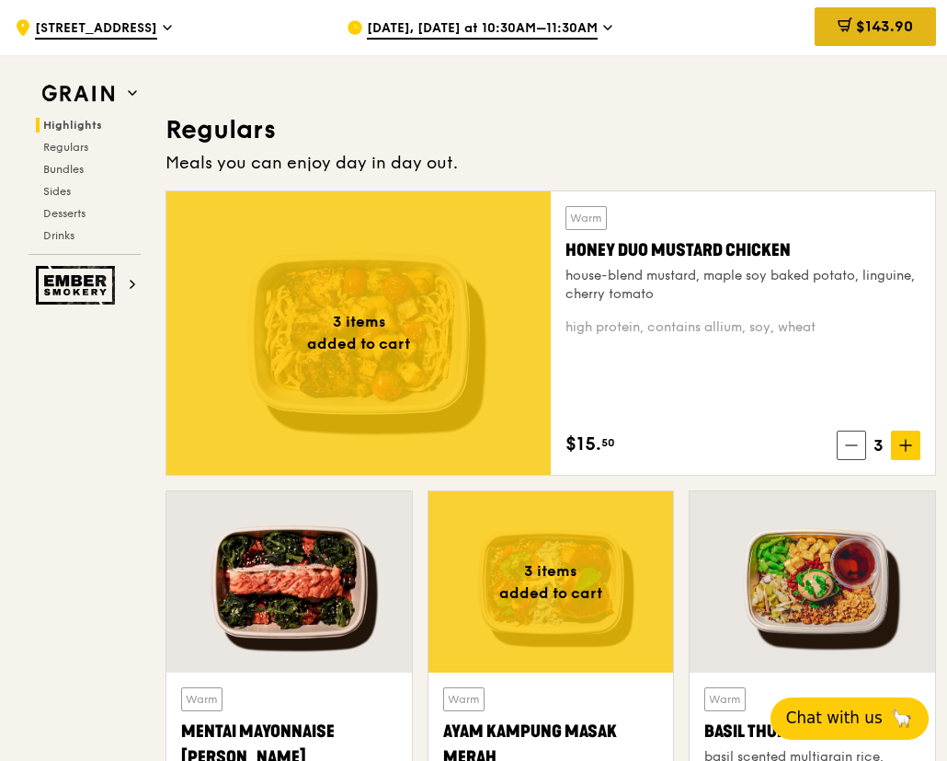
click at [895, 17] on div "$143.90" at bounding box center [875, 26] width 121 height 39
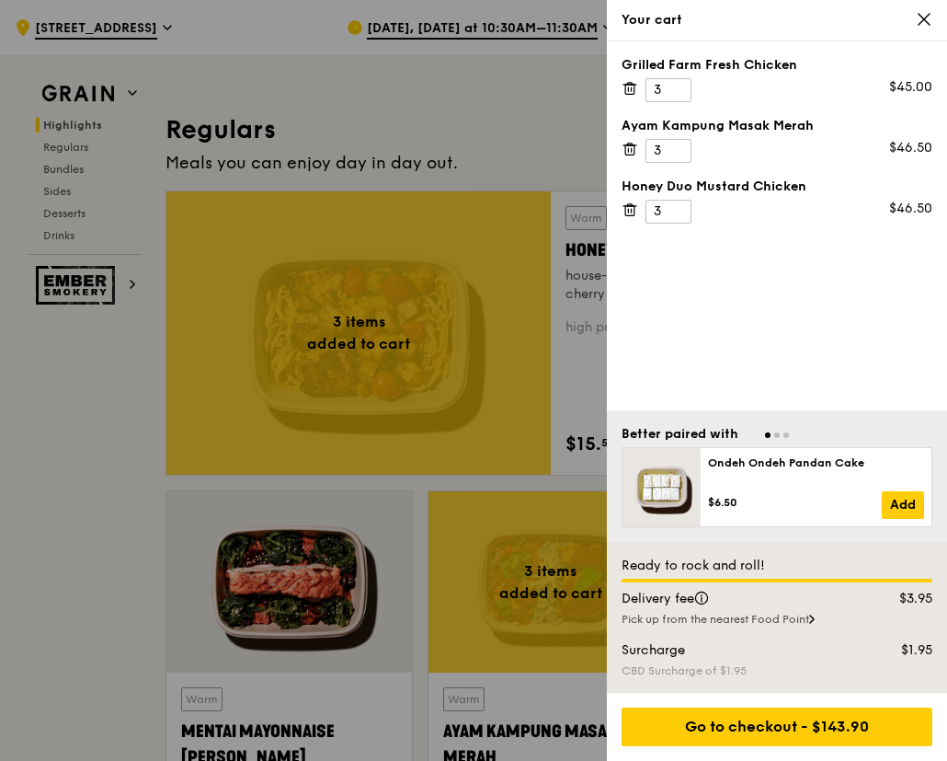
click at [813, 617] on div "Pick up from the nearest Food Point" at bounding box center [777, 619] width 311 height 15
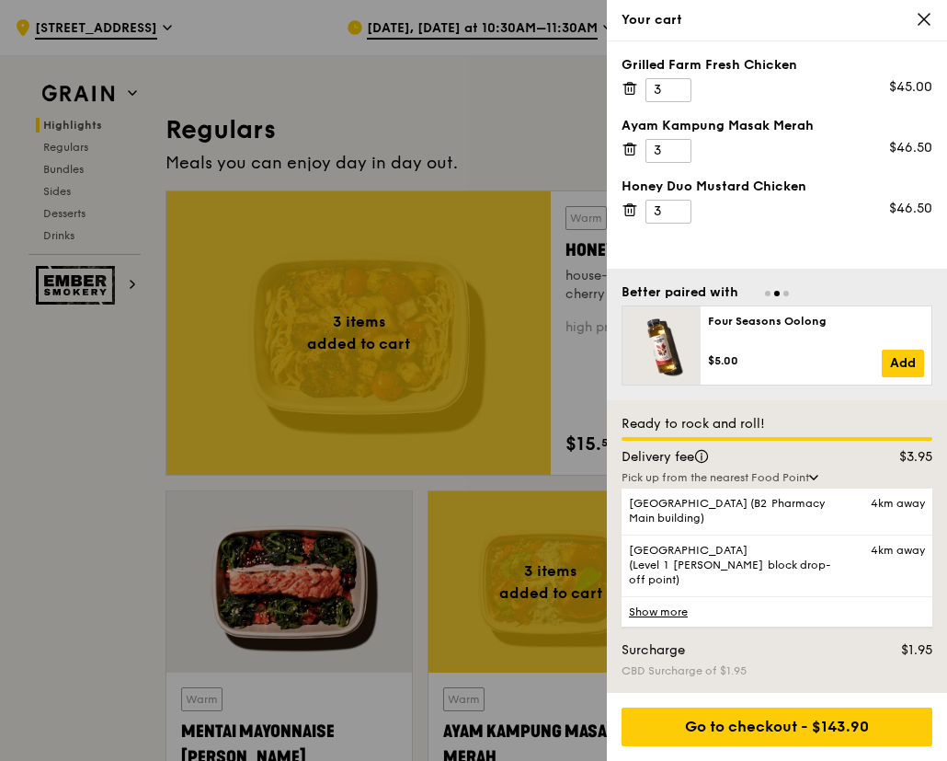
click at [665, 612] on link "Show more" at bounding box center [777, 611] width 311 height 30
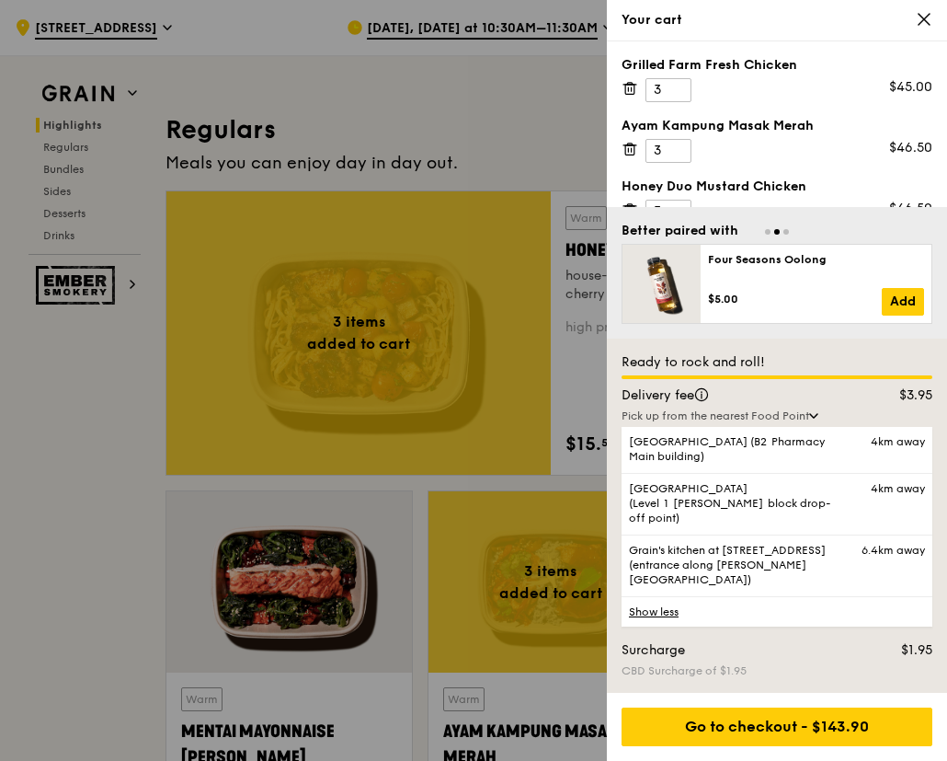
click at [17, 405] on div at bounding box center [473, 380] width 947 height 761
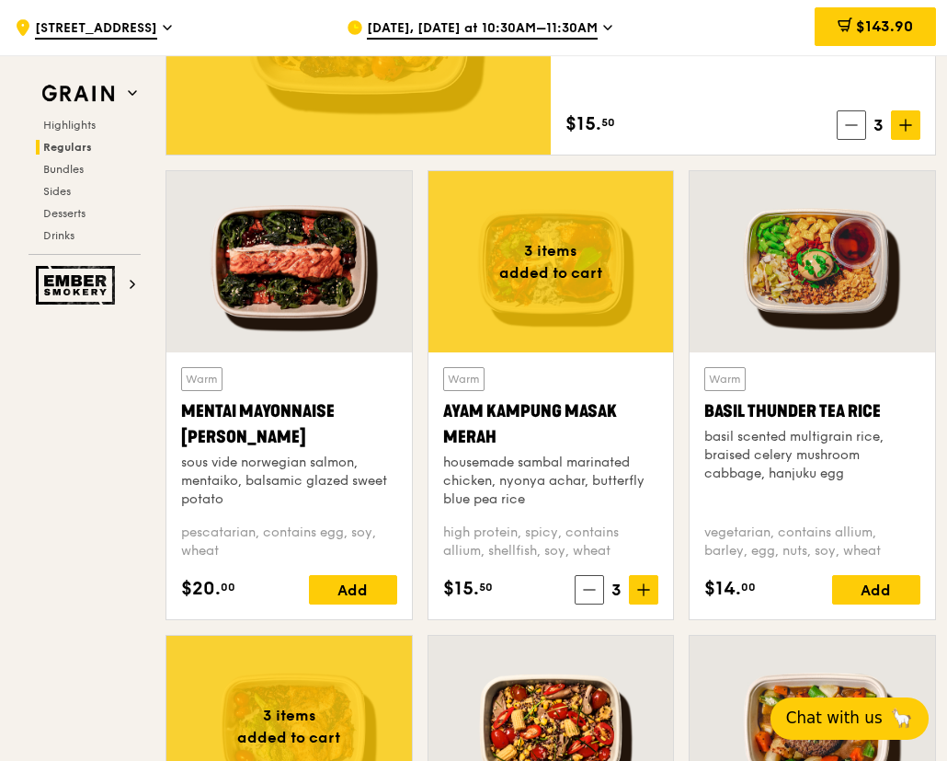
scroll to position [1472, 0]
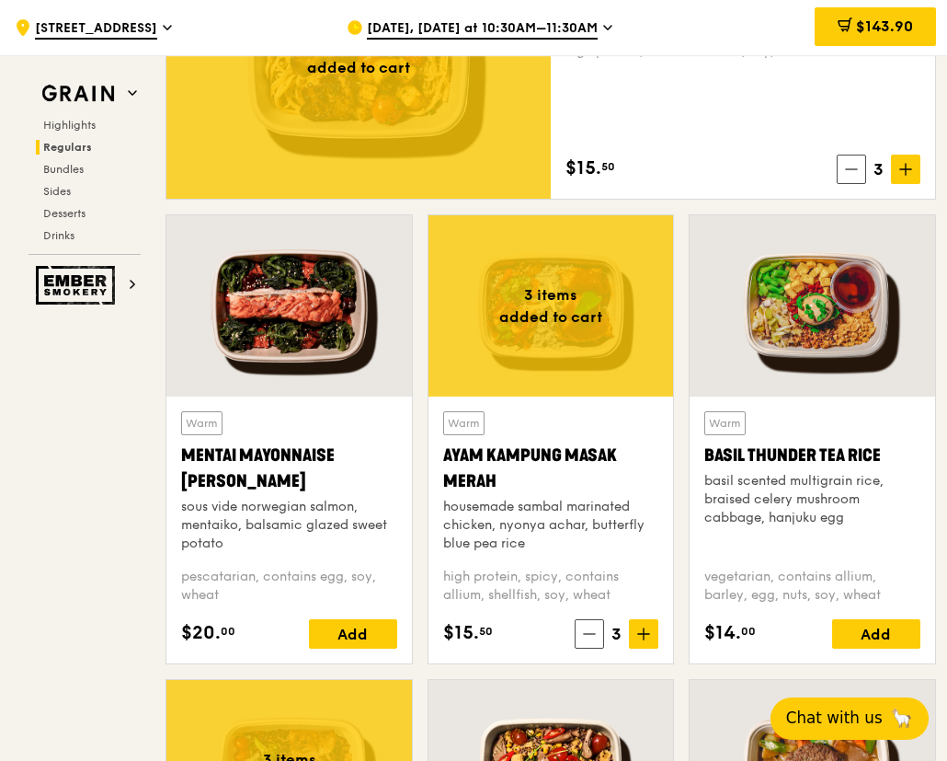
click at [837, 308] on div at bounding box center [813, 305] width 246 height 181
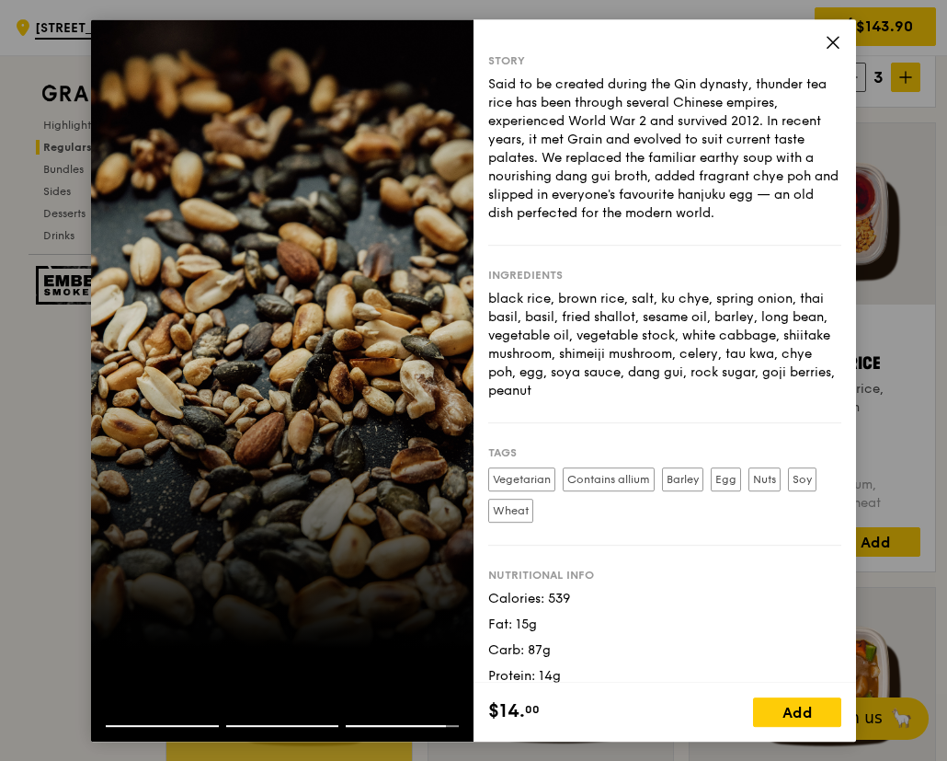
scroll to position [0, 0]
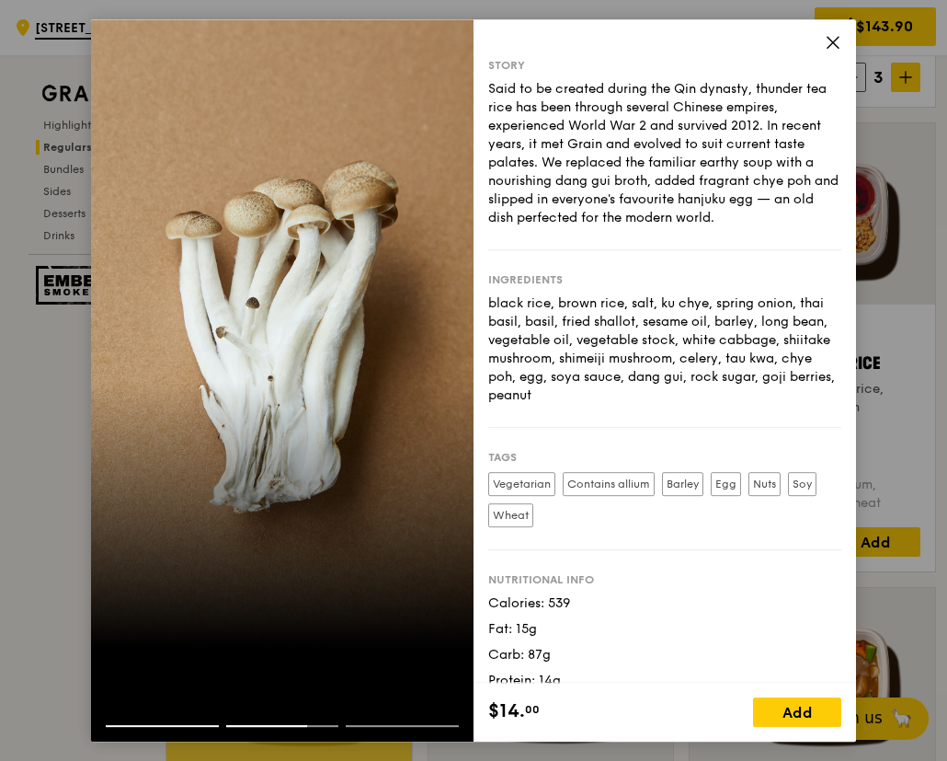
click at [835, 45] on icon at bounding box center [833, 42] width 17 height 17
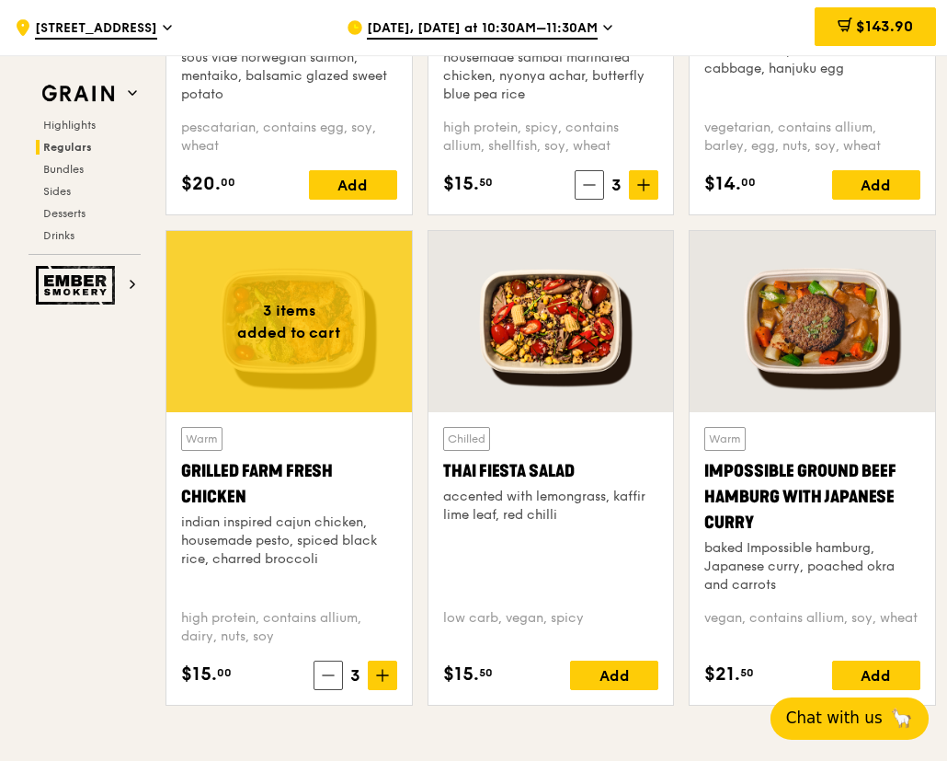
scroll to position [1932, 0]
